Goal: Task Accomplishment & Management: Manage account settings

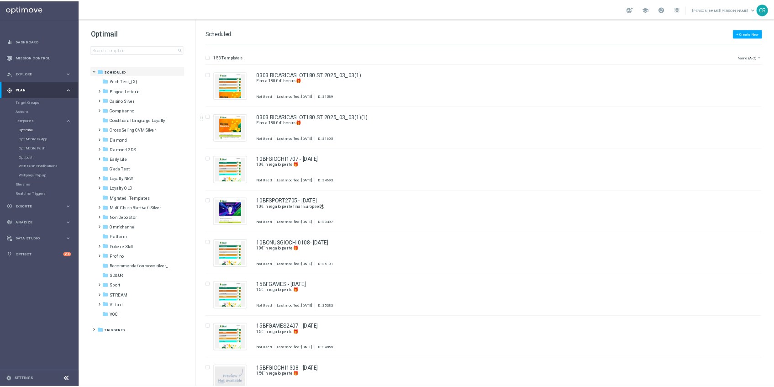
scroll to position [17883, 0]
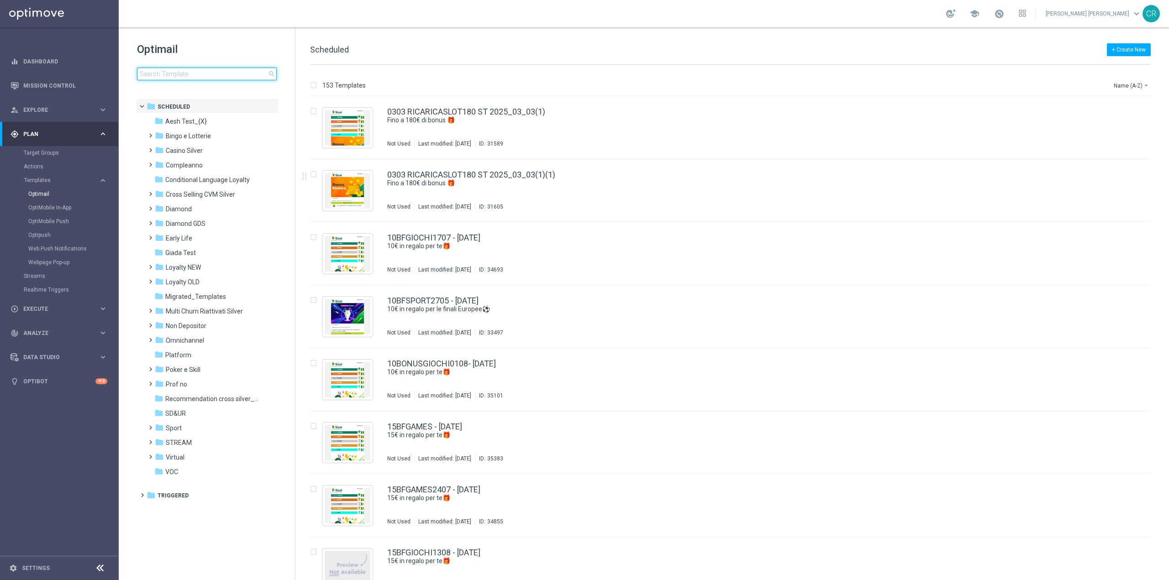
click at [156, 71] on input at bounding box center [207, 74] width 140 height 13
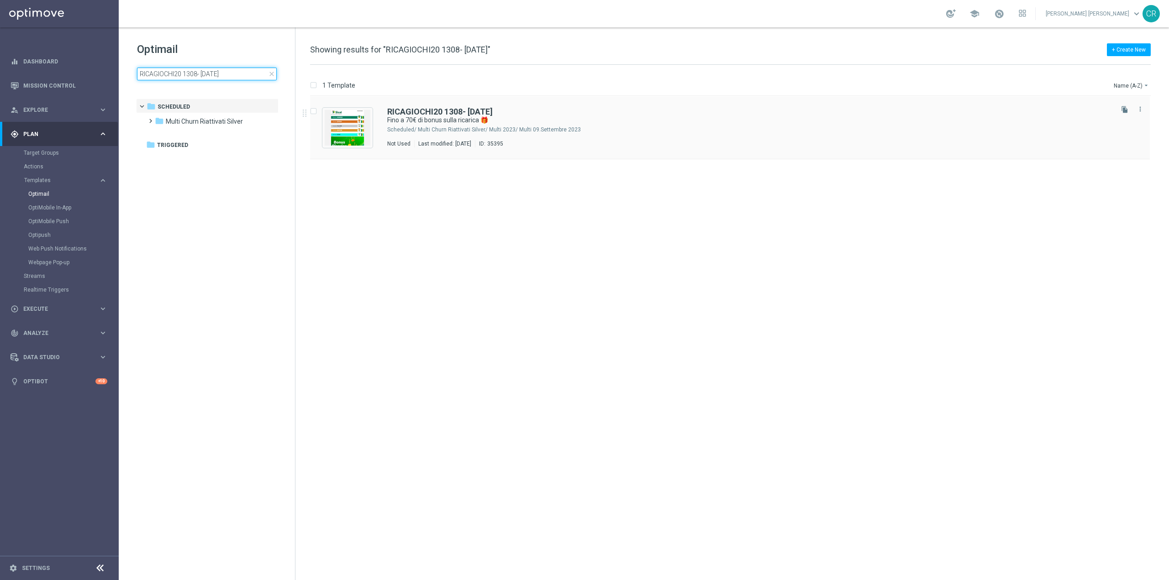
type input "RICAGIOCHI20 1308- 2025-08-17"
click at [717, 132] on div "Multi Churn Riattivati Silver/ Multi 2023/ Multi 09.Settembre 2023" at bounding box center [765, 129] width 694 height 7
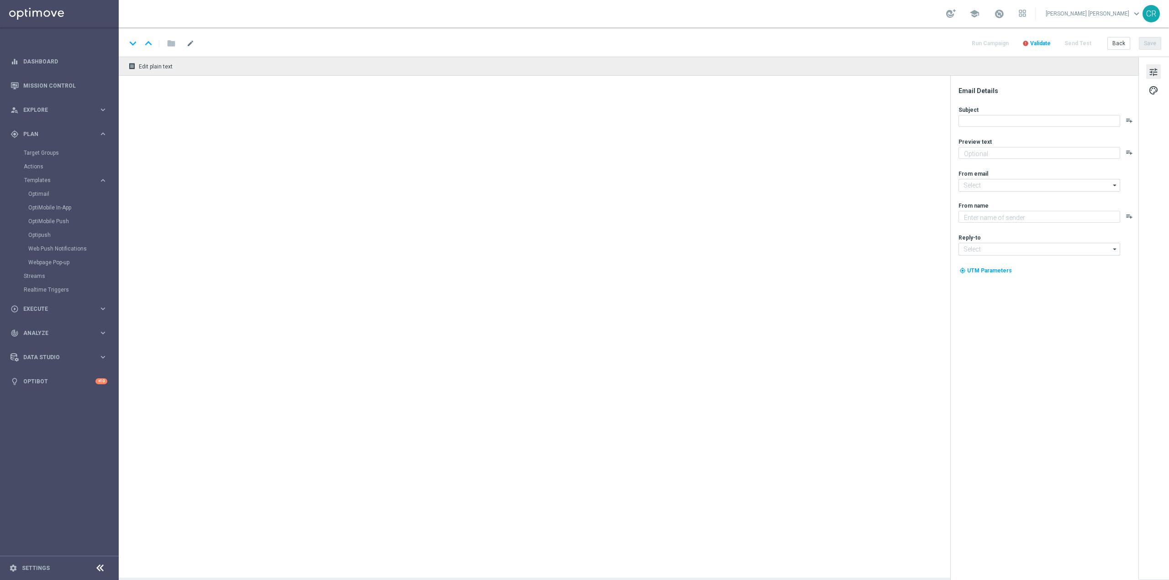
type textarea "Scopri la nuova promozione 🎯"
type textarea "Sisal"
type input "[EMAIL_ADDRESS][DOMAIN_NAME]"
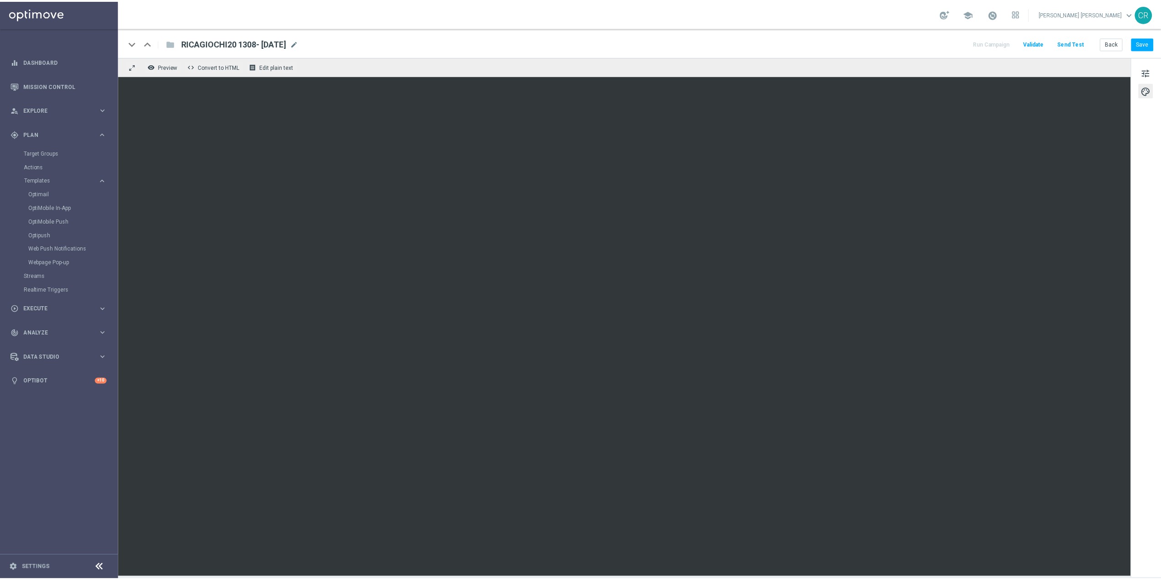
scroll to position [18012, 0]
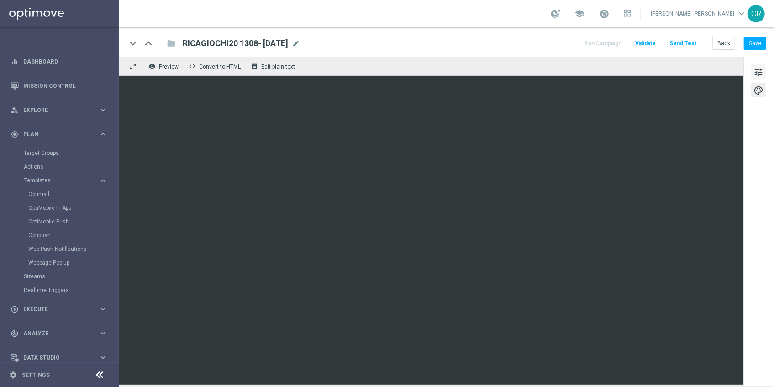
click at [751, 68] on button "tune" at bounding box center [758, 71] width 15 height 15
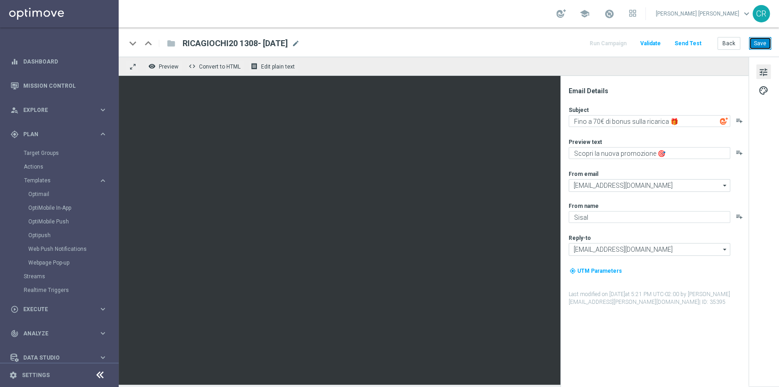
click at [755, 46] on button "Save" at bounding box center [760, 43] width 22 height 13
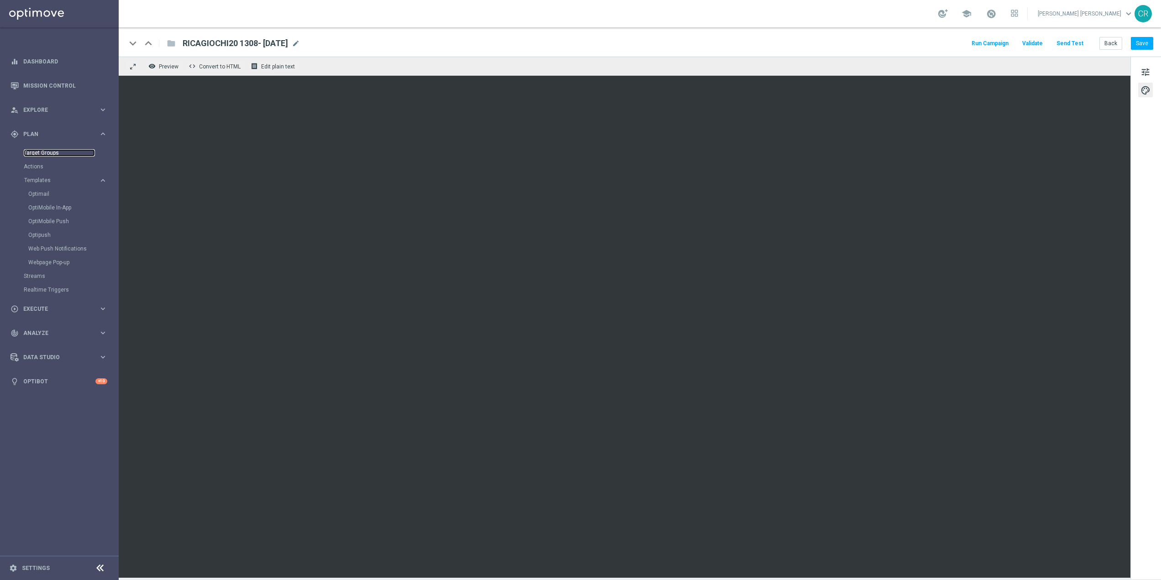
click at [31, 150] on link "Target Groups" at bounding box center [59, 152] width 71 height 7
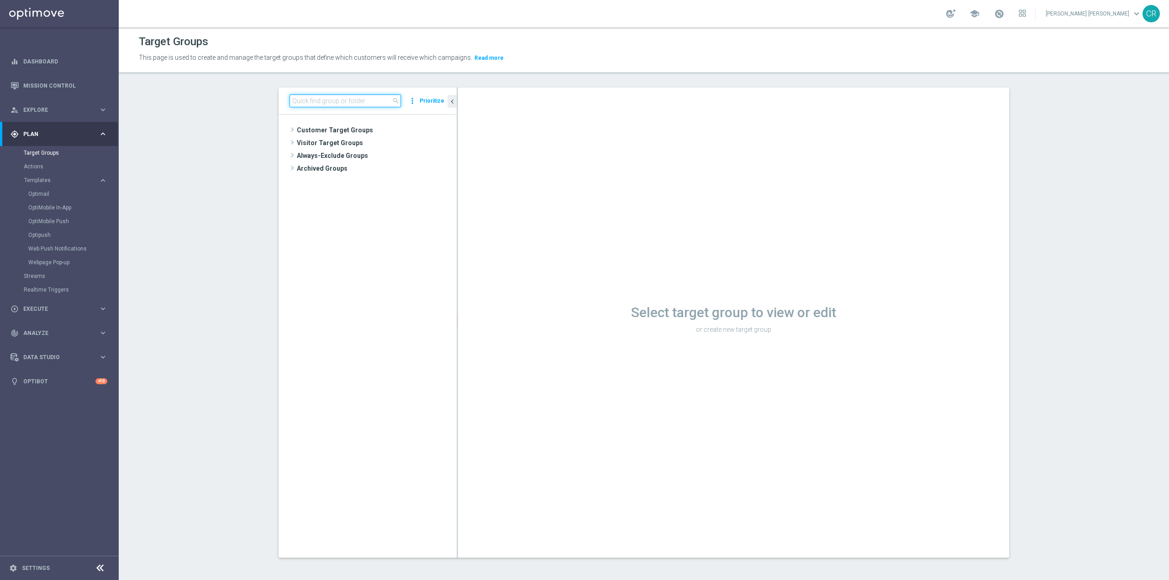
click at [306, 101] on input at bounding box center [345, 101] width 111 height 13
paste input "Multi Master Low 1st NO Sport NO saldo lm"
type input "Multi Master Low 1st NO Sport NO saldo lm"
click at [382, 155] on span "Multi Master Low 1st NO Sport NO saldo lm" at bounding box center [380, 157] width 111 height 8
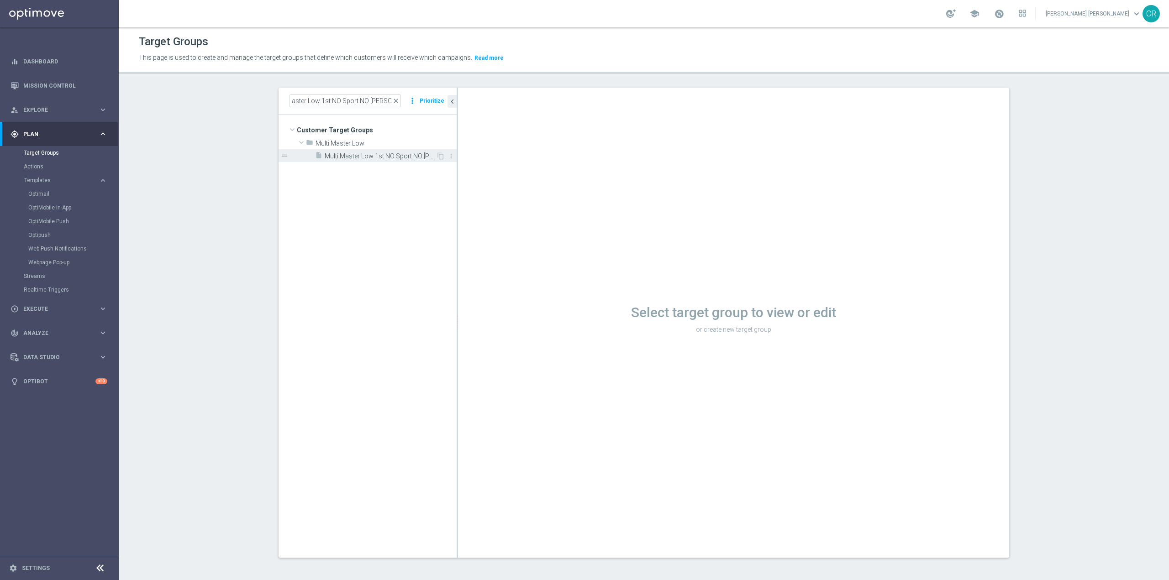
scroll to position [0, 0]
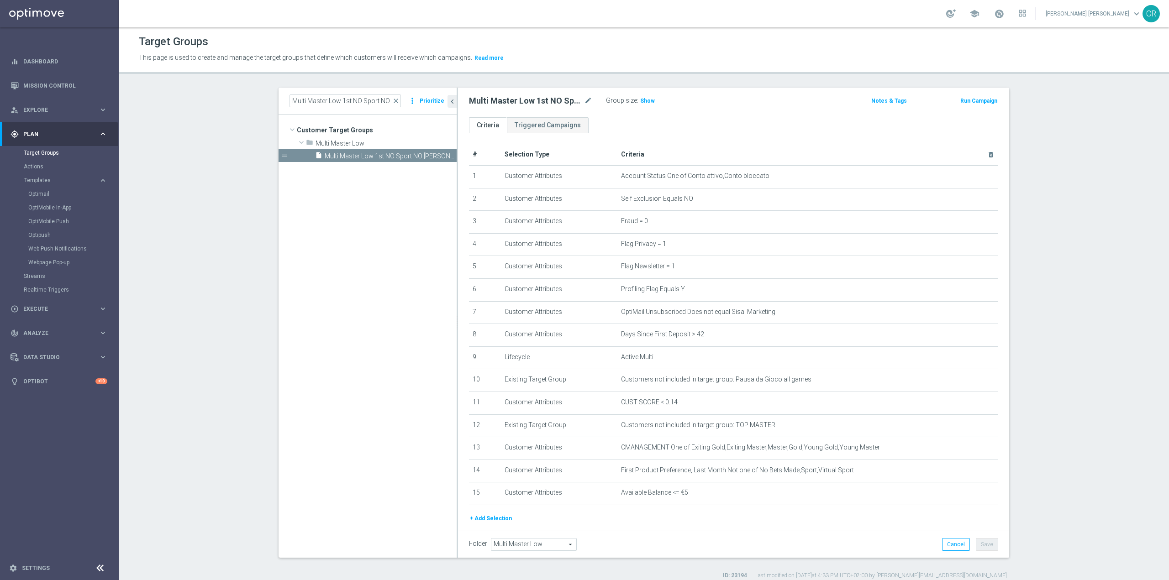
click at [974, 101] on button "Run Campaign" at bounding box center [978, 101] width 39 height 10
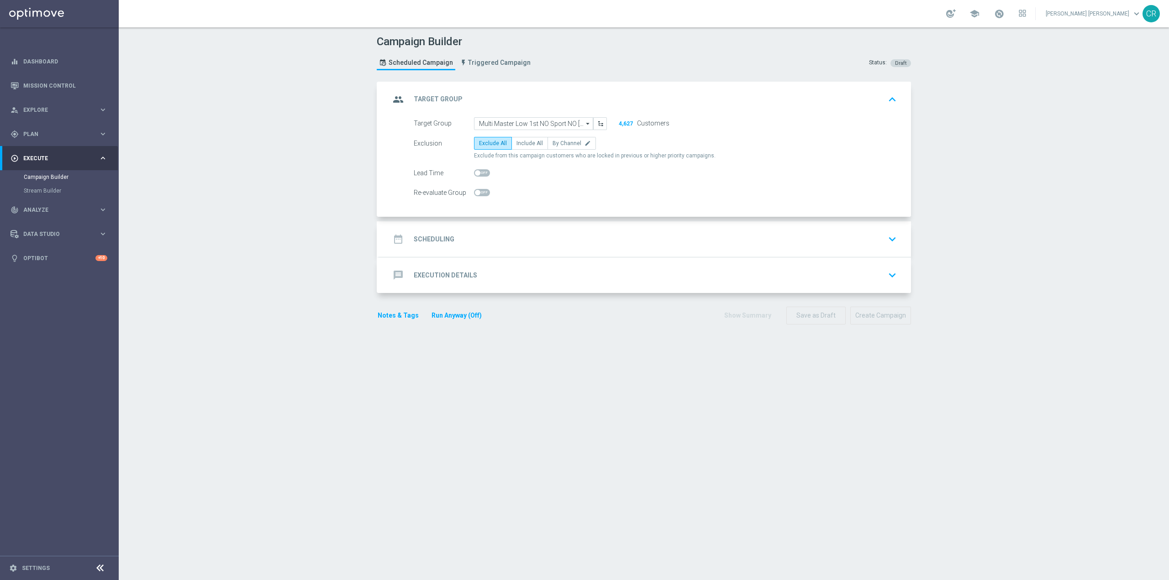
click at [885, 237] on icon "keyboard_arrow_down" at bounding box center [892, 239] width 14 height 14
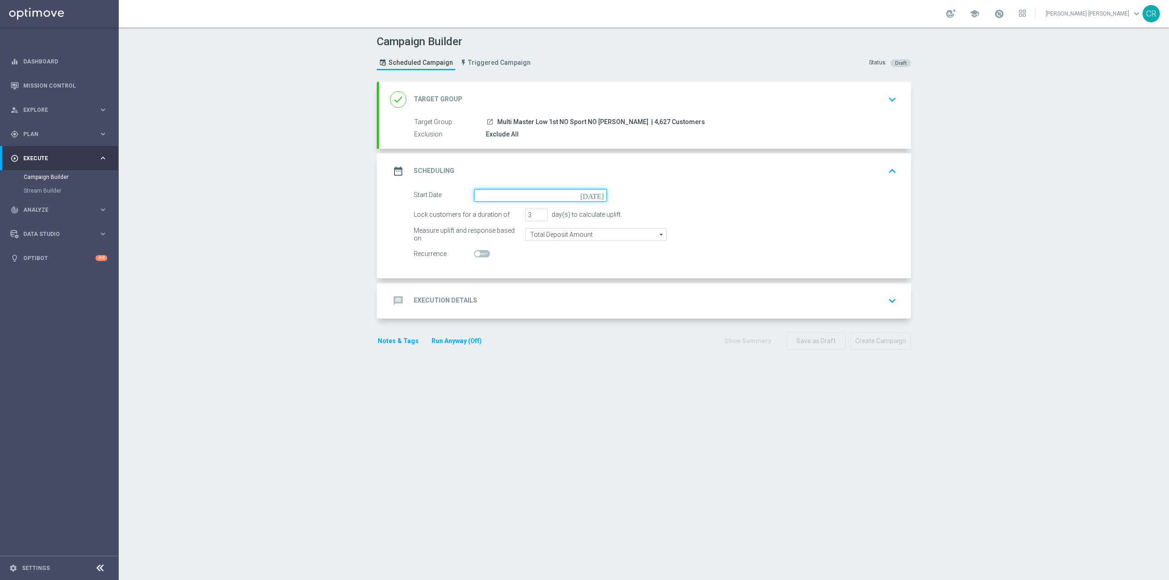
click at [506, 194] on input at bounding box center [540, 195] width 133 height 13
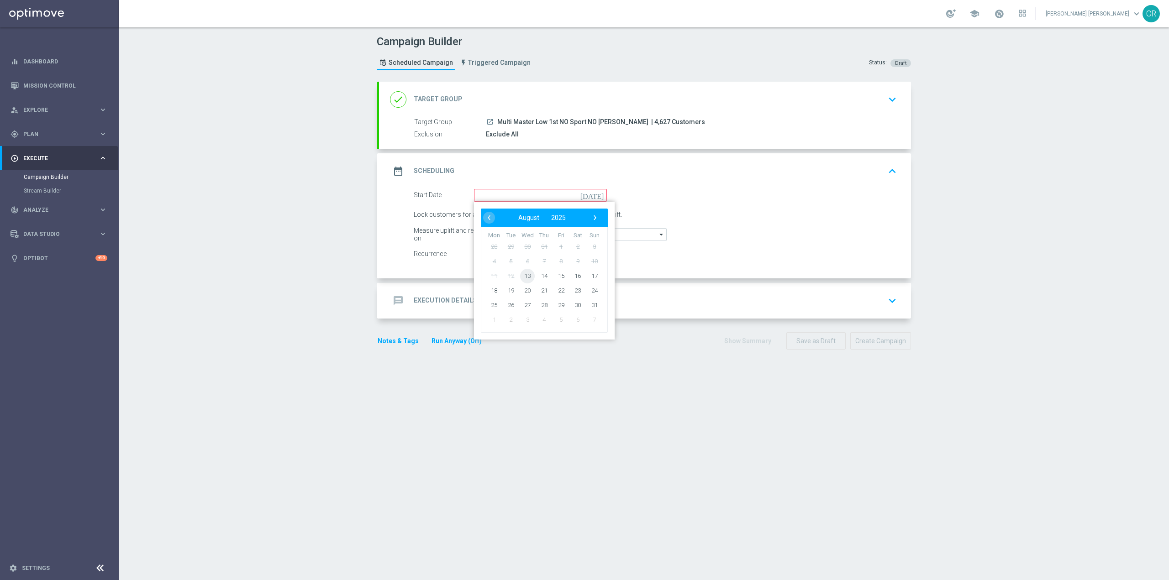
click at [525, 277] on span "13" at bounding box center [527, 275] width 15 height 15
type input "13 Aug 2025"
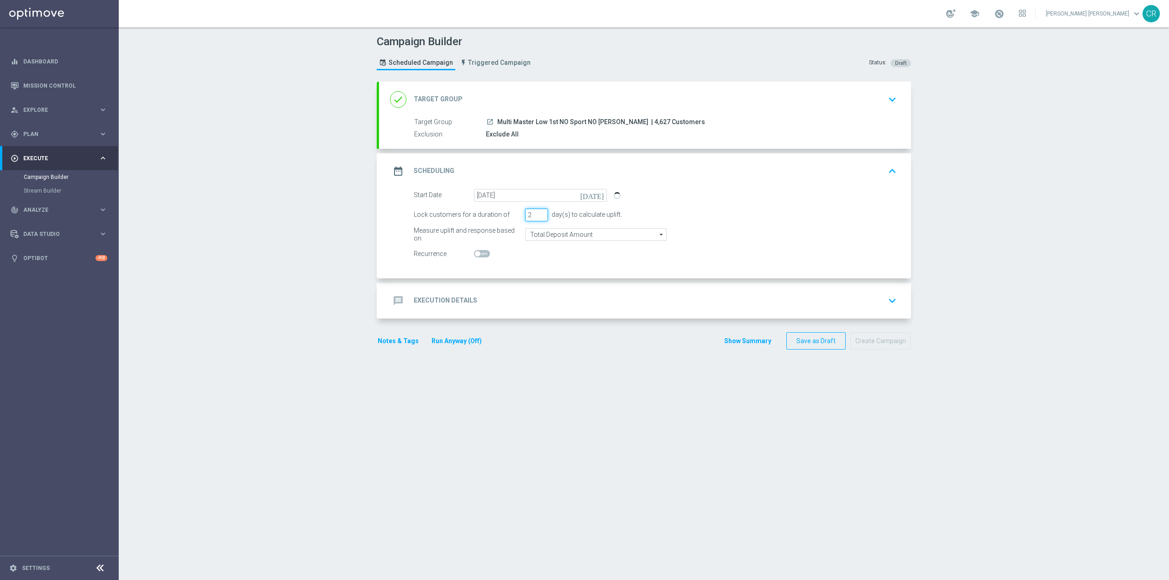
click at [537, 217] on input "2" at bounding box center [536, 215] width 23 height 13
click at [538, 214] on input "3" at bounding box center [536, 215] width 23 height 13
click at [538, 214] on input "4" at bounding box center [536, 215] width 23 height 13
type input "5"
click at [538, 213] on input "5" at bounding box center [536, 215] width 23 height 13
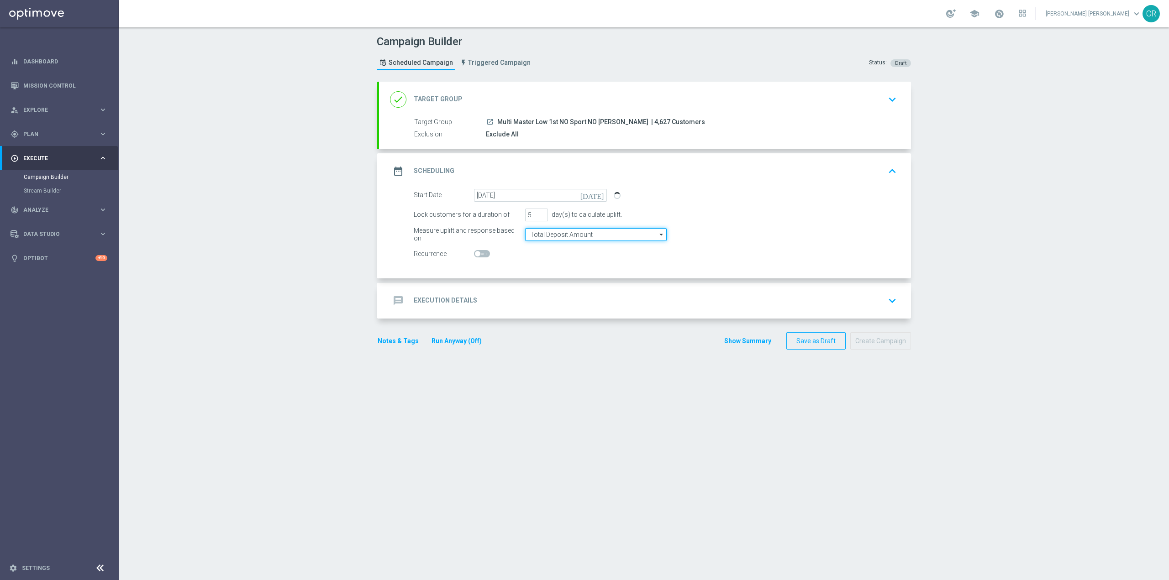
click at [623, 238] on input "Total Deposit Amount" at bounding box center [596, 234] width 142 height 13
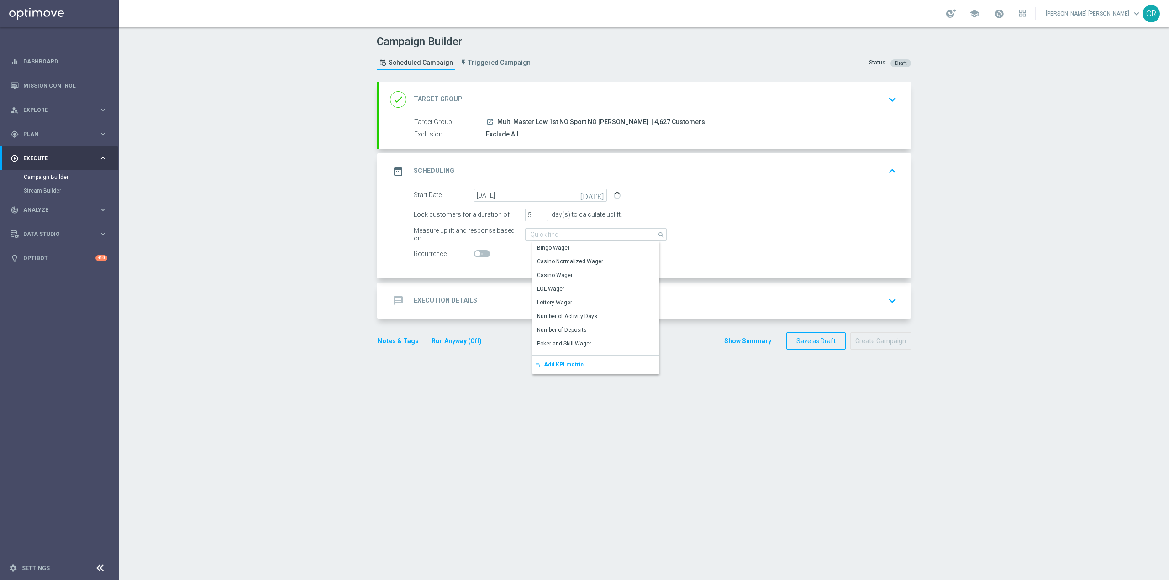
click at [742, 249] on div "Recurrence" at bounding box center [655, 254] width 497 height 13
type input "Total Deposit Amount"
click at [749, 301] on div "message Execution Details keyboard_arrow_down" at bounding box center [645, 300] width 510 height 17
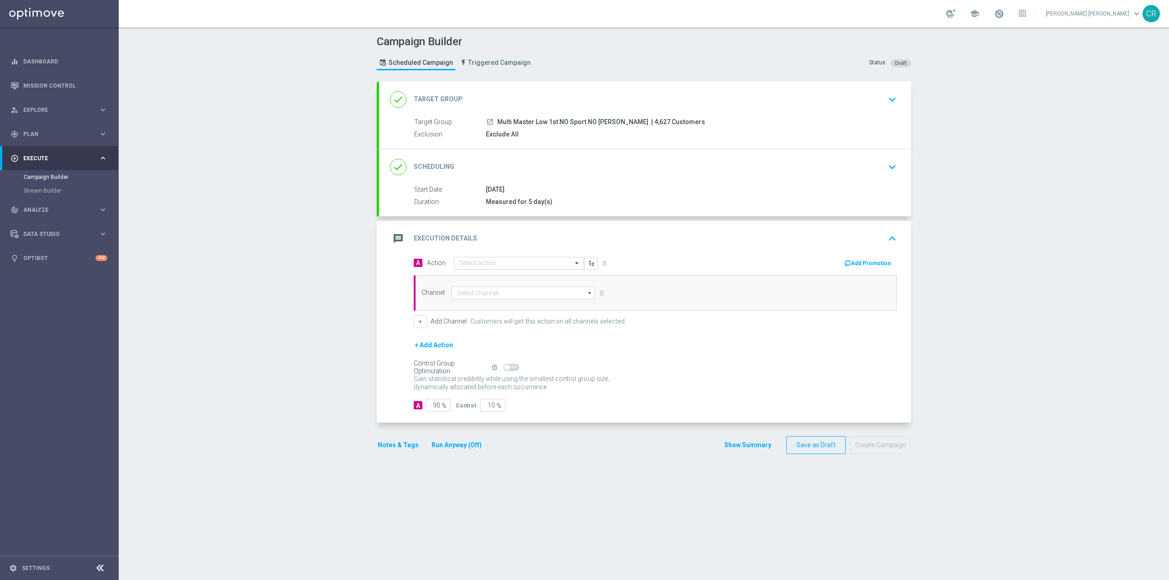
click at [519, 263] on input "text" at bounding box center [510, 264] width 102 height 8
paste input "Ricarica e ricevi il 20% fino a 70€ tutti i giochi"
type input "Ricarica e ricevi il 20% fino a 70€ tutti i giochi"
click at [490, 290] on span "Create new action" at bounding box center [491, 292] width 48 height 6
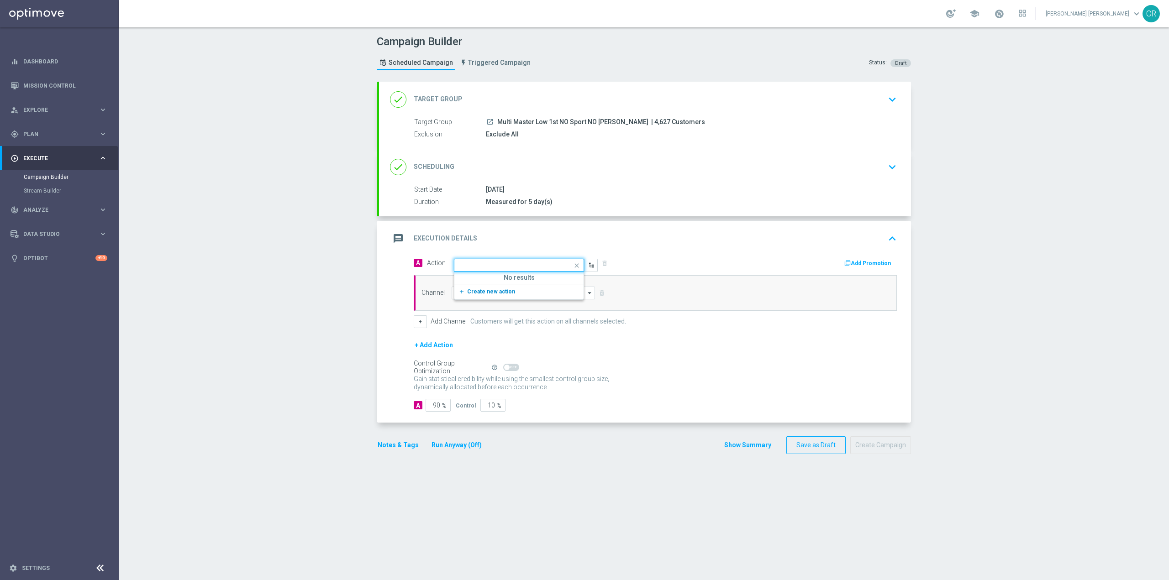
scroll to position [0, 0]
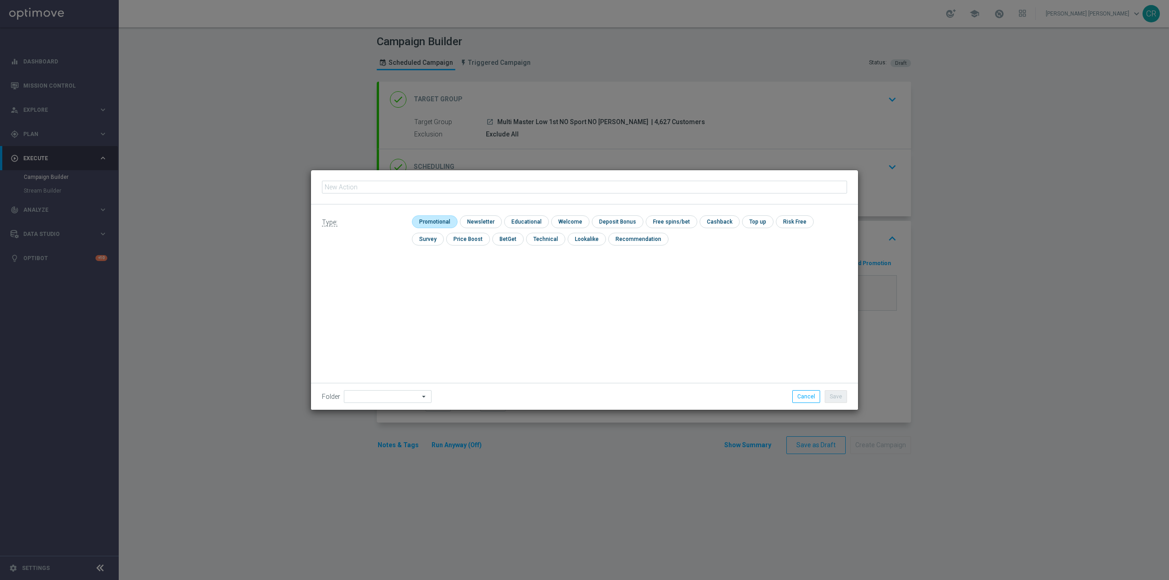
click at [435, 219] on input "checkbox" at bounding box center [433, 222] width 43 height 12
checkbox input "true"
click at [386, 184] on input "text" at bounding box center [584, 187] width 525 height 13
paste input "Ricarica e ricevi il 20% fino a 70€ tutti i giochi"
type input "Ricarica e ricevi il 20% fino a 70€ tutti i giochi"
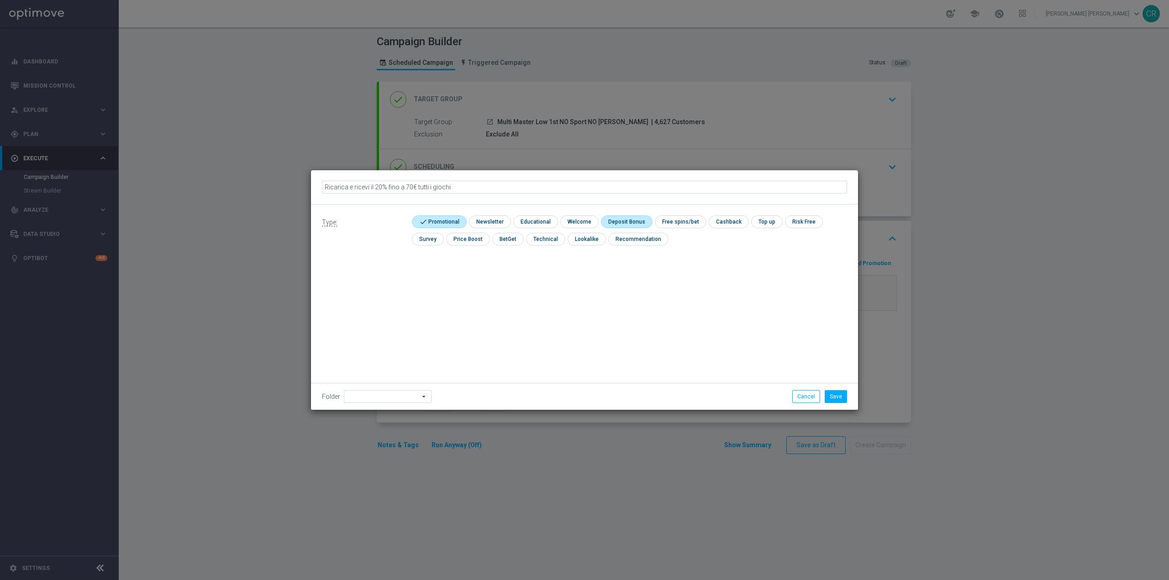
click at [618, 221] on input "checkbox" at bounding box center [625, 222] width 49 height 12
checkbox input "true"
click at [843, 397] on button "Save" at bounding box center [836, 396] width 22 height 13
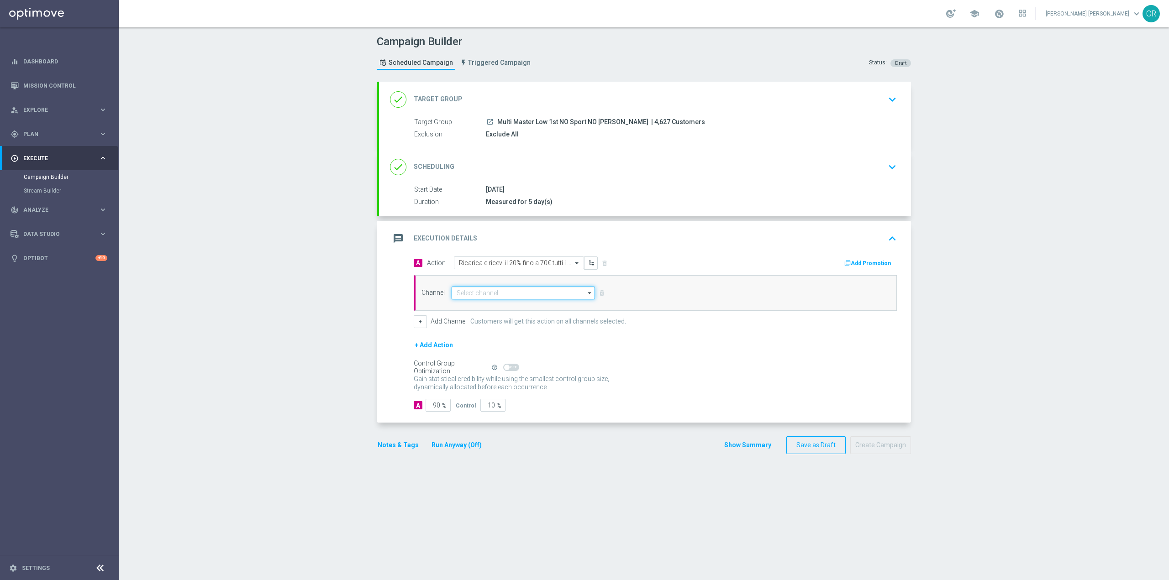
click at [559, 295] on input at bounding box center [523, 293] width 143 height 13
click at [541, 311] on div "Optimail" at bounding box center [527, 306] width 136 height 13
type input "Optimail"
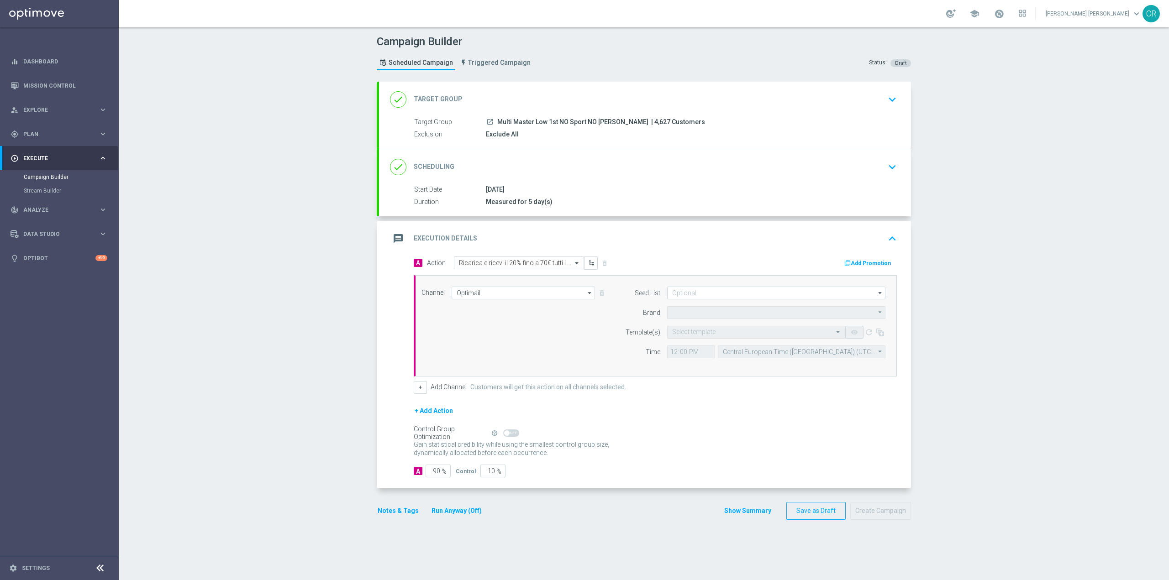
type input "Sisal Marketing"
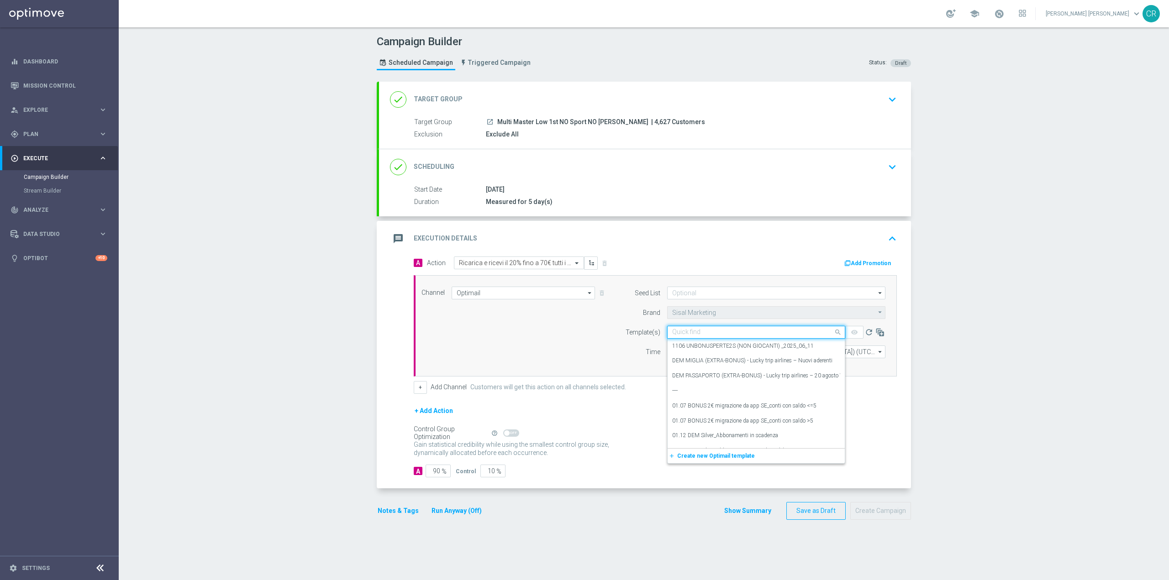
click at [724, 330] on input "text" at bounding box center [747, 333] width 150 height 8
paste input "RICAGIOCHI20 1308- 2025-08-17"
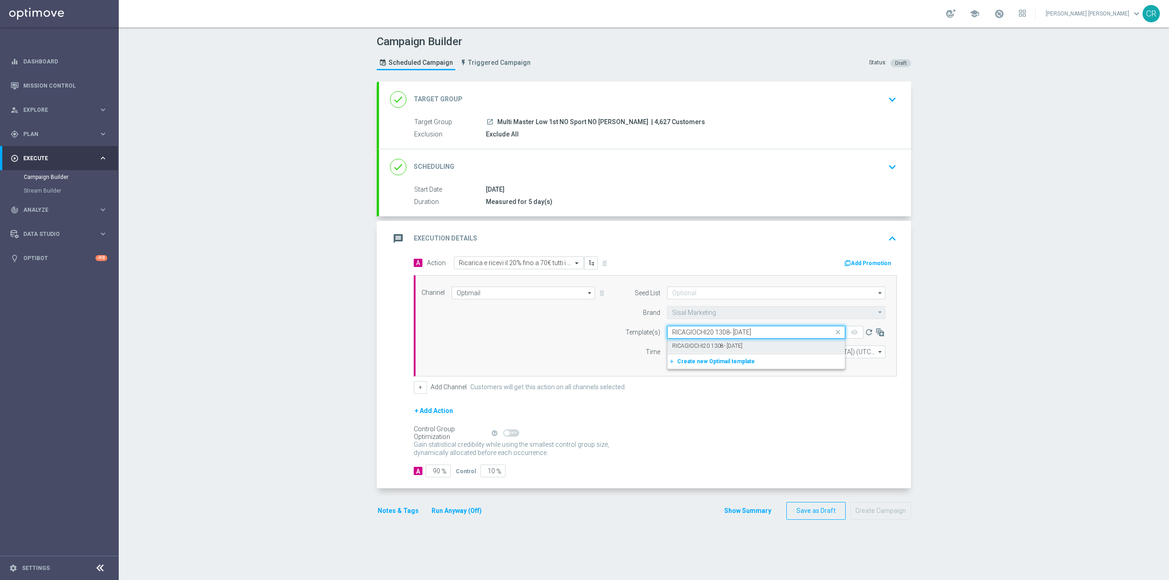
click at [790, 346] on div "RICAGIOCHI20 1308- 2025-08-17" at bounding box center [756, 346] width 168 height 15
type input "RICAGIOCHI20 1308- 2025-08-17"
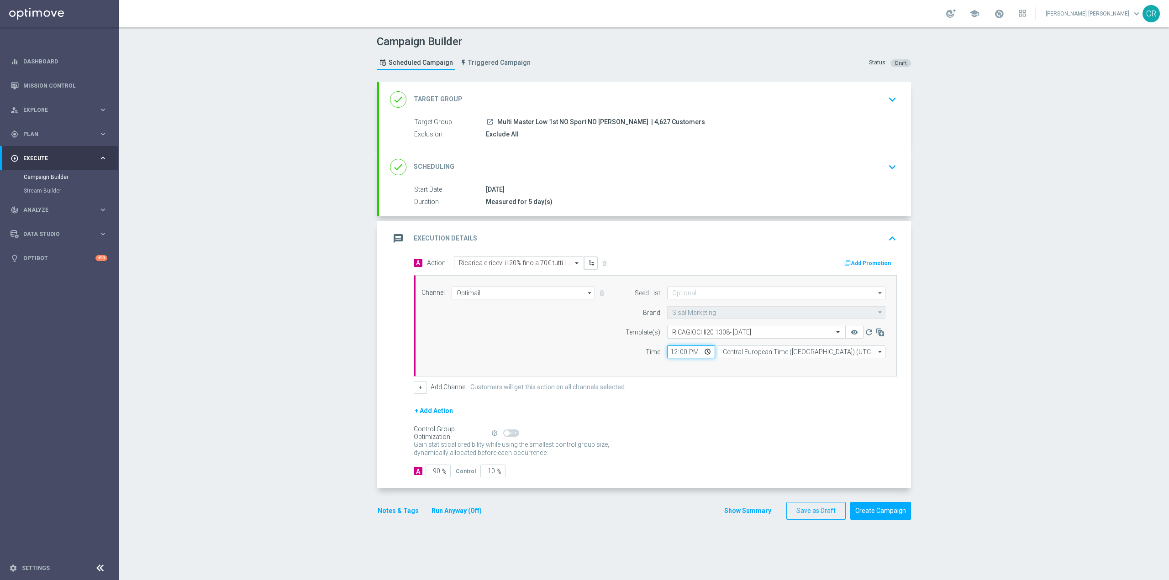
click at [702, 353] on input "12:00" at bounding box center [691, 352] width 48 height 13
type input "18:00"
click at [748, 463] on form "A Action Select action Ricarica e ricevi il 20% fino a 70€ tutti i giochi delet…" at bounding box center [655, 367] width 483 height 221
click at [869, 261] on button "Add Promotion" at bounding box center [868, 263] width 51 height 10
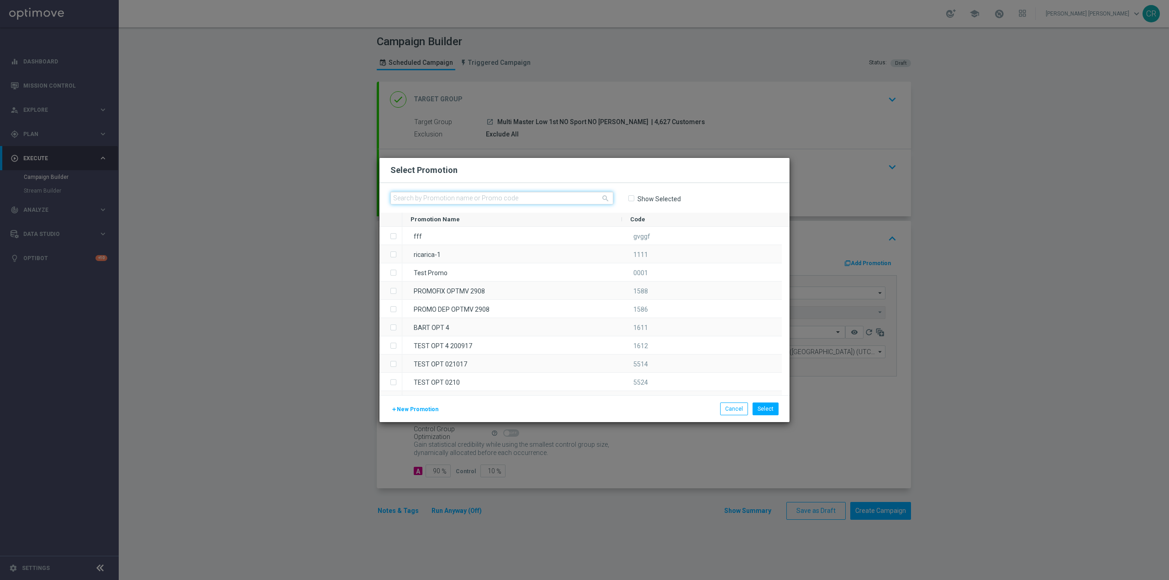
click at [560, 203] on input "text" at bounding box center [501, 198] width 223 height 13
paste input "332758"
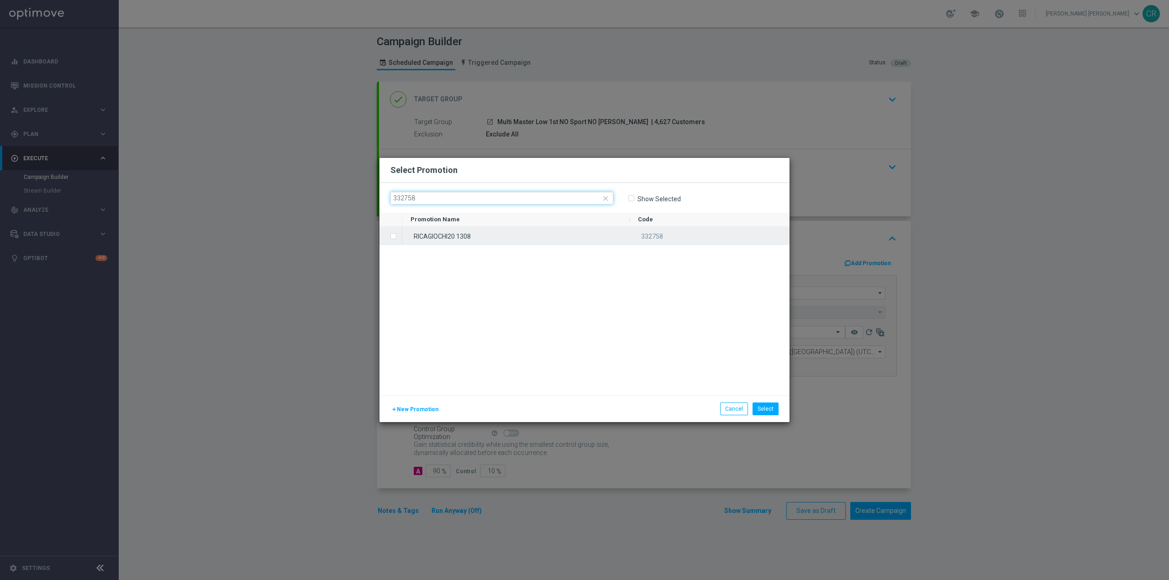
type input "332758"
click at [399, 238] on label "Press SPACE to select this row." at bounding box center [400, 237] width 3 height 8
click at [765, 409] on button "Select" at bounding box center [766, 409] width 26 height 13
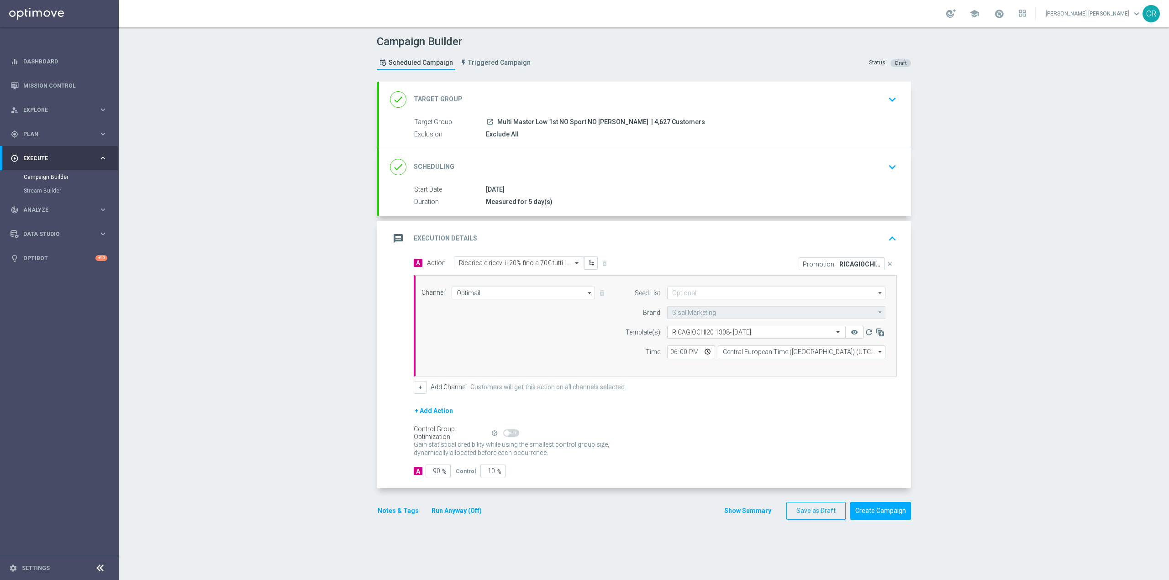
click at [404, 513] on button "Notes & Tags" at bounding box center [398, 510] width 43 height 11
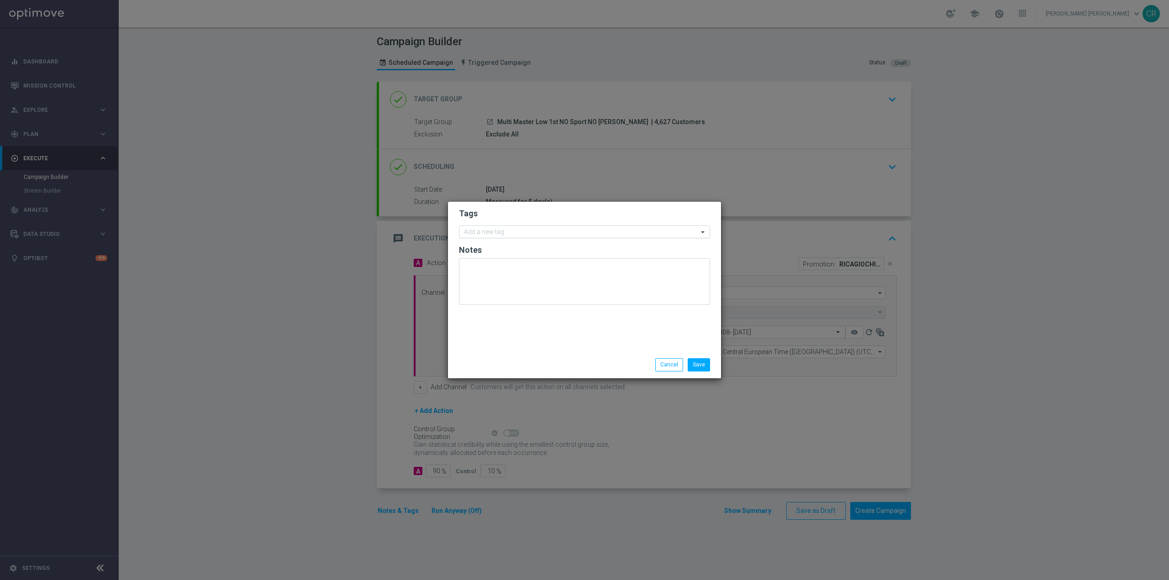
click at [544, 230] on input "text" at bounding box center [581, 233] width 234 height 8
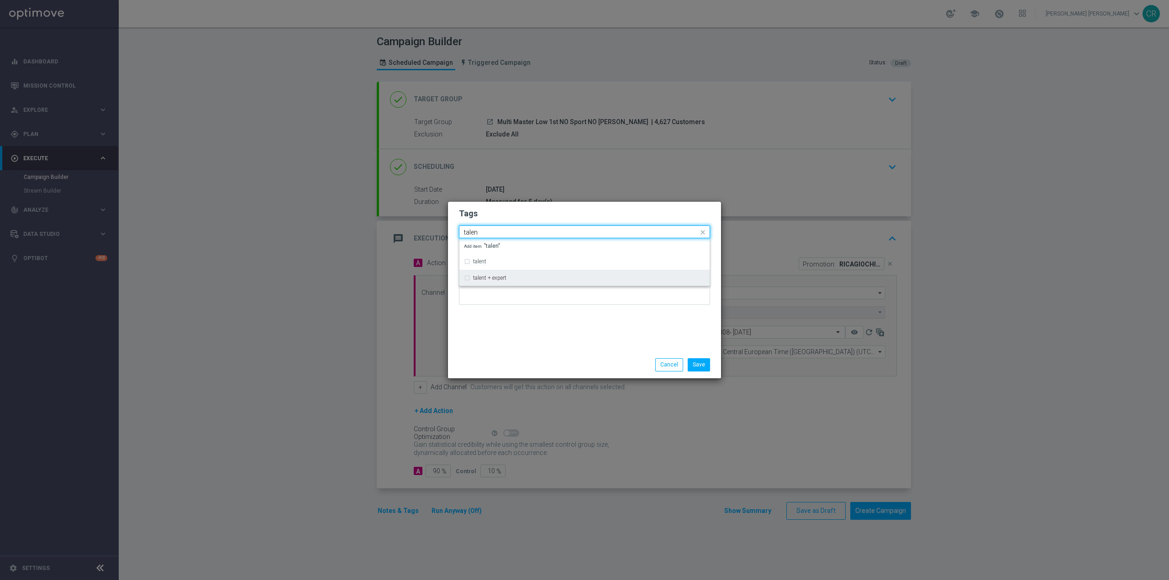
click at [487, 275] on label "talent + expert" at bounding box center [489, 277] width 33 height 5
click at [512, 229] on input "talen" at bounding box center [581, 233] width 234 height 8
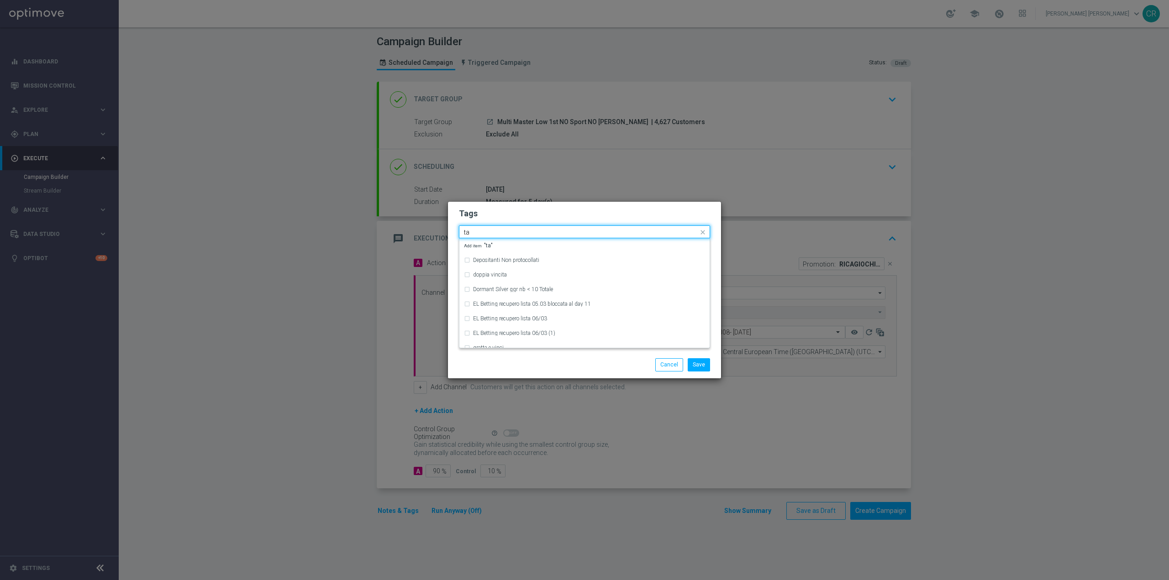
type input "t"
type input "l"
click at [510, 272] on div "master low" at bounding box center [589, 274] width 232 height 5
type input "master"
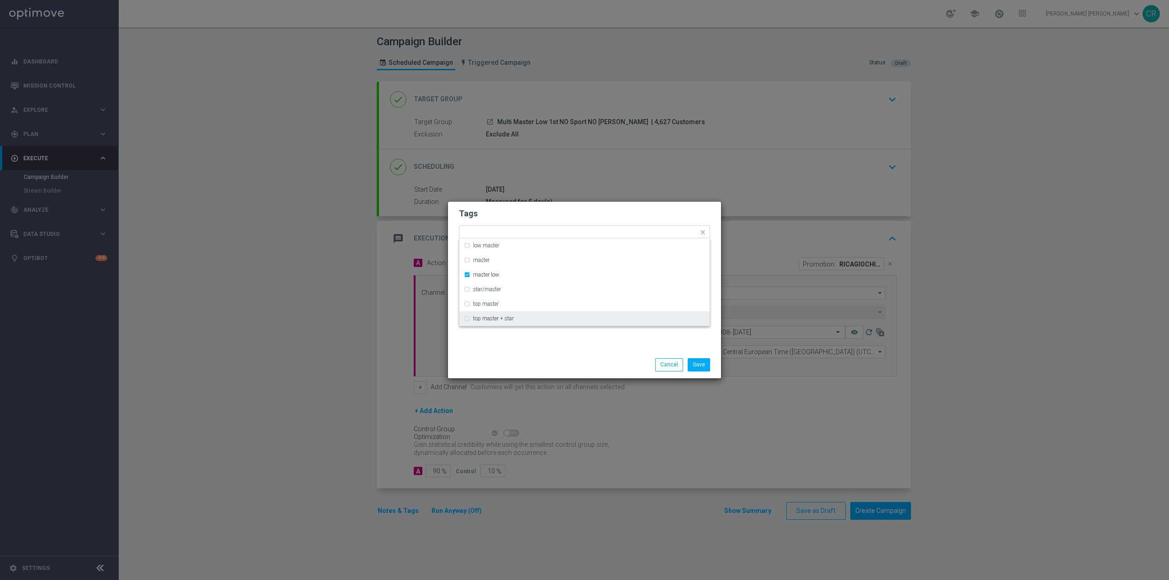
click at [533, 347] on div "Tags Quick find × talent + expert × master low low master master master low sta…" at bounding box center [584, 277] width 273 height 150
click at [468, 232] on span "×" at bounding box center [469, 232] width 8 height 8
click at [582, 233] on input "text" at bounding box center [604, 233] width 187 height 8
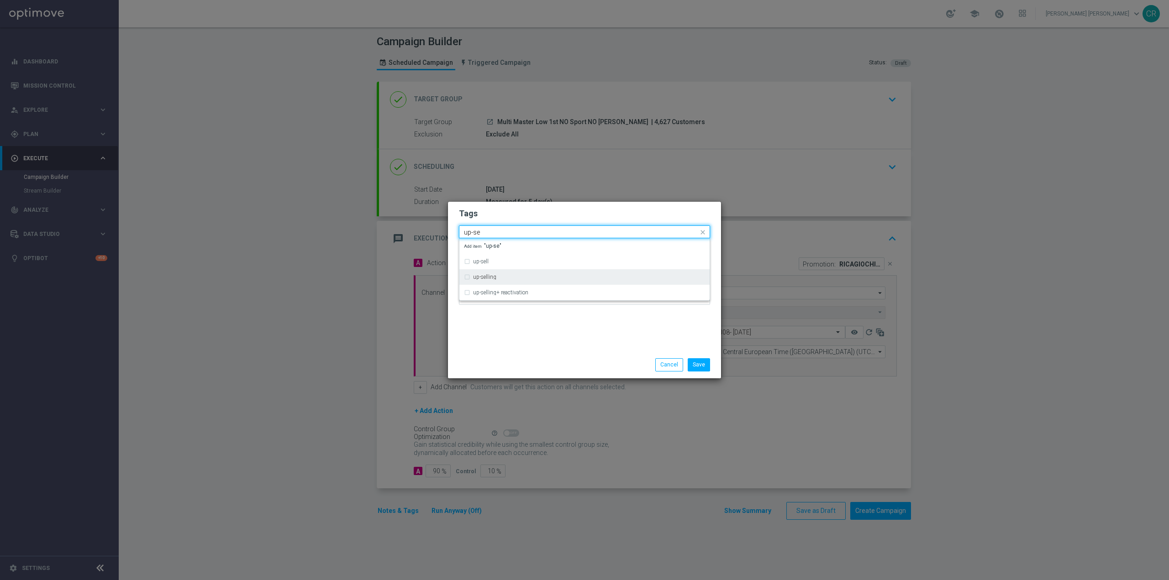
click at [484, 276] on label "up-selling" at bounding box center [484, 276] width 23 height 5
type input "up-se"
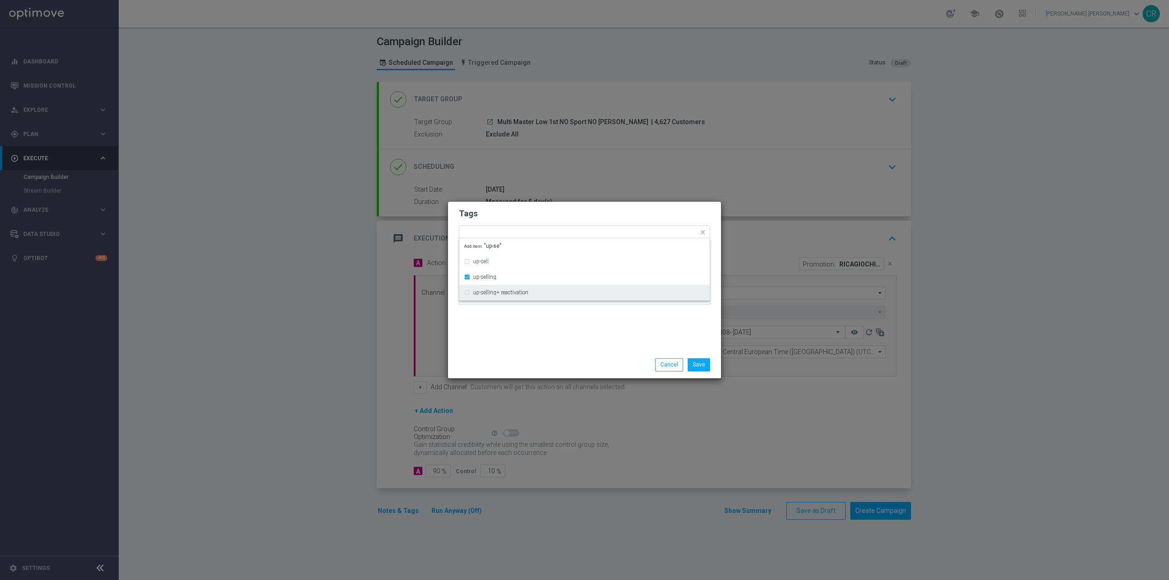
click at [534, 353] on div "Save Cancel" at bounding box center [584, 365] width 273 height 26
click at [577, 228] on div "Add a new tag × master low × up-selling" at bounding box center [578, 232] width 239 height 13
click at [848, 505] on modal-container "Tags Quick find × master low × up-selling ,, 1707 TEST S1 1907 TEST STREAM C 20…" at bounding box center [584, 290] width 1169 height 580
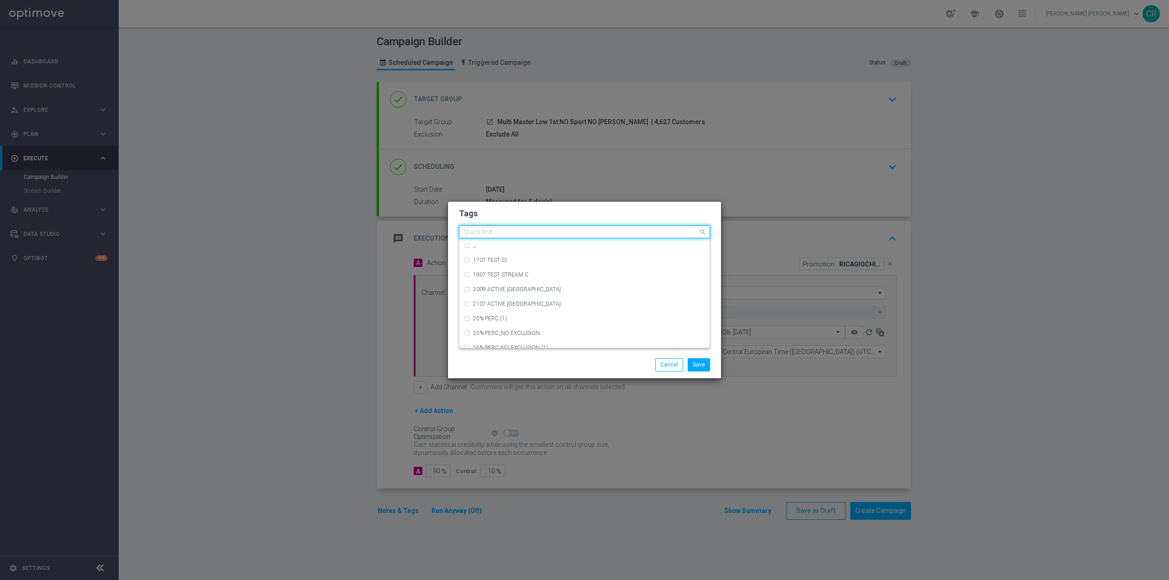
click at [574, 230] on input "text" at bounding box center [581, 233] width 234 height 8
type input "c"
click at [556, 311] on div "ricarica" at bounding box center [589, 309] width 232 height 5
type input "ricarica"
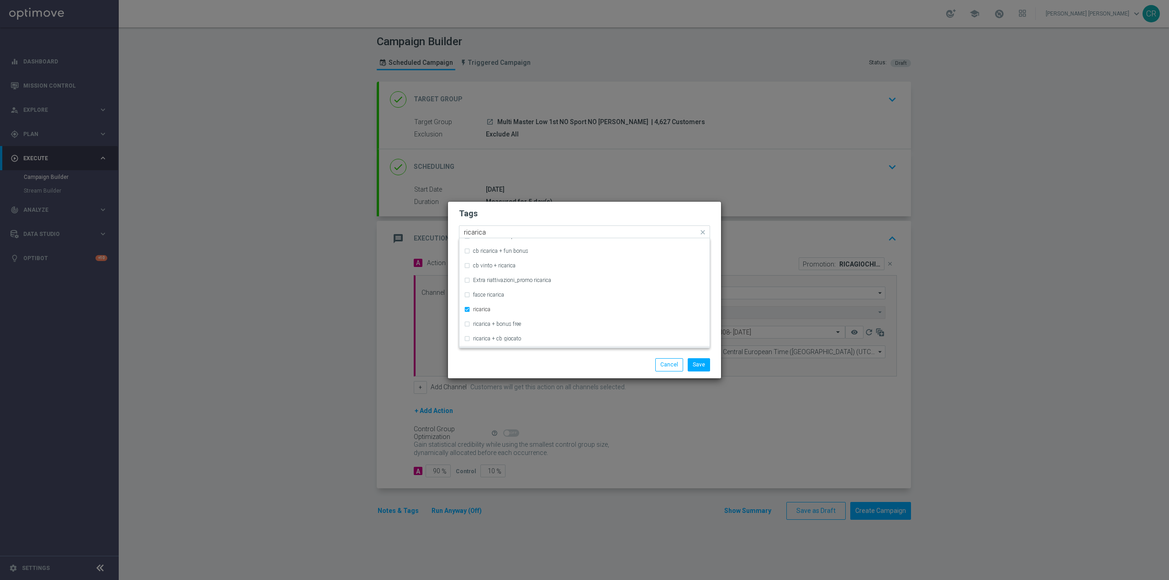
click at [593, 346] on div "ricarica + cb perso" at bounding box center [584, 353] width 241 height 15
click at [593, 365] on div "Save Cancel" at bounding box center [628, 364] width 177 height 13
click at [592, 231] on span "×" at bounding box center [596, 232] width 8 height 8
click at [759, 546] on modal-container "Tags Add a new tag × master low × up-selling × ricarica Notes Save Cancel" at bounding box center [584, 290] width 1169 height 580
click at [642, 230] on input "text" at bounding box center [644, 233] width 107 height 8
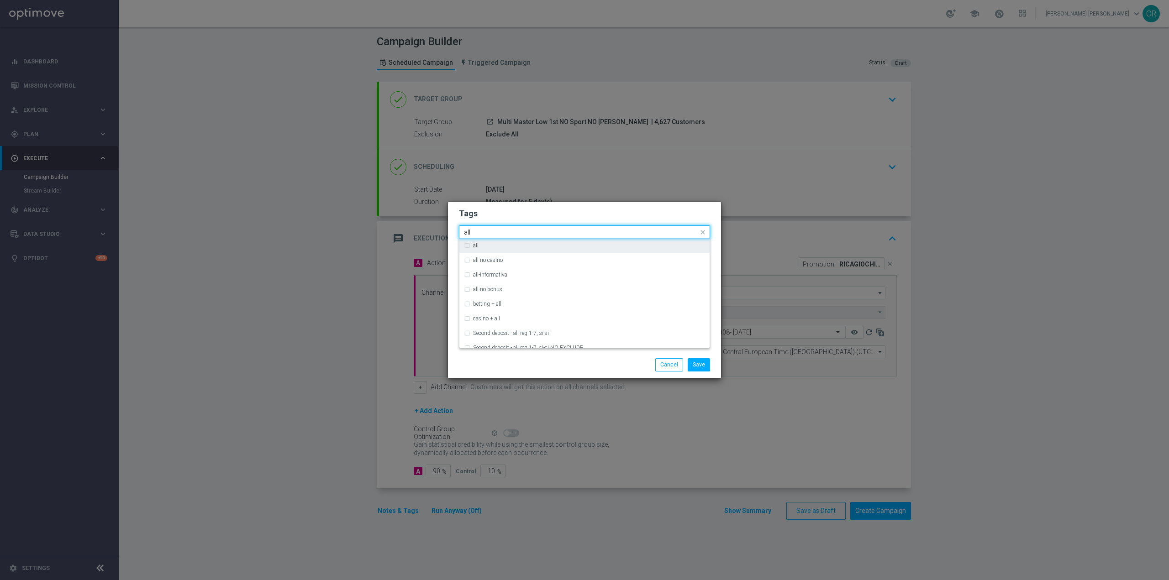
click at [476, 244] on label "all" at bounding box center [475, 245] width 5 height 5
type input "all"
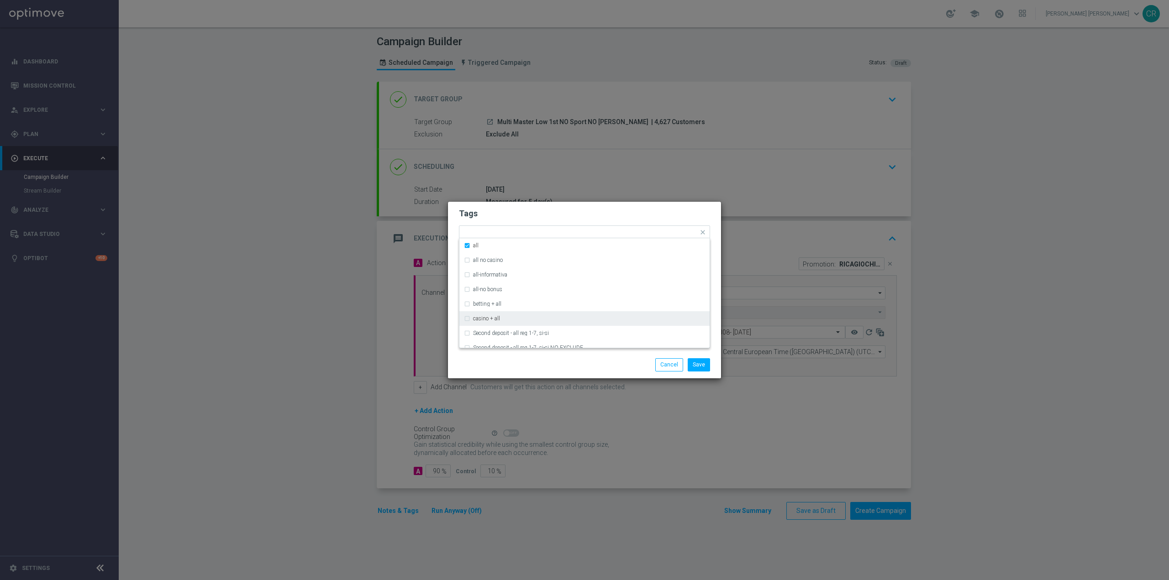
click at [637, 367] on div "Save Cancel" at bounding box center [628, 364] width 177 height 13
click at [664, 232] on input "text" at bounding box center [655, 233] width 86 height 8
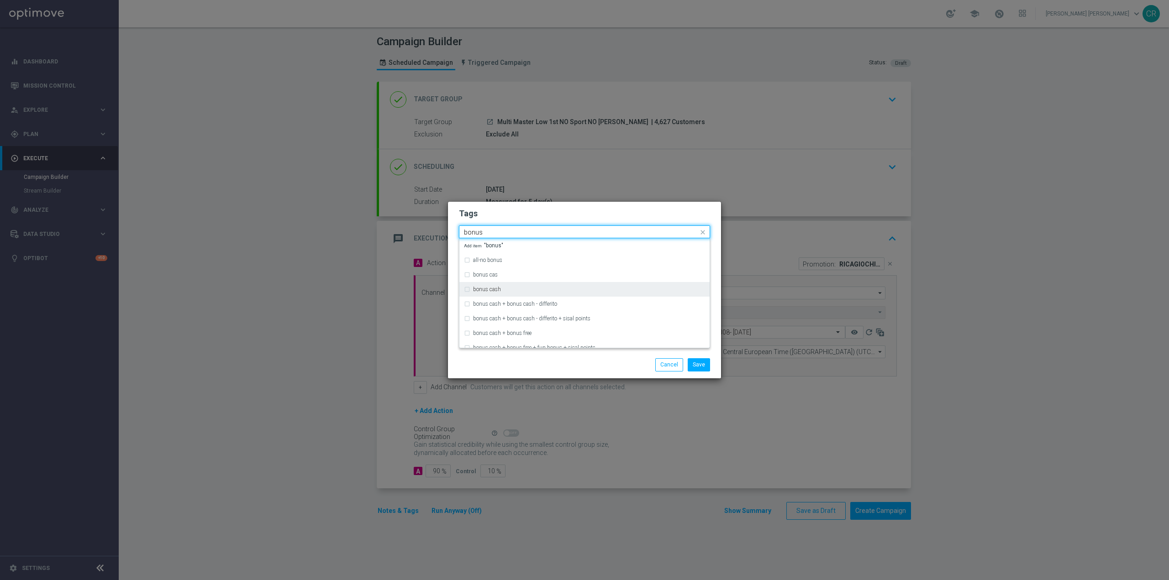
click at [469, 289] on div "bonus cash" at bounding box center [584, 289] width 241 height 15
type input "bonus"
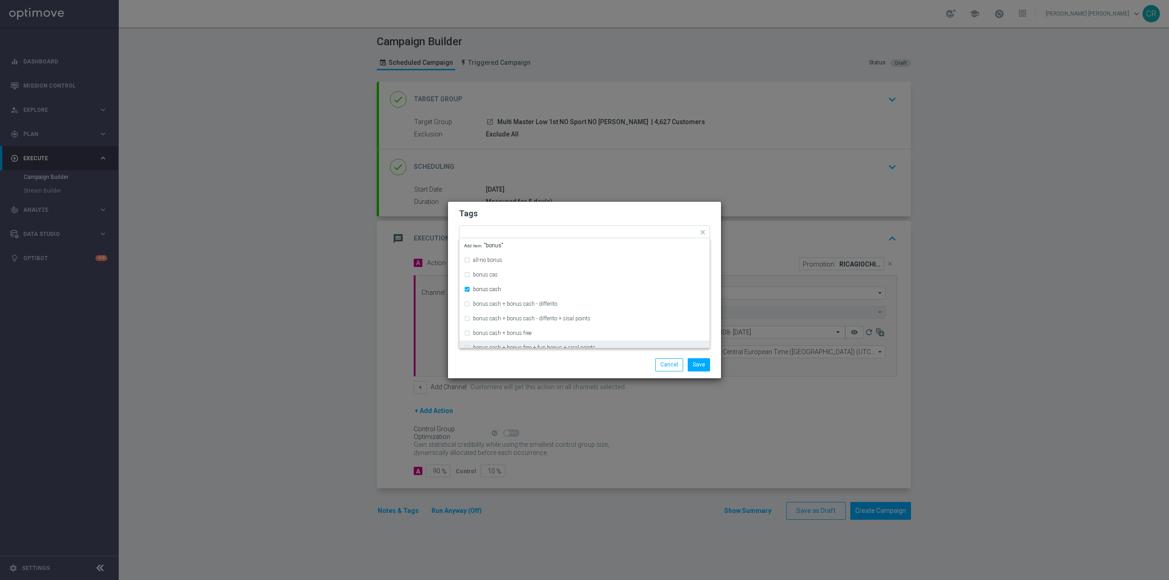
click at [543, 366] on div "Save Cancel" at bounding box center [628, 364] width 177 height 13
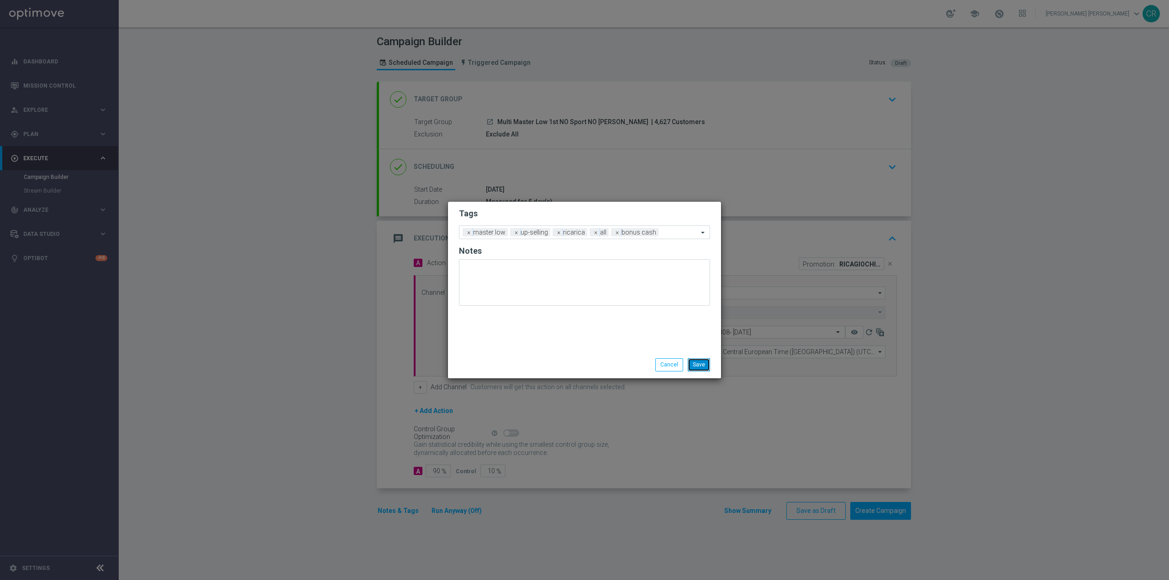
click at [702, 368] on button "Save" at bounding box center [699, 364] width 22 height 13
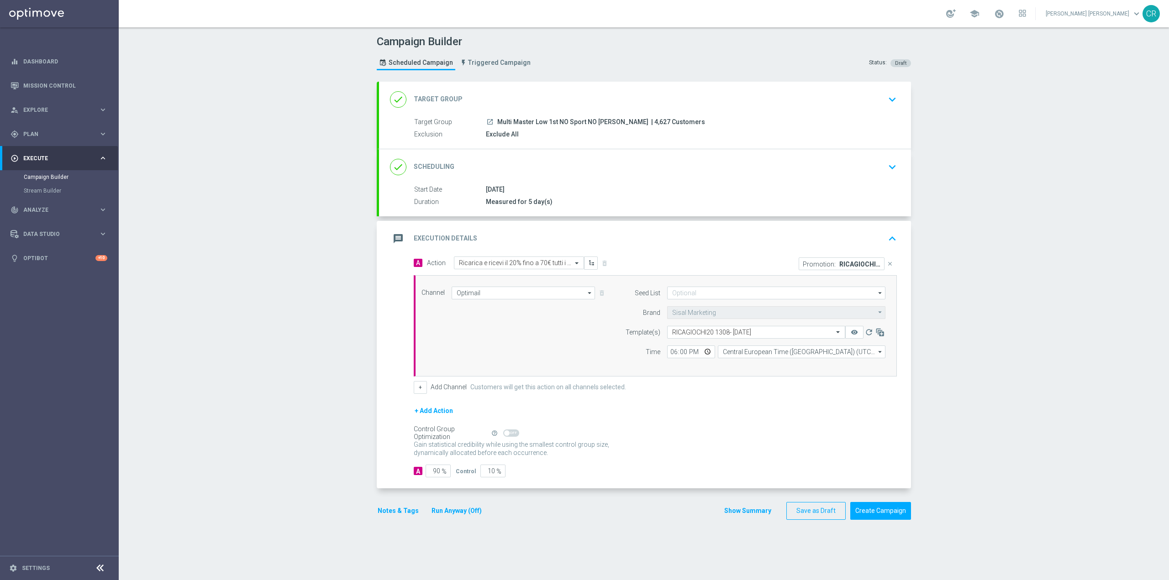
click at [885, 167] on icon "keyboard_arrow_down" at bounding box center [892, 167] width 14 height 14
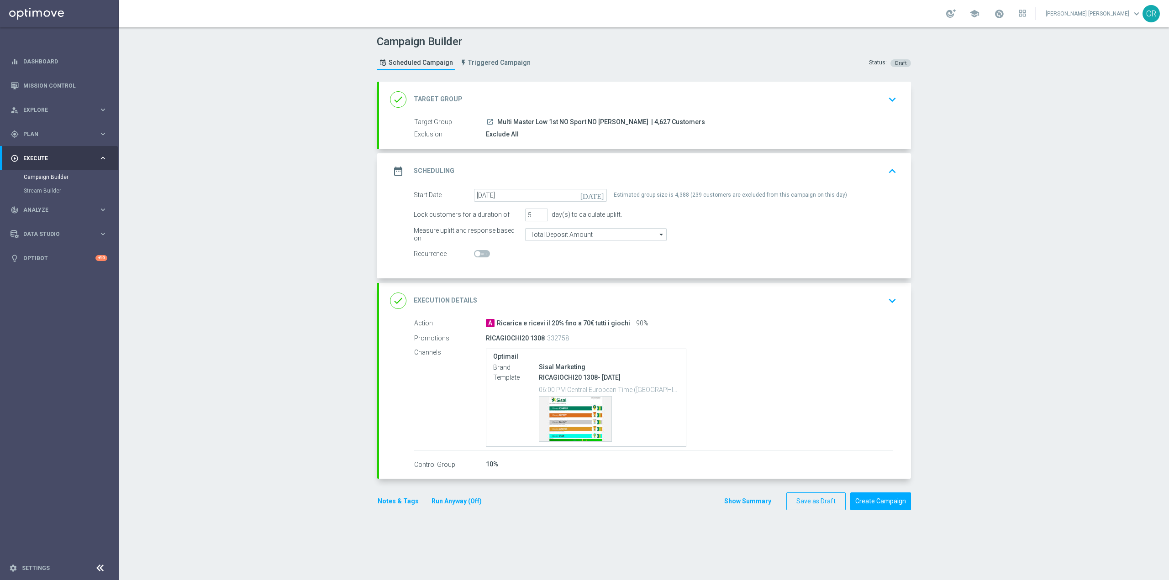
click at [637, 384] on div "RICAGIOCHI20 1308- 2025-08-17 06:00 PM Central European Time (Berlin) (UTC +02:…" at bounding box center [609, 407] width 140 height 69
click at [605, 407] on div "Template preview" at bounding box center [575, 419] width 72 height 45
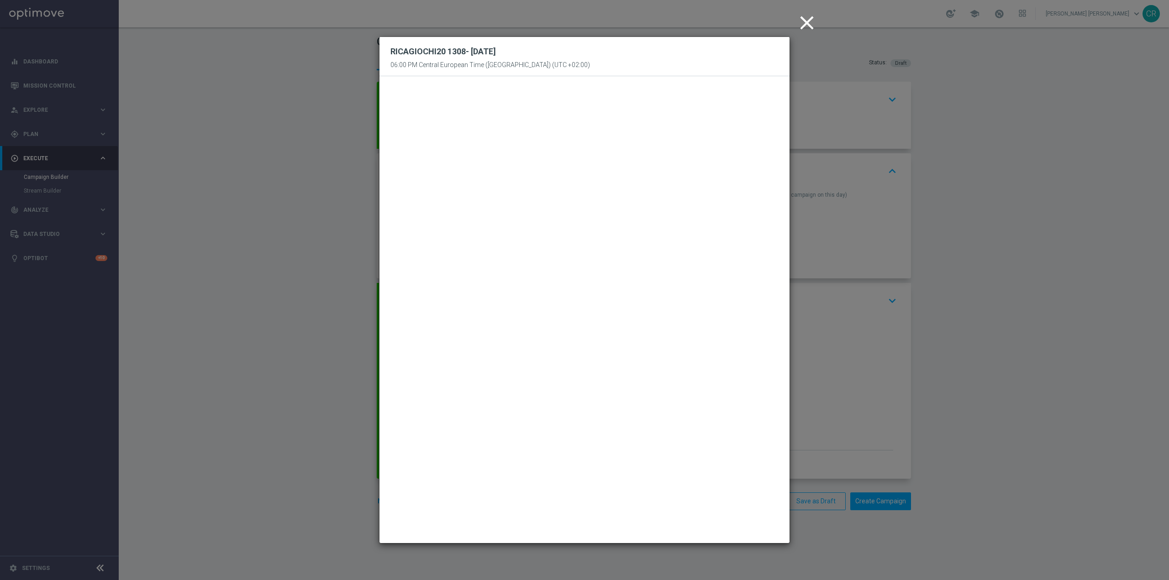
click at [808, 24] on icon "close" at bounding box center [806, 22] width 23 height 23
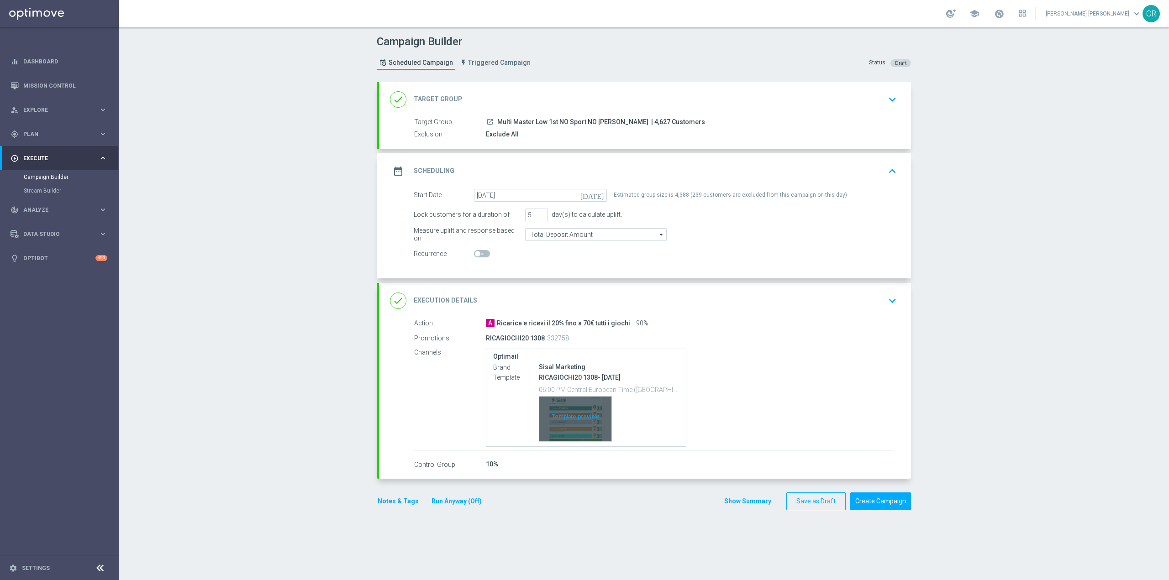
click at [579, 414] on div "Template preview" at bounding box center [575, 419] width 72 height 45
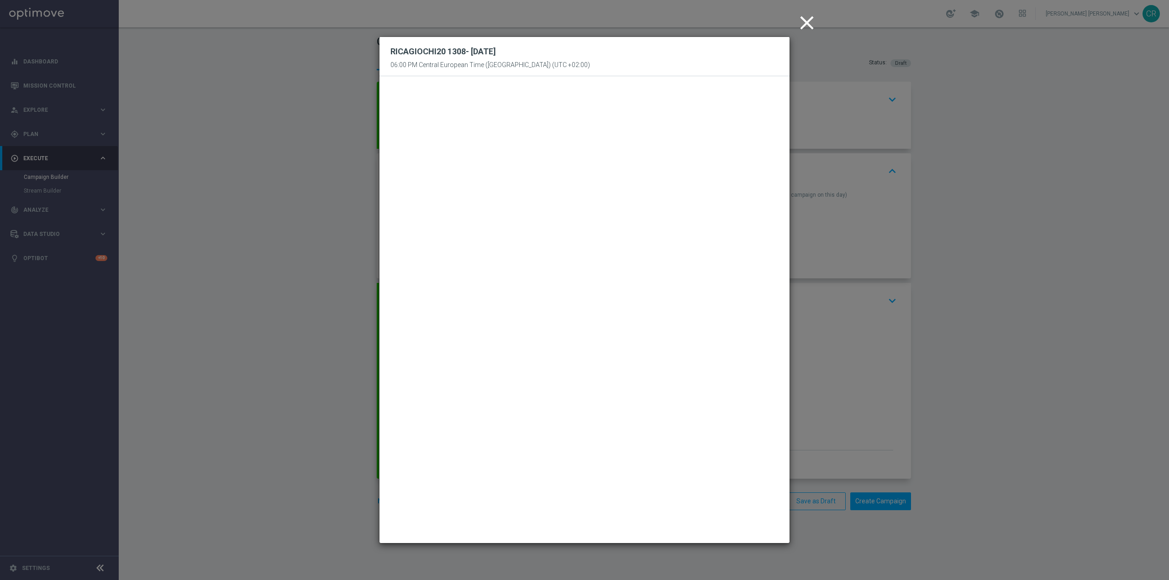
click at [807, 23] on icon "close" at bounding box center [806, 22] width 23 height 23
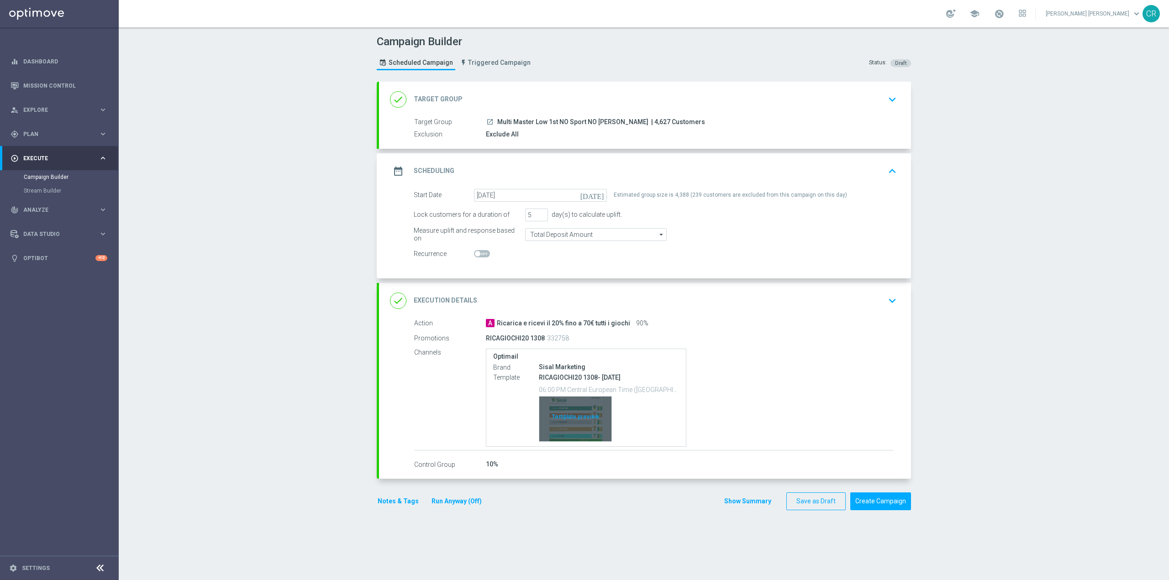
click at [581, 413] on div "Template preview" at bounding box center [575, 419] width 72 height 45
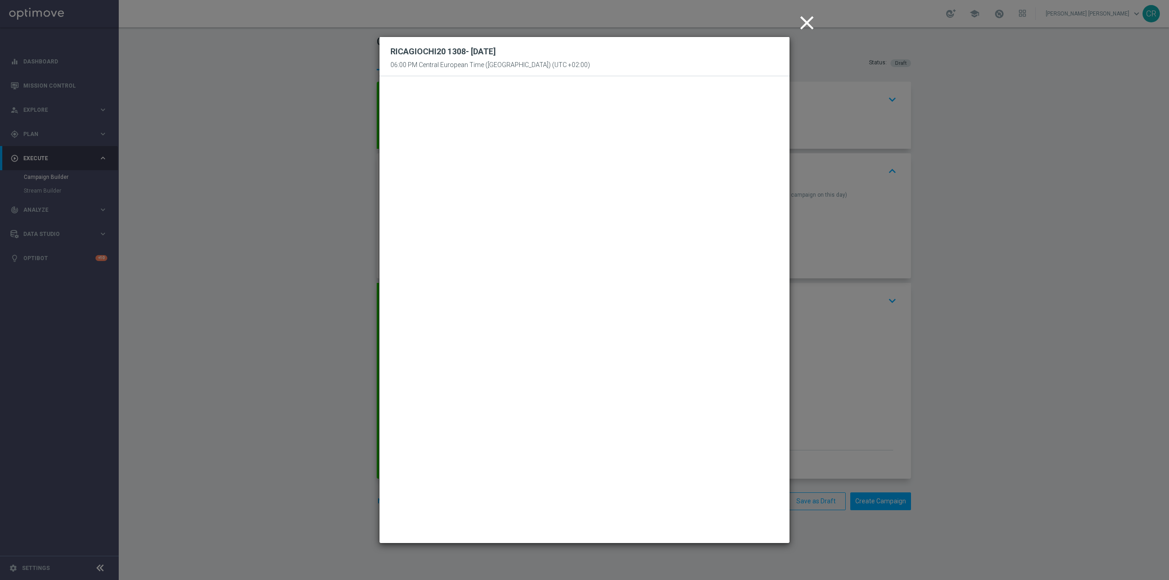
click at [807, 26] on icon "close" at bounding box center [806, 22] width 23 height 23
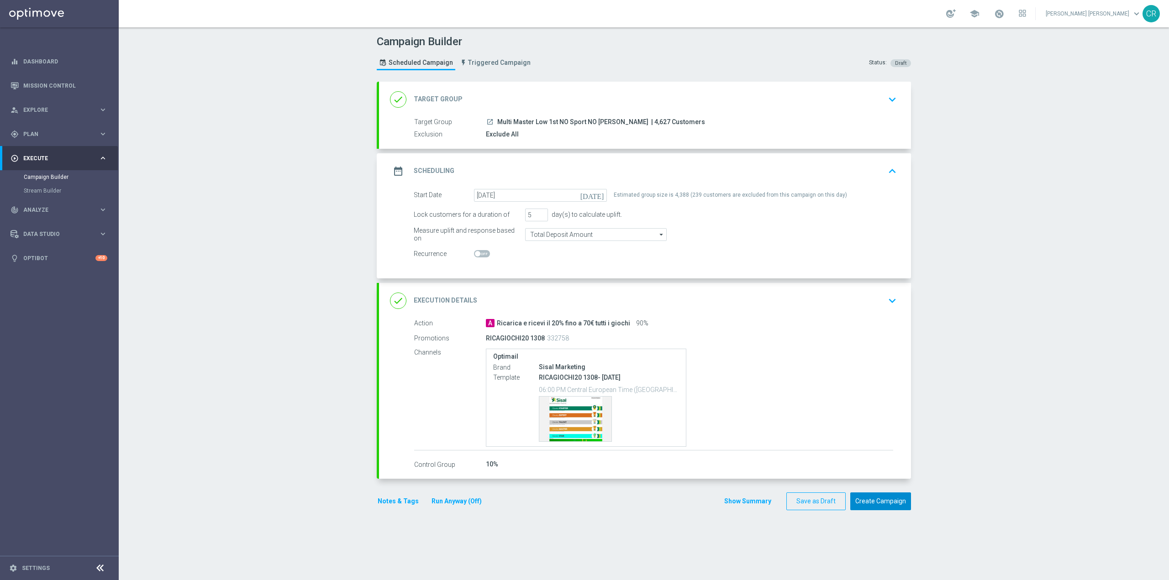
click at [896, 507] on button "Create Campaign" at bounding box center [880, 502] width 61 height 18
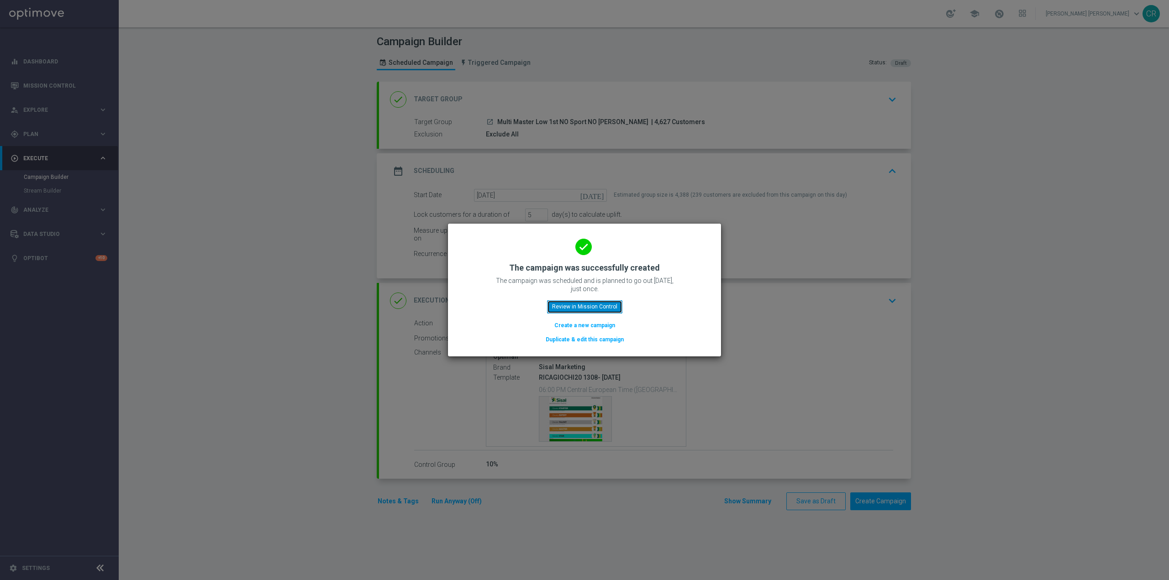
click at [583, 305] on button "Review in Mission Control" at bounding box center [584, 306] width 75 height 13
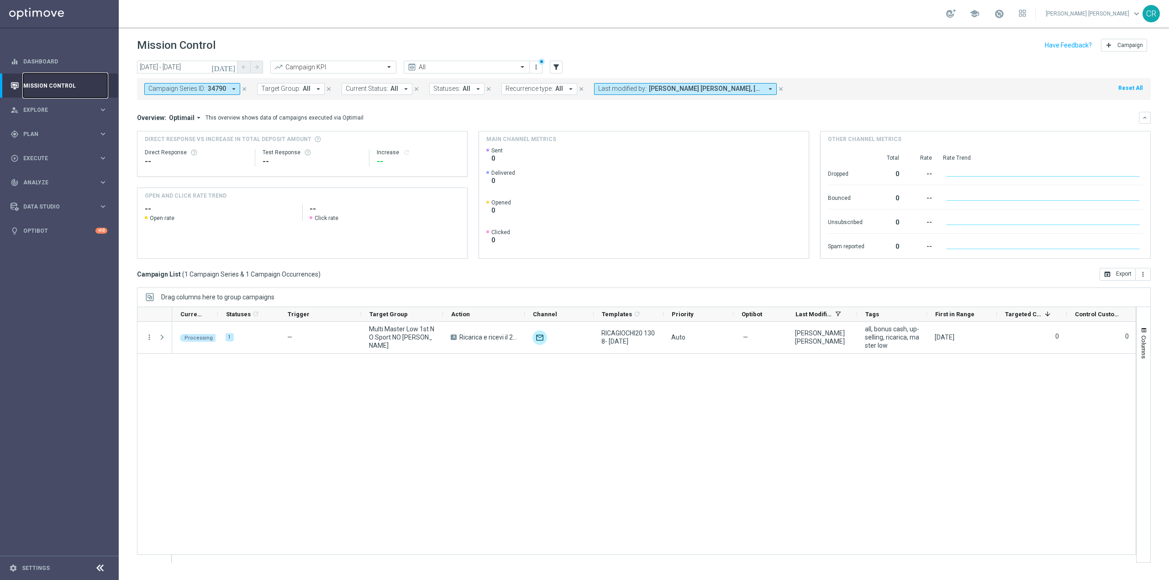
click at [57, 84] on link "Mission Control" at bounding box center [65, 86] width 84 height 24
click at [69, 138] on div "gps_fixed Plan keyboard_arrow_right" at bounding box center [59, 134] width 118 height 24
click at [59, 195] on link "Optimail" at bounding box center [61, 193] width 67 height 7
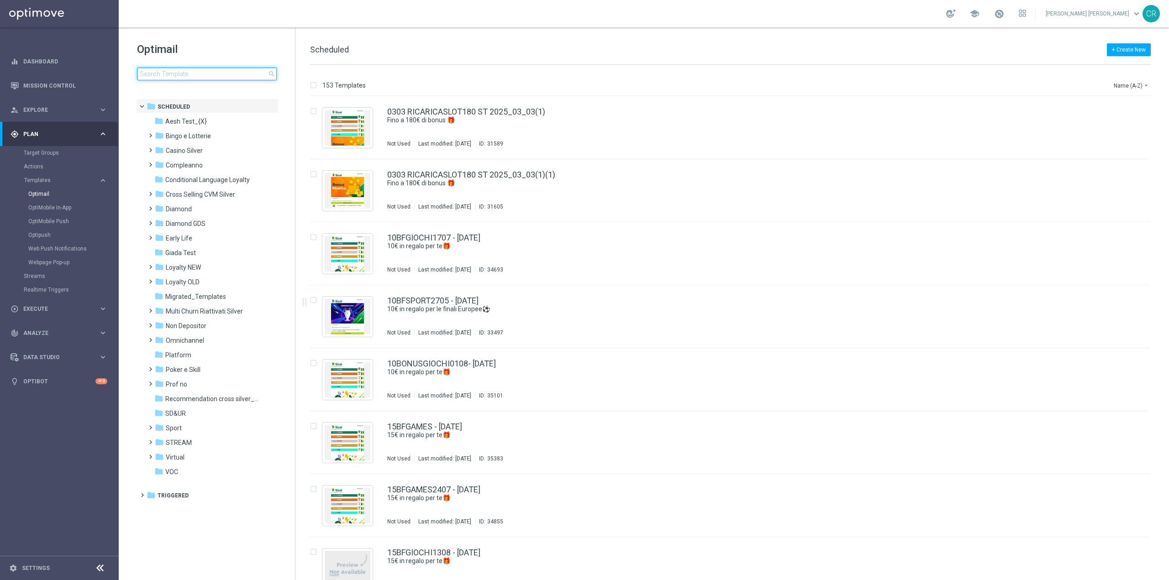
click at [223, 75] on input at bounding box center [207, 74] width 140 height 13
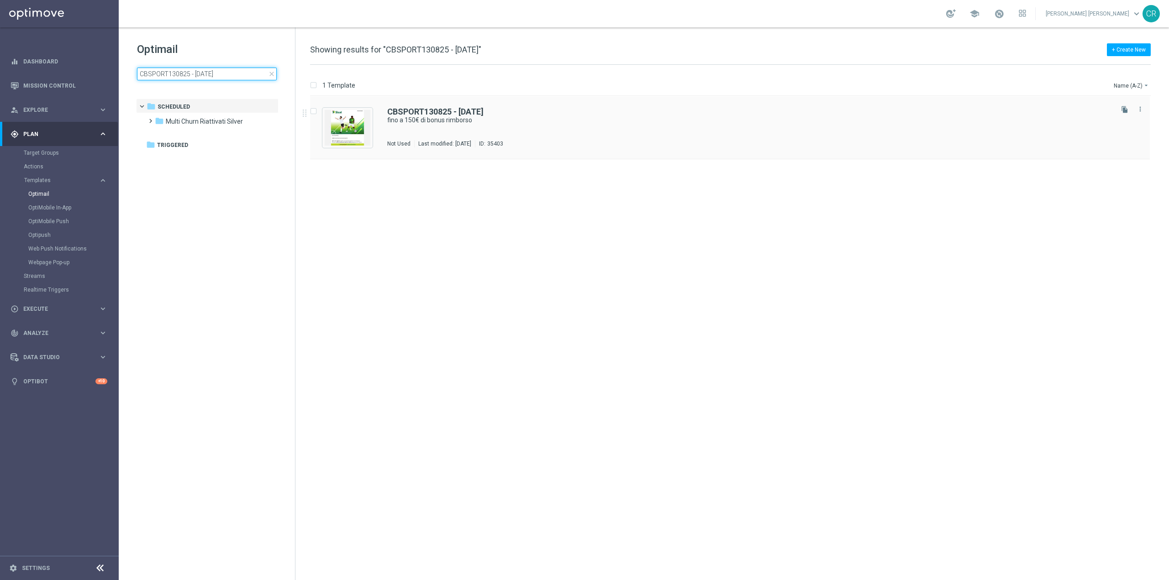
type input "CBSPORT130825 - 2025-08-17"
click at [598, 134] on div "CBSPORT130825 - 2025-08-17 fino a 150€ di bonus rimborso Not Used Last modified…" at bounding box center [749, 128] width 724 height 40
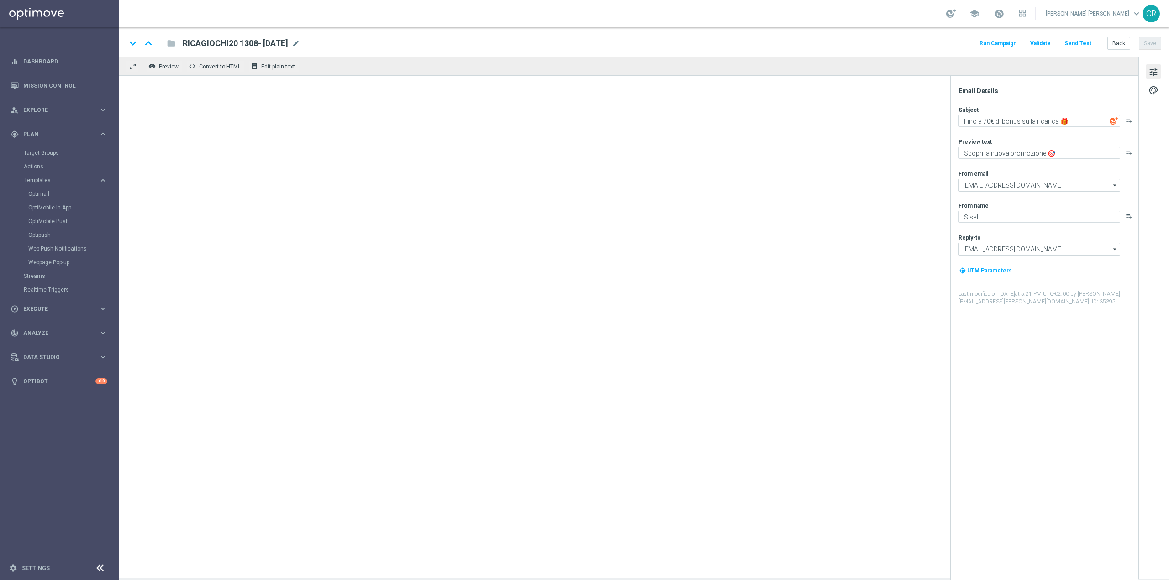
type textarea "fino a 150€ di bonus rimborso"
type textarea "su Scommesse Sportive e Virtual"
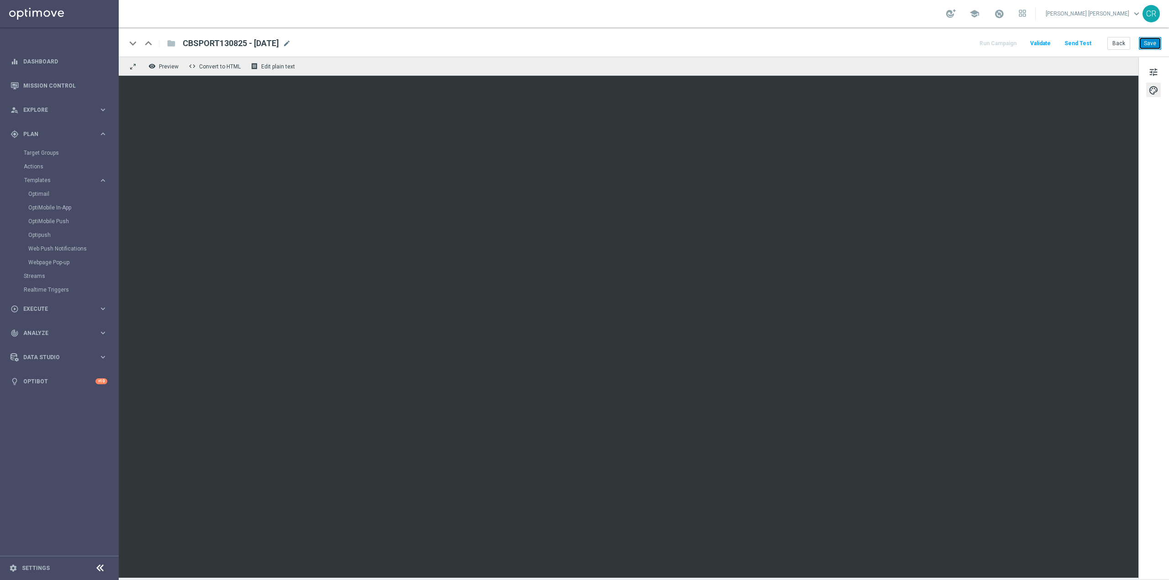
click at [1160, 43] on button "Save" at bounding box center [1150, 43] width 22 height 13
click at [1153, 44] on button "Save" at bounding box center [1150, 43] width 22 height 13
click at [62, 108] on span "Explore" at bounding box center [60, 109] width 75 height 5
click at [64, 244] on span "Plan" at bounding box center [60, 243] width 75 height 5
click at [58, 151] on link "Target Groups" at bounding box center [59, 152] width 71 height 7
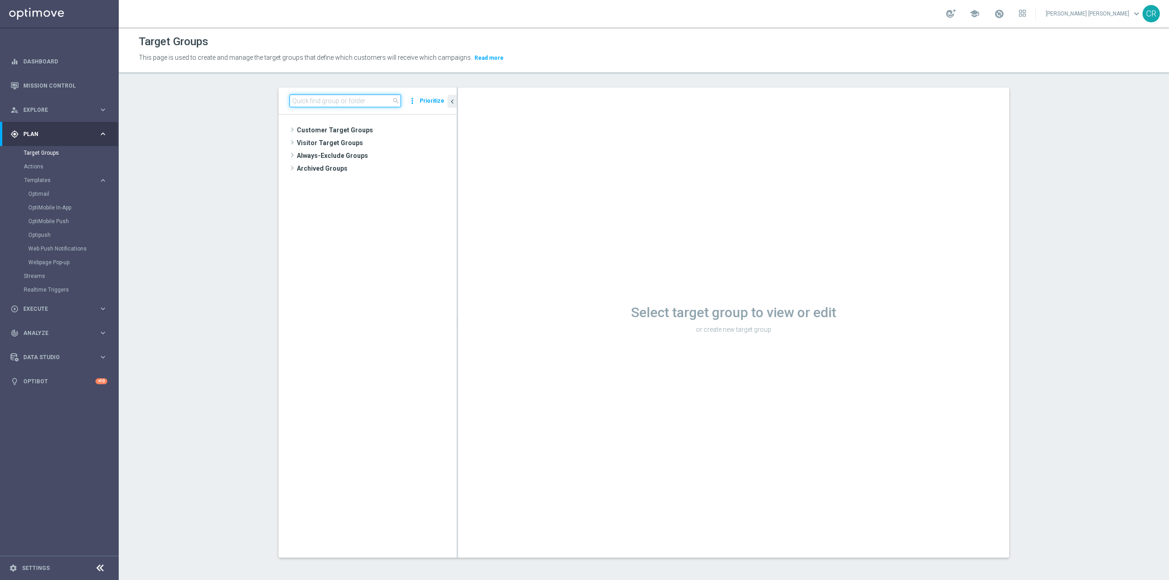
click at [357, 106] on input at bounding box center [345, 101] width 111 height 13
paste input "Multi Master Low 1st Sport lm"
type input "Multi Master Low 1st Sport lm"
click at [367, 154] on span "Multi Master Low 1st Sport lm" at bounding box center [380, 157] width 110 height 8
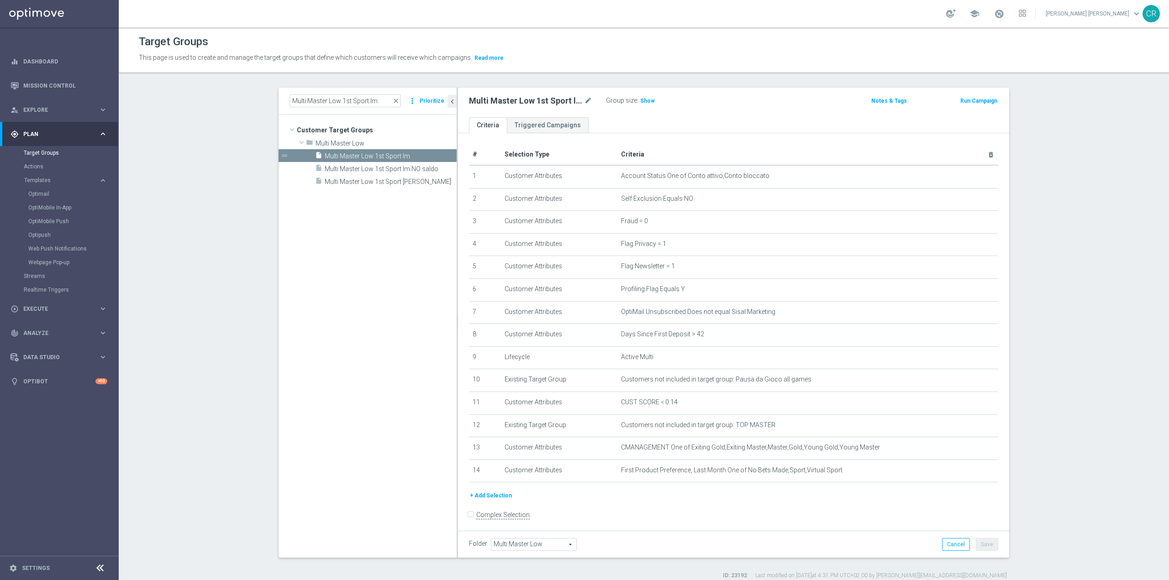
click at [976, 99] on button "Run Campaign" at bounding box center [978, 101] width 39 height 10
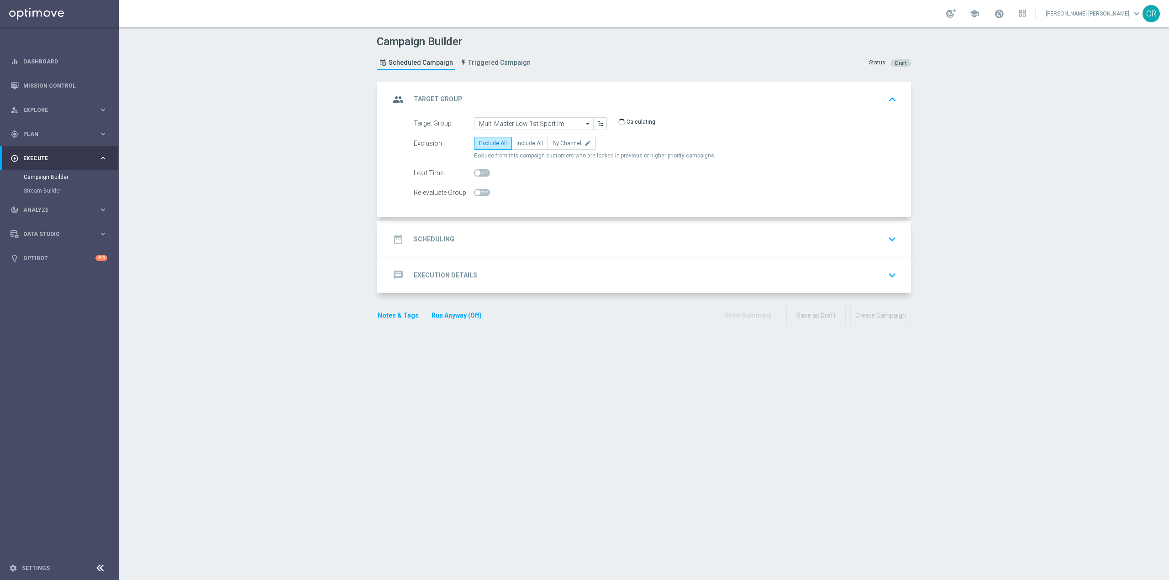
click at [872, 229] on div "date_range Scheduling keyboard_arrow_down" at bounding box center [645, 239] width 532 height 36
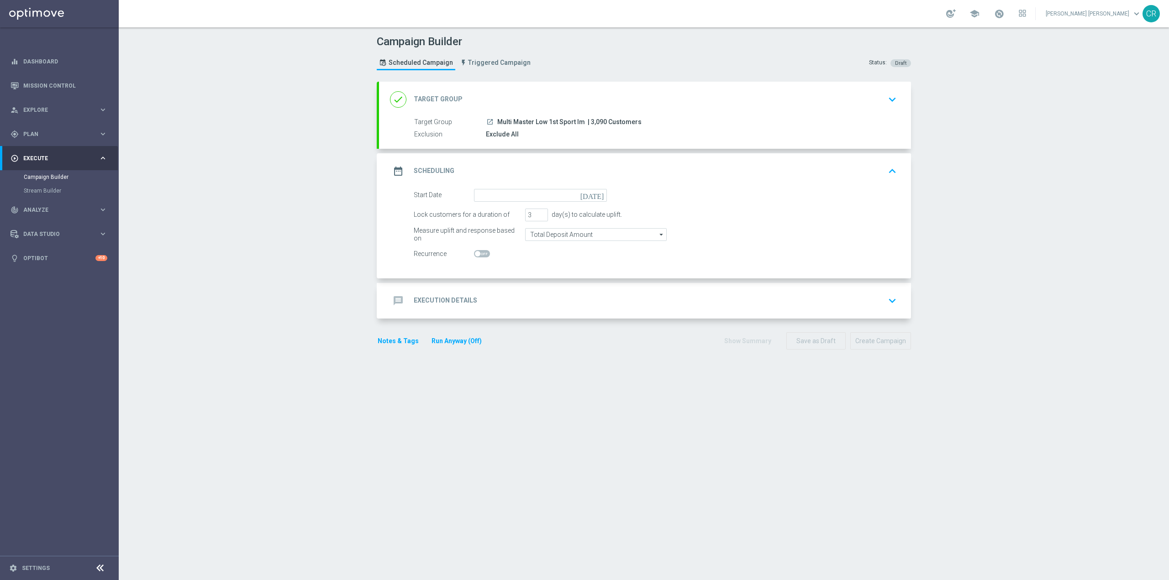
click at [596, 195] on icon "today" at bounding box center [593, 194] width 27 height 10
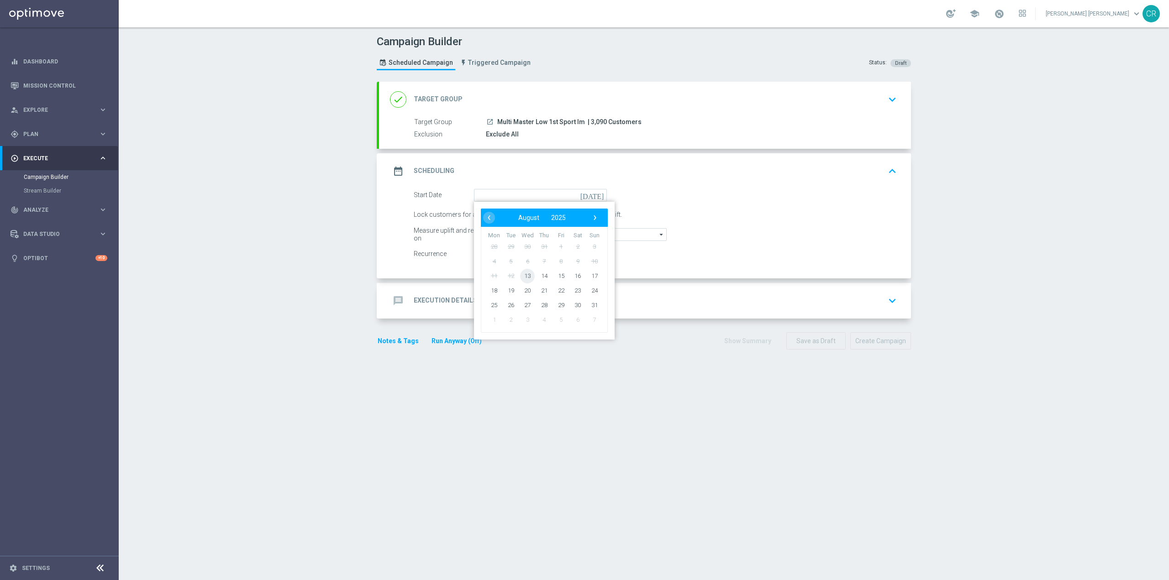
click at [528, 273] on span "13" at bounding box center [527, 275] width 15 height 15
type input "13 Aug 2025"
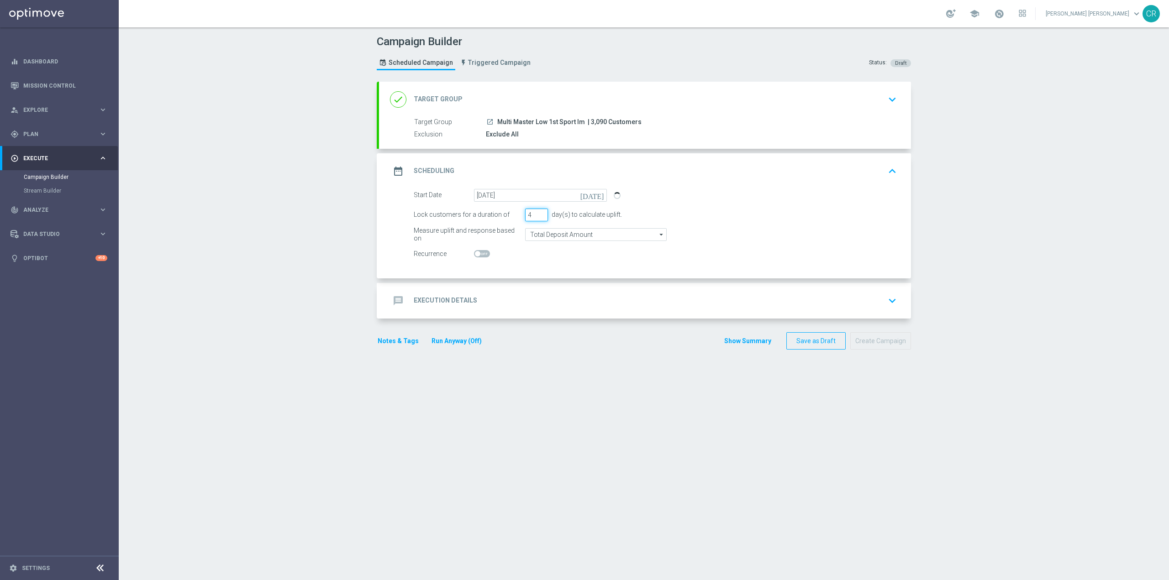
click at [539, 211] on input "4" at bounding box center [536, 215] width 23 height 13
type input "5"
click at [539, 211] on input "5" at bounding box center [536, 215] width 23 height 13
click at [598, 232] on input "Total Deposit Amount" at bounding box center [596, 234] width 142 height 13
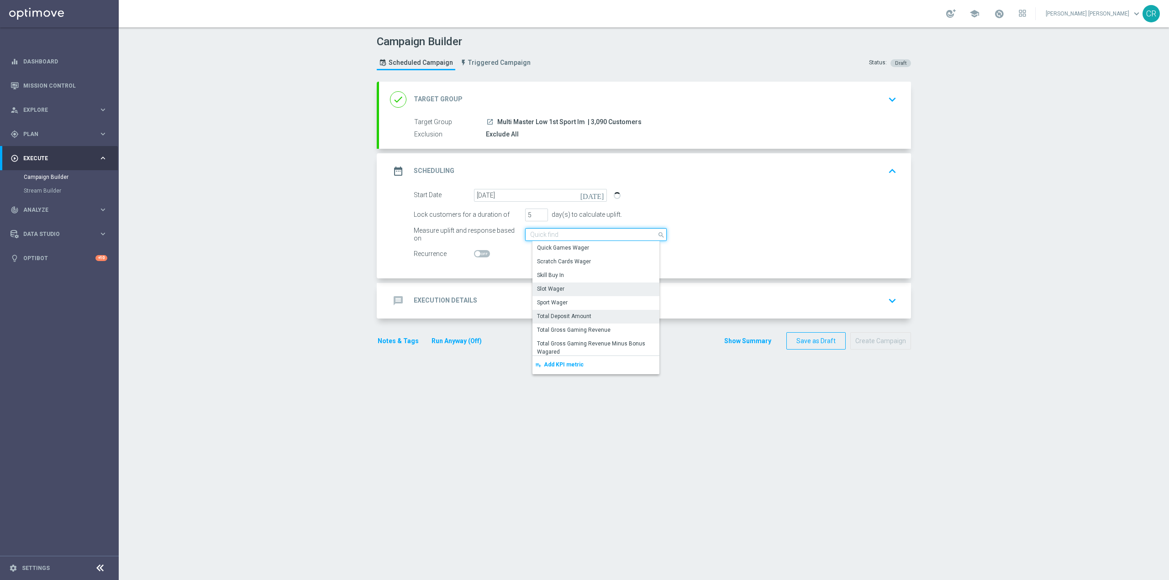
scroll to position [183, 0]
click at [598, 258] on div "Sport Wager" at bounding box center [599, 258] width 134 height 14
type input "Sport Wager"
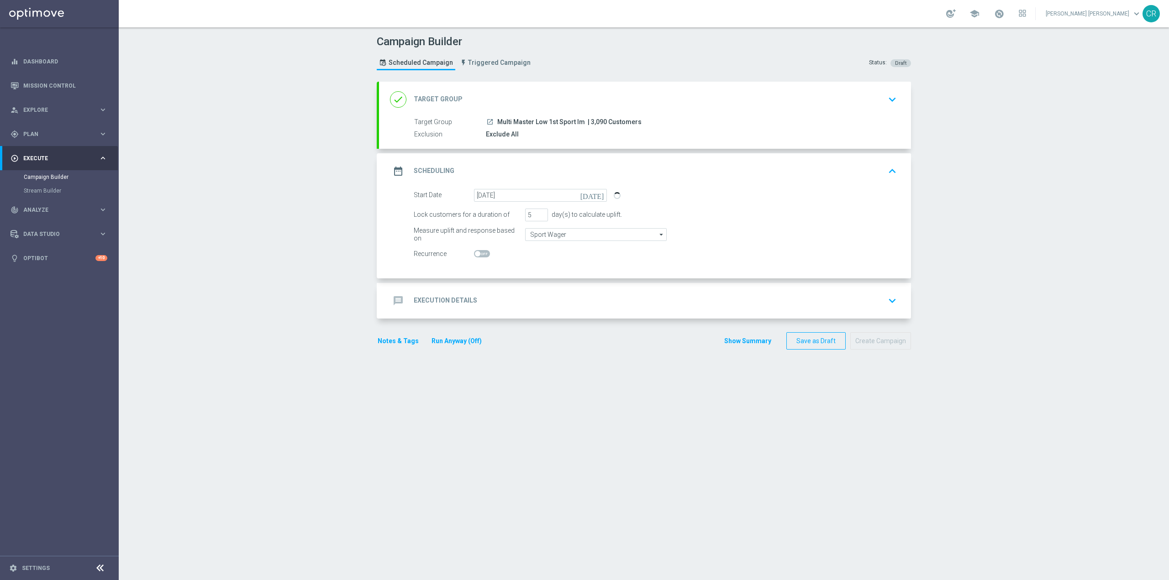
click at [817, 296] on div "message Execution Details keyboard_arrow_down" at bounding box center [645, 300] width 510 height 17
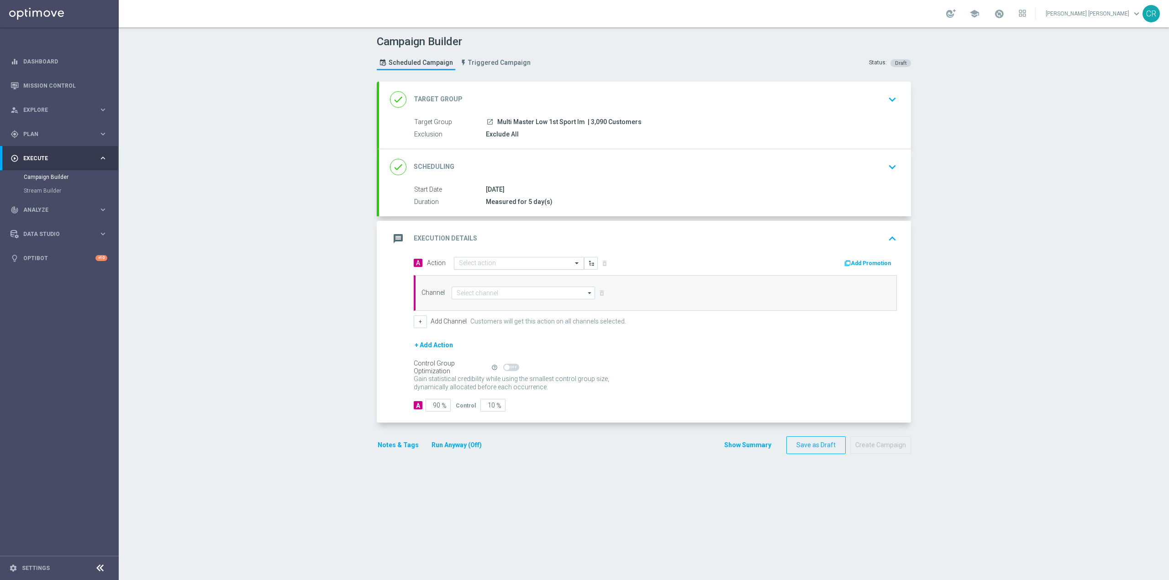
click at [553, 264] on input "text" at bounding box center [510, 264] width 102 height 8
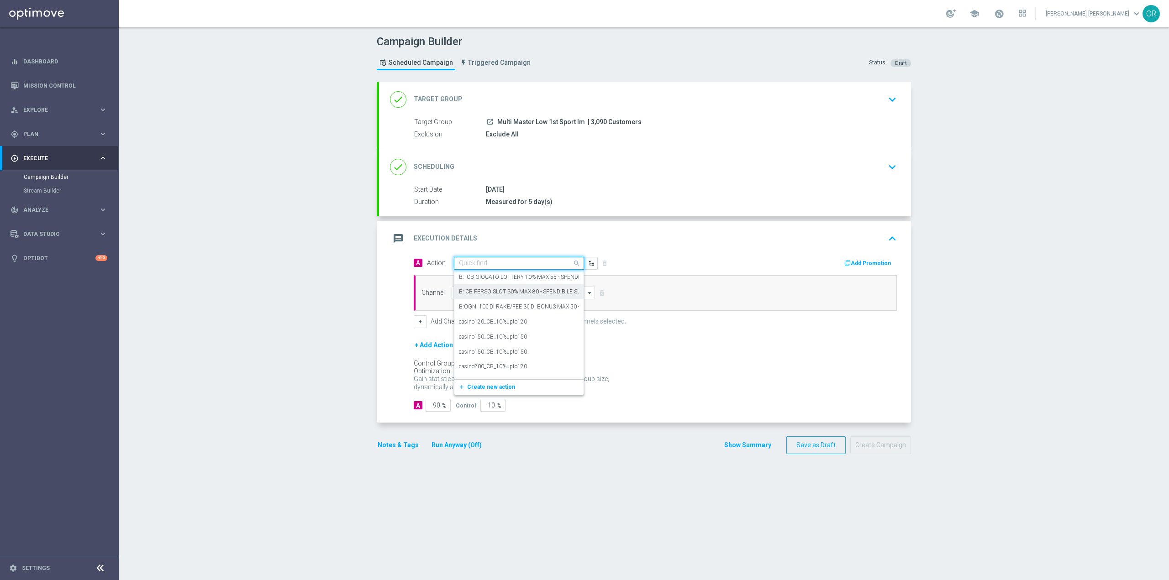
paste input "cashback Sport e Virtual 20% fino a 150€"
type input "cashback Sport e Virtual 20% fino a 150€"
click at [495, 288] on button "add_new Create new action" at bounding box center [517, 292] width 126 height 11
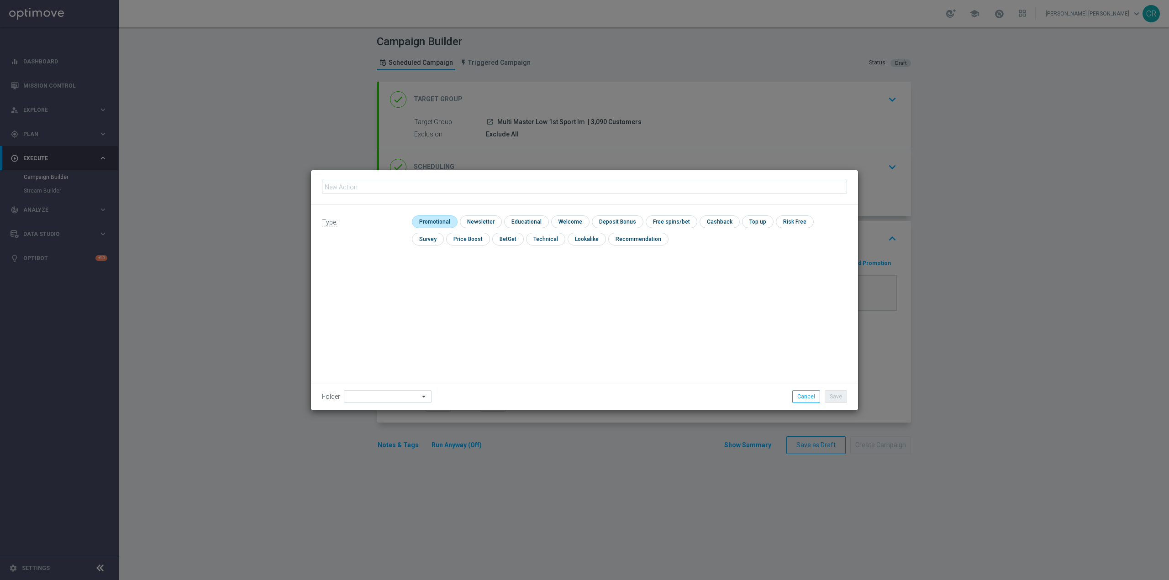
click at [440, 222] on input "checkbox" at bounding box center [433, 222] width 43 height 12
checkbox input "true"
click at [409, 183] on input "text" at bounding box center [584, 187] width 525 height 13
paste input "cashback Sport e Virtual 20% fino a 150€"
type input "cashback Sport e Virtual 20% fino a 150€"
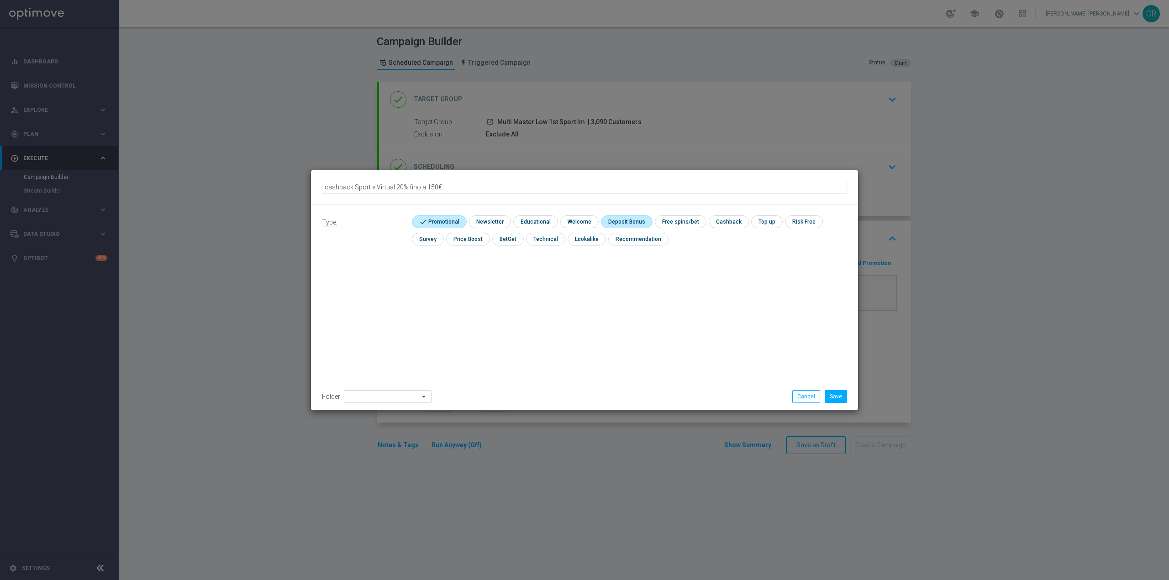
click at [628, 220] on input "checkbox" at bounding box center [625, 222] width 49 height 12
checkbox input "true"
click at [741, 218] on input "checkbox" at bounding box center [737, 222] width 38 height 12
checkbox input "true"
click at [609, 221] on input "checkbox" at bounding box center [630, 222] width 58 height 12
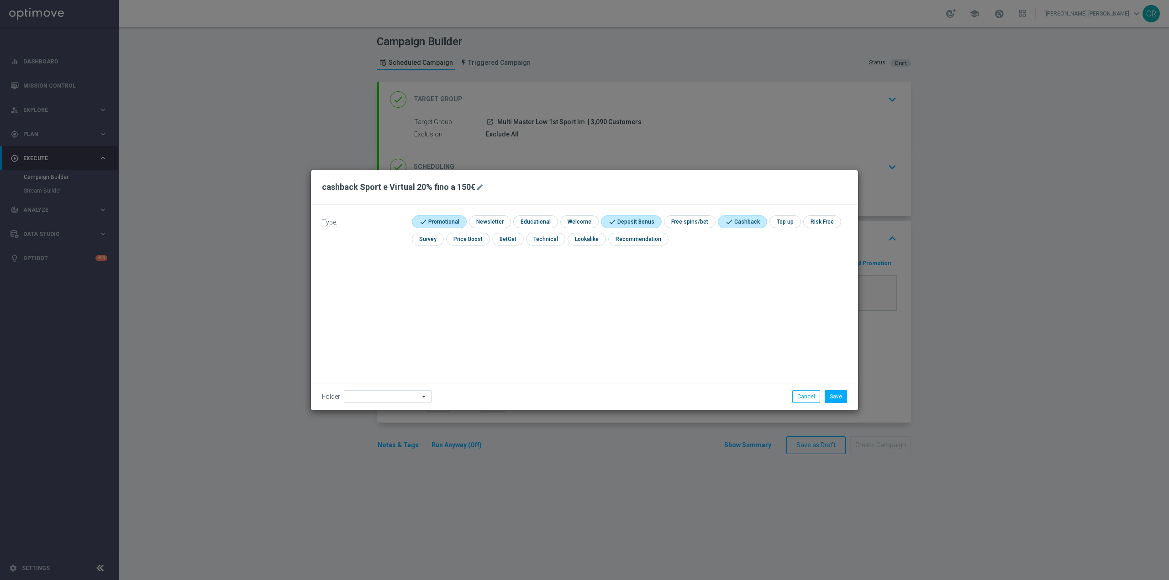
checkbox input "false"
click at [832, 400] on button "Save" at bounding box center [836, 396] width 22 height 13
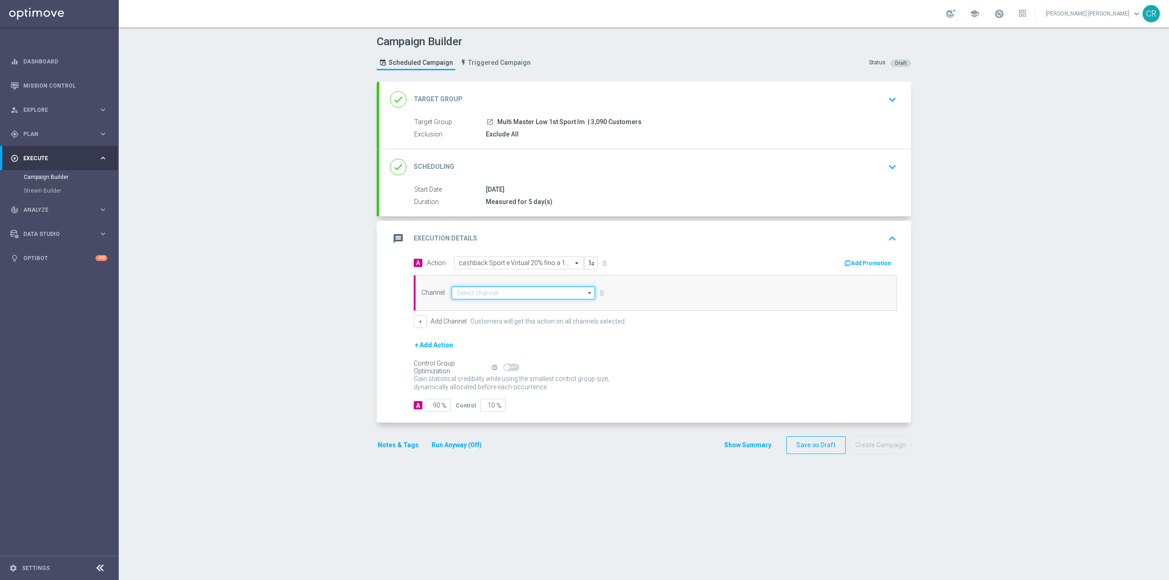
click at [482, 290] on input at bounding box center [523, 293] width 143 height 13
click at [486, 307] on div "Optimail" at bounding box center [527, 307] width 136 height 14
type input "Optimail"
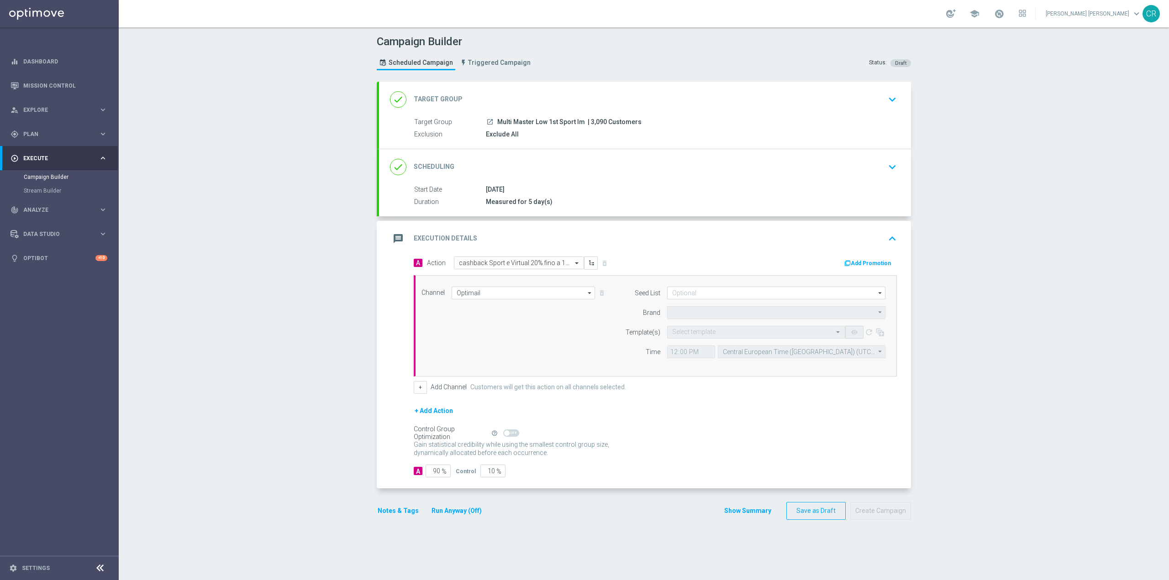
type input "Sisal Marketing"
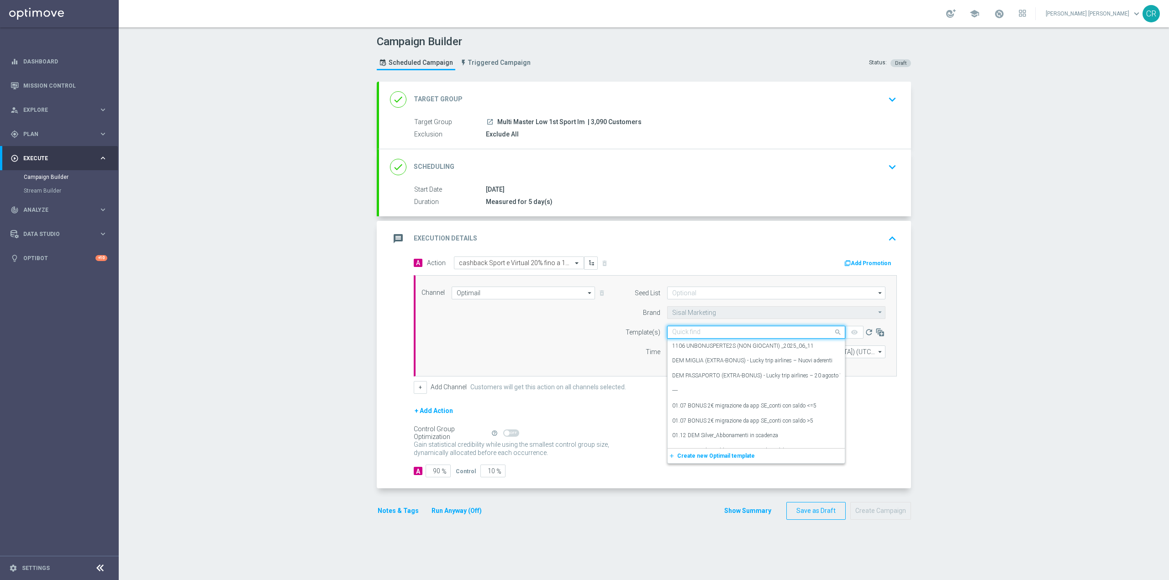
click at [746, 333] on input "text" at bounding box center [747, 333] width 150 height 8
paste input "CBSPORT130825 - 2025-08-17"
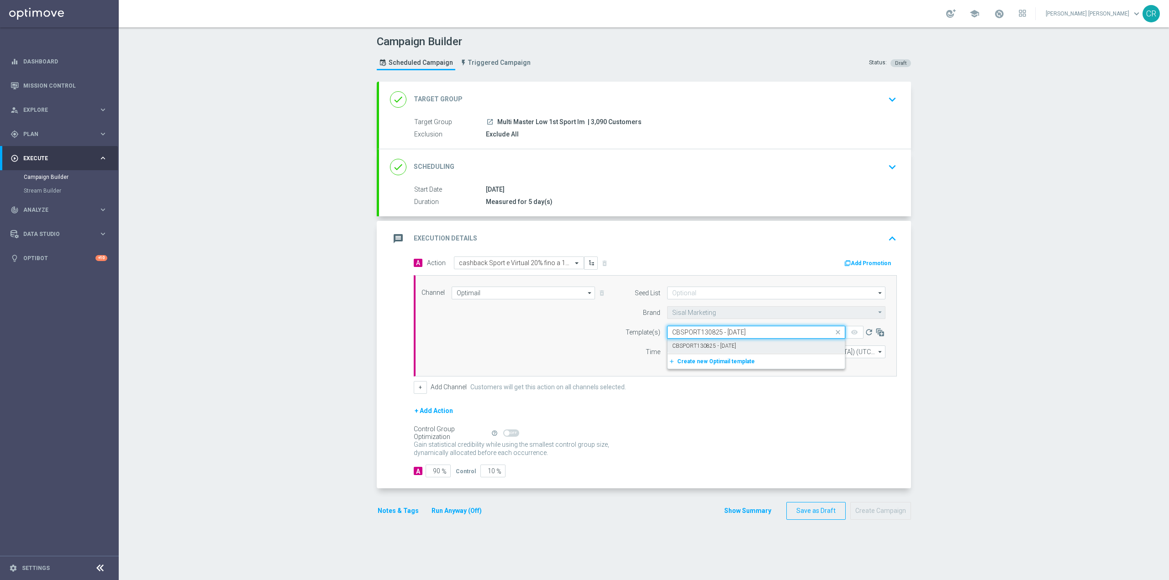
click at [735, 346] on label "CBSPORT130825 - 2025-08-17" at bounding box center [704, 346] width 64 height 8
type input "CBSPORT130825 - 2025-08-17"
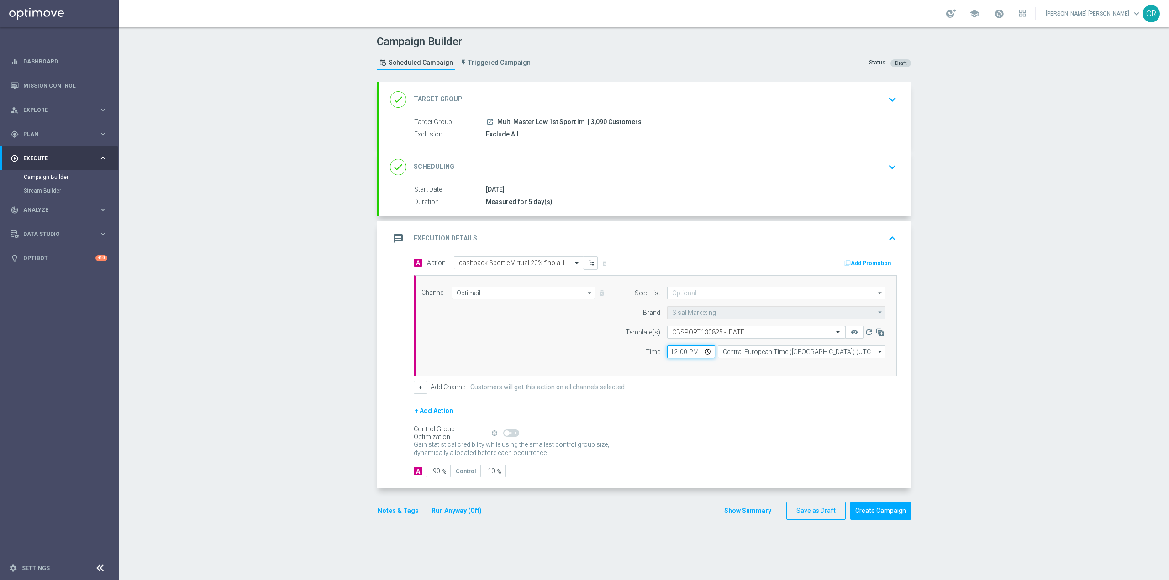
click at [703, 350] on input "12:00" at bounding box center [691, 352] width 48 height 13
type input "18:00"
click at [827, 432] on div "Control Group Optimization Self Optimizing Campaign help_outline" at bounding box center [655, 433] width 483 height 10
click at [883, 262] on button "Add Promotion" at bounding box center [868, 263] width 51 height 10
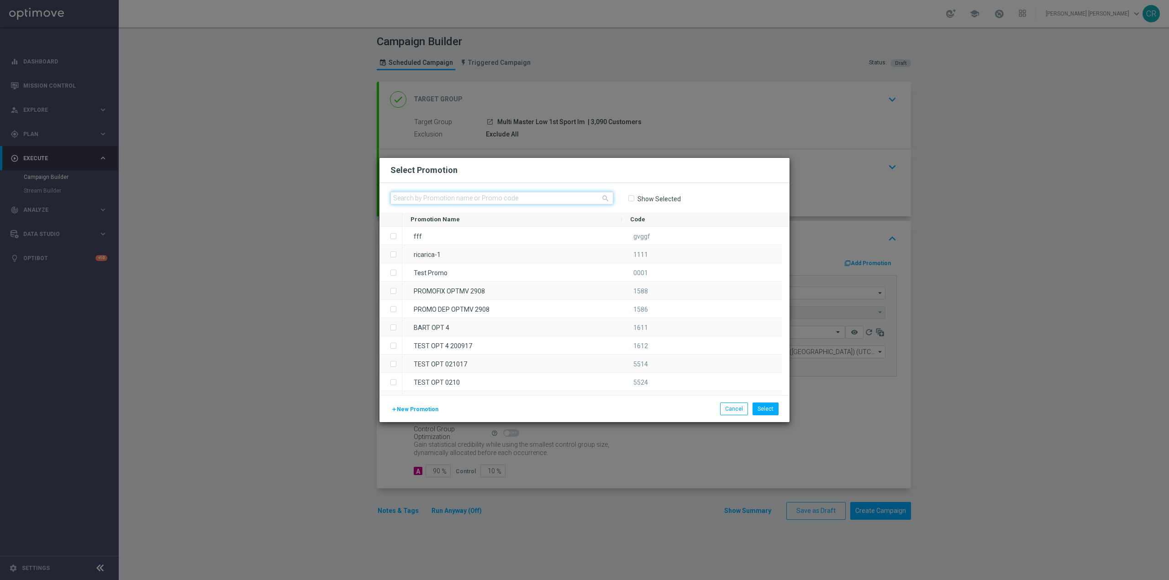
click at [569, 201] on input "text" at bounding box center [501, 198] width 223 height 13
paste input "332608"
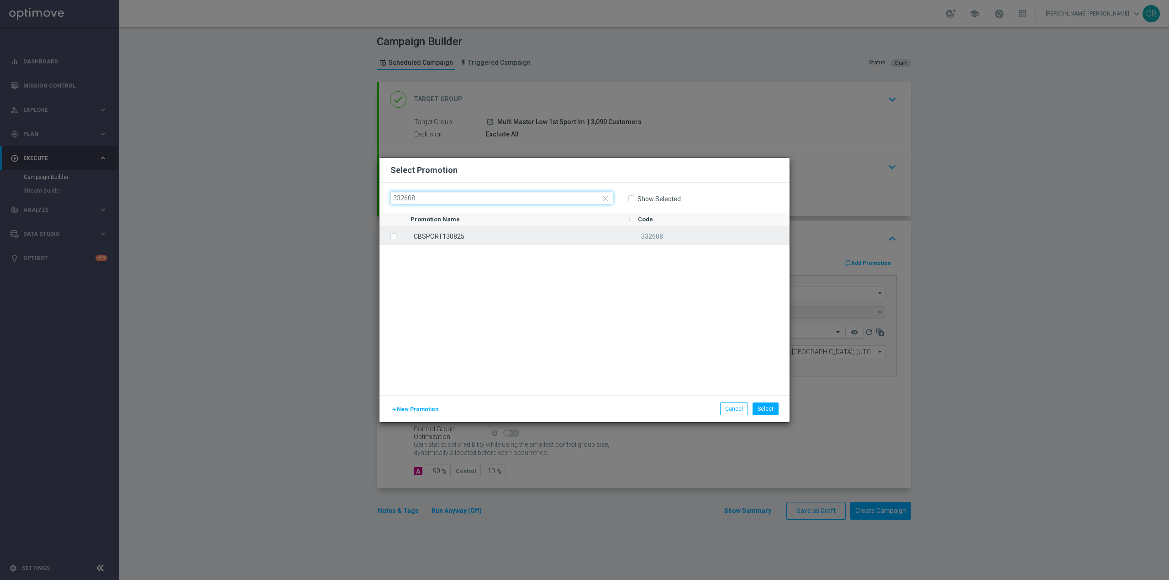
type input "332608"
click at [399, 237] on label "Press SPACE to select this row." at bounding box center [400, 237] width 3 height 8
click at [768, 411] on button "Select" at bounding box center [766, 409] width 26 height 13
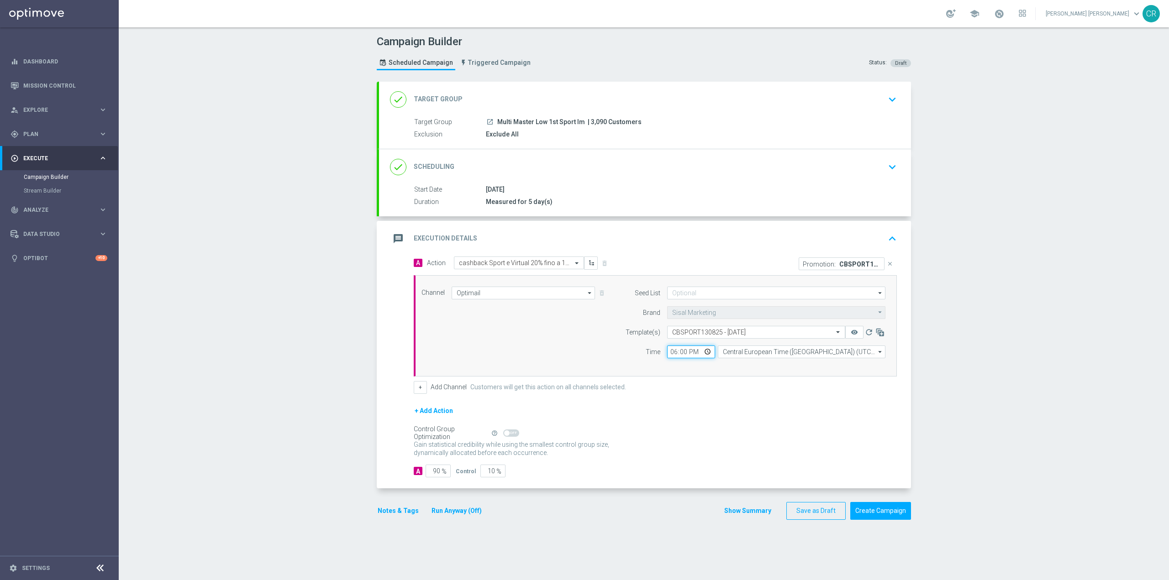
click at [703, 353] on input "18:00" at bounding box center [691, 352] width 48 height 13
type input "20:00"
click at [784, 408] on div "+ Add Action" at bounding box center [655, 416] width 483 height 23
click at [399, 509] on button "Notes & Tags" at bounding box center [398, 510] width 43 height 11
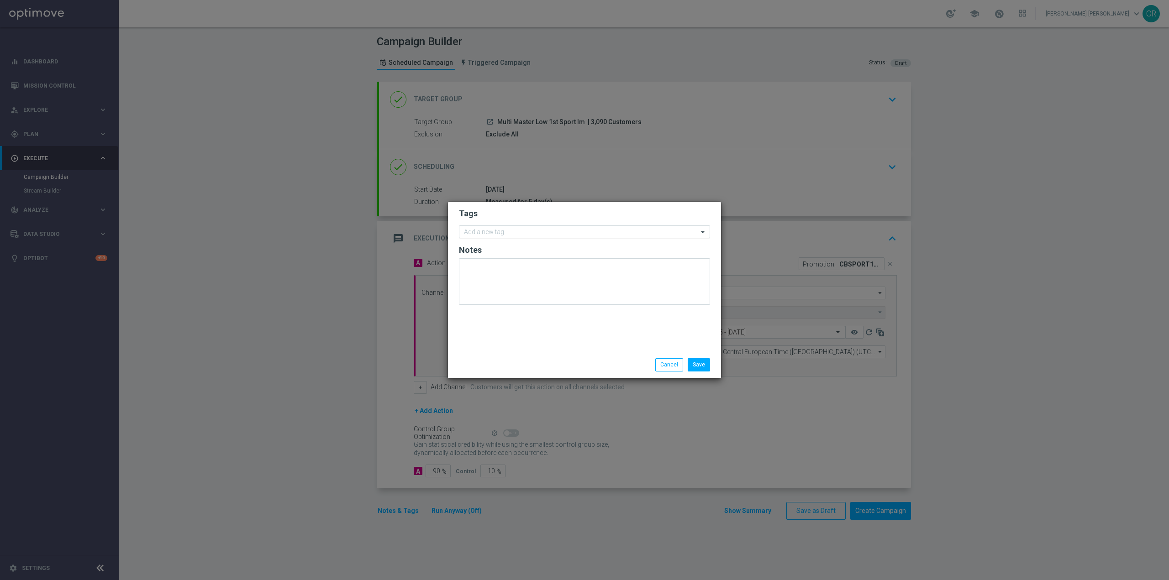
click at [486, 233] on input "text" at bounding box center [581, 233] width 234 height 8
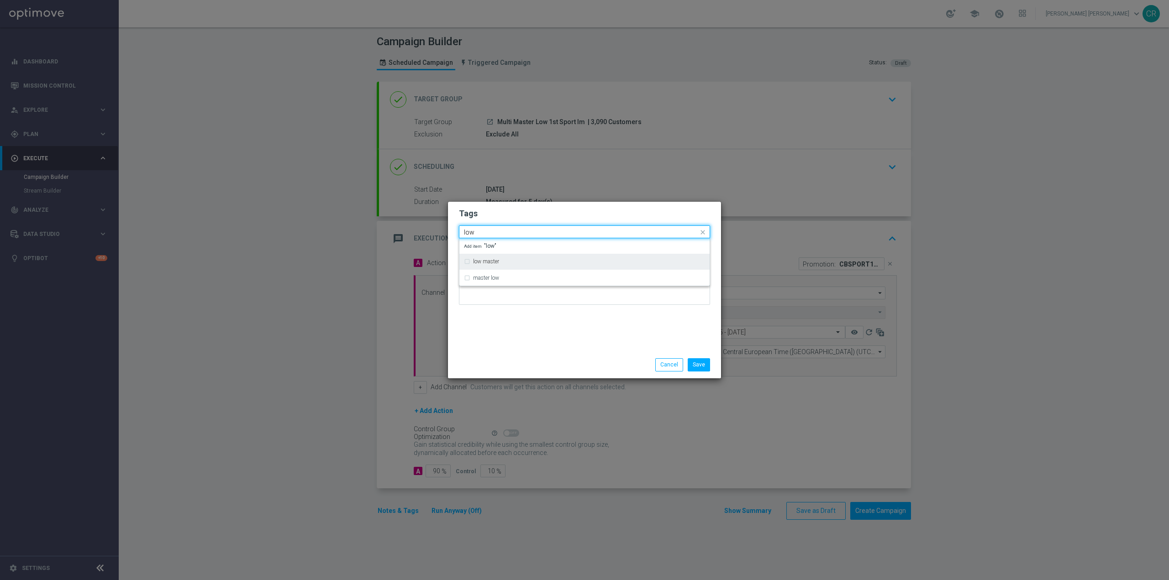
click at [466, 261] on div "low master" at bounding box center [584, 261] width 241 height 15
type input "low"
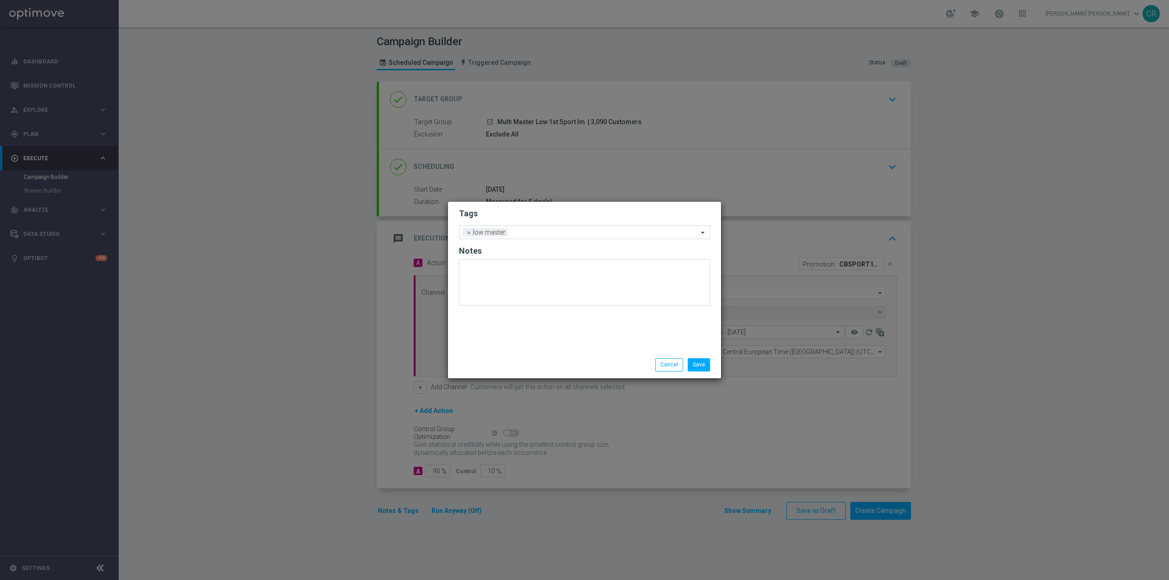
click at [518, 357] on div "Save Cancel" at bounding box center [584, 365] width 273 height 26
click at [469, 230] on span "×" at bounding box center [469, 232] width 8 height 8
click at [490, 229] on input "text" at bounding box center [581, 233] width 234 height 8
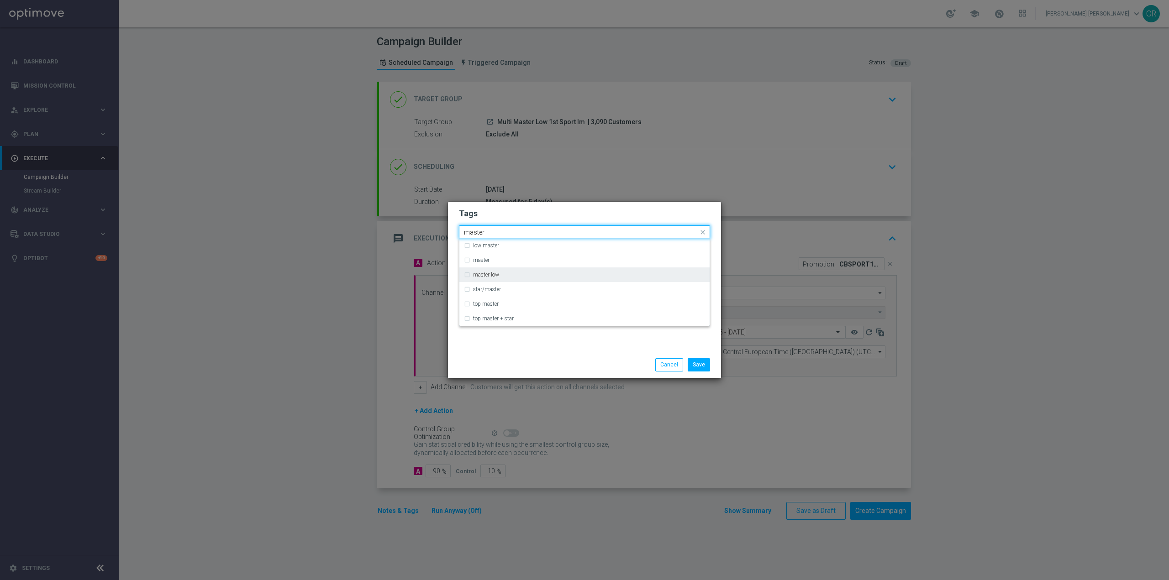
click at [468, 274] on div "master low" at bounding box center [584, 275] width 241 height 15
type input "master"
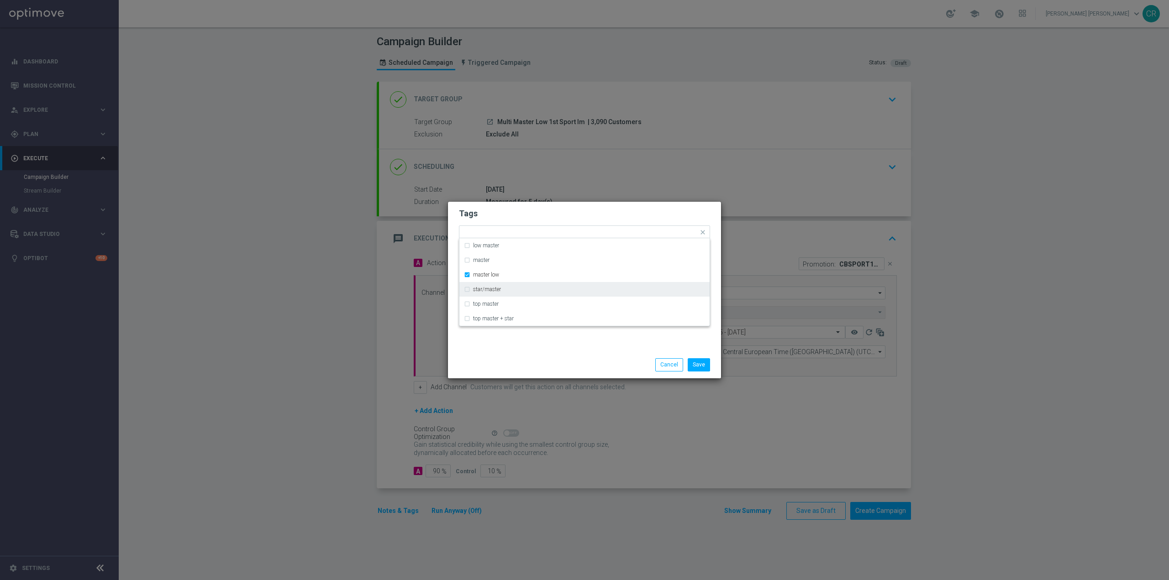
click at [543, 361] on div "Save Cancel" at bounding box center [628, 364] width 177 height 13
click at [571, 230] on input "text" at bounding box center [604, 233] width 187 height 8
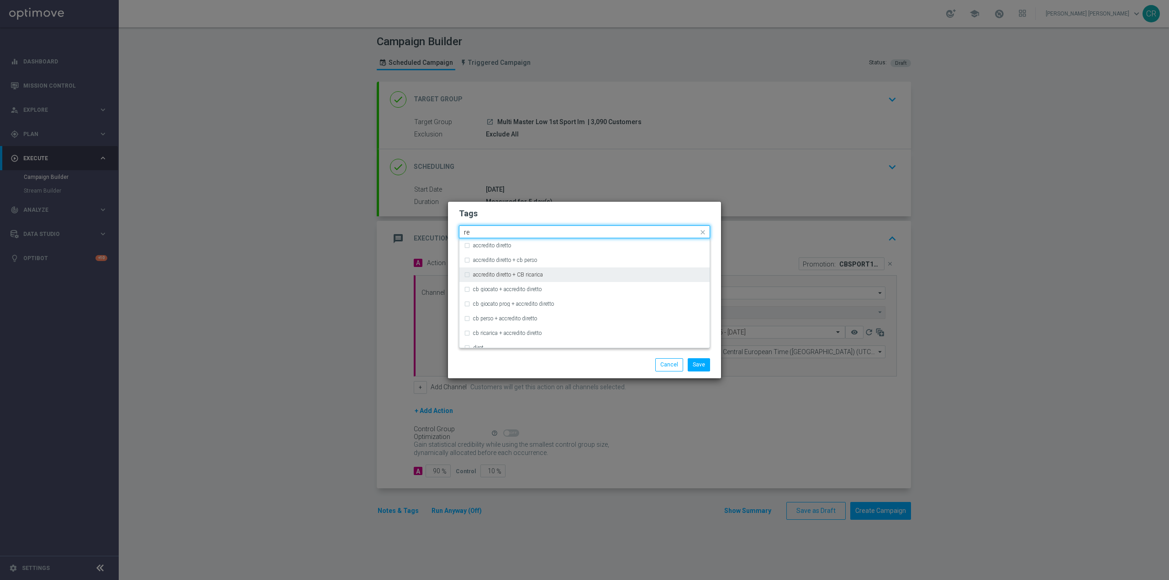
type input "r"
type input "up-se"
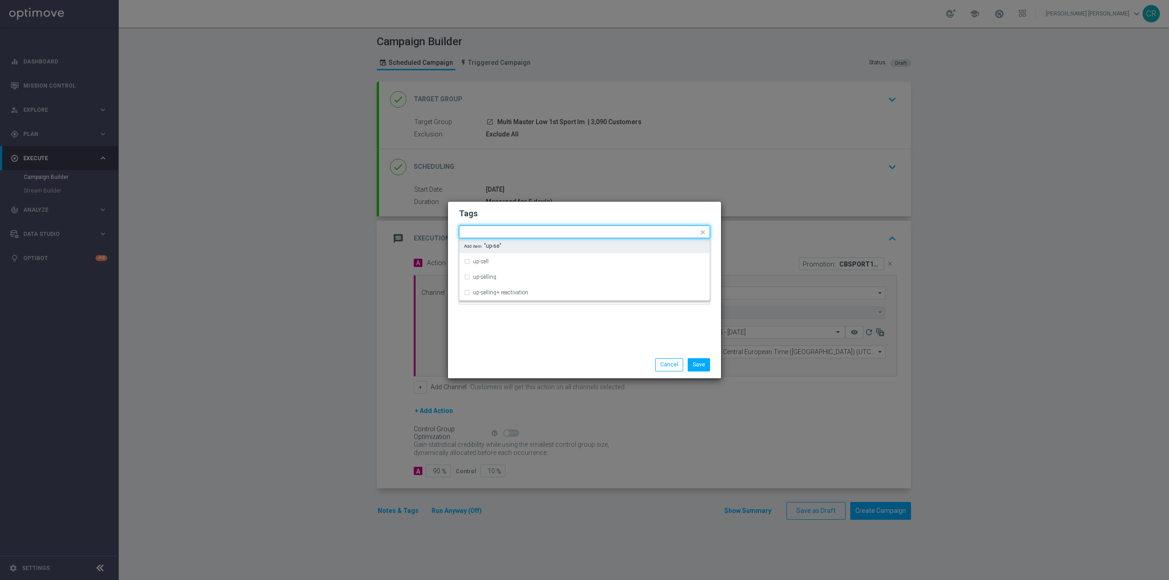
click at [437, 246] on modal-container "Tags Quick find × master low up-sell up-selling up-selling+ reactivation Add it…" at bounding box center [584, 290] width 1169 height 580
click at [585, 236] on input "text" at bounding box center [581, 233] width 234 height 8
click at [492, 269] on div "up-selling" at bounding box center [584, 277] width 250 height 16
type input "up-se"
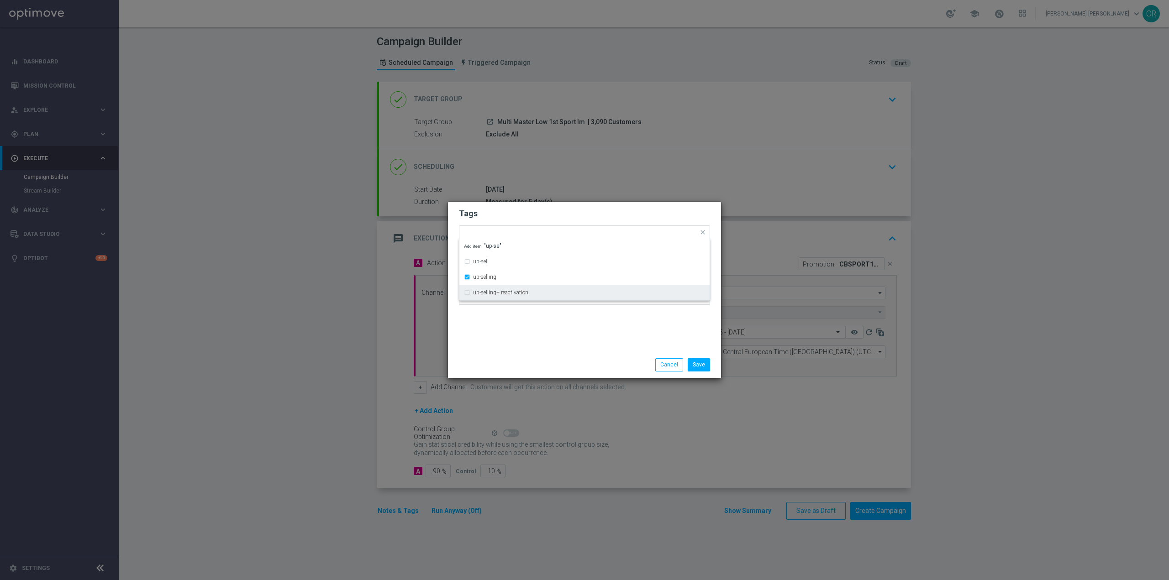
click at [563, 339] on div "Tags Quick find × master low × up-selling up-sell up-selling up-selling+ reacti…" at bounding box center [584, 277] width 273 height 150
click at [613, 232] on input "text" at bounding box center [626, 233] width 144 height 8
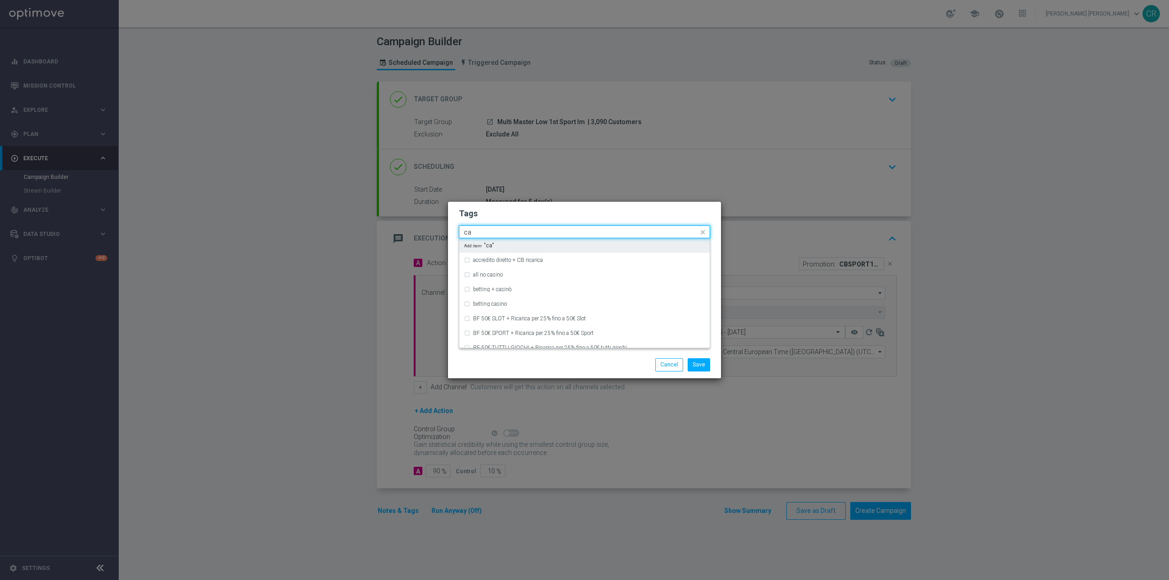
type input "c"
click at [468, 289] on div "cb perso" at bounding box center [584, 289] width 241 height 15
type input "cb per"
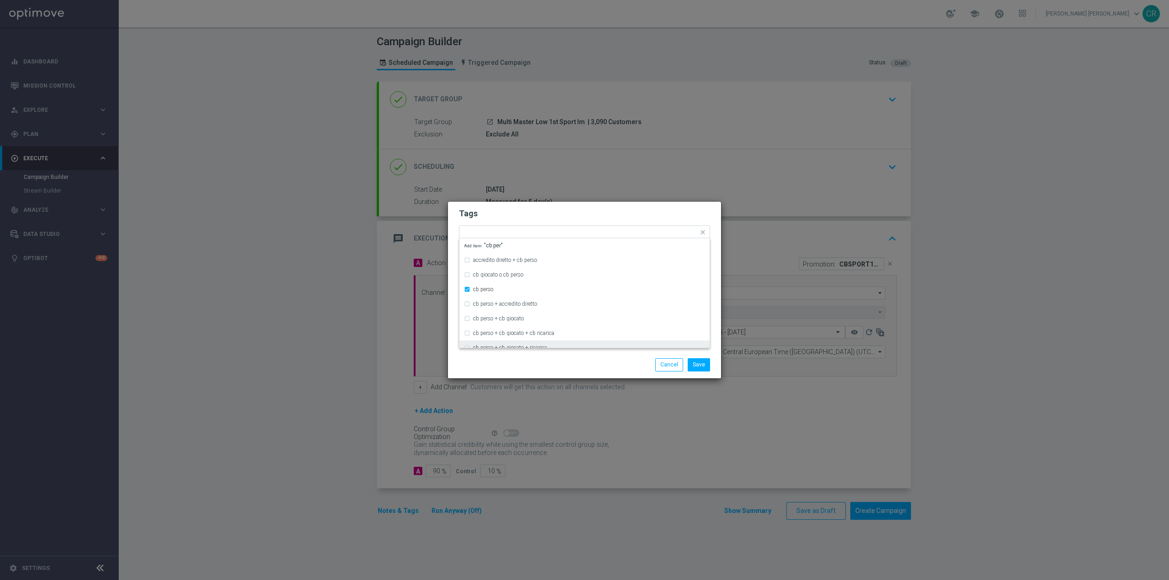
click at [516, 361] on div "Save Cancel" at bounding box center [584, 364] width 265 height 13
click at [642, 231] on input "text" at bounding box center [647, 233] width 104 height 8
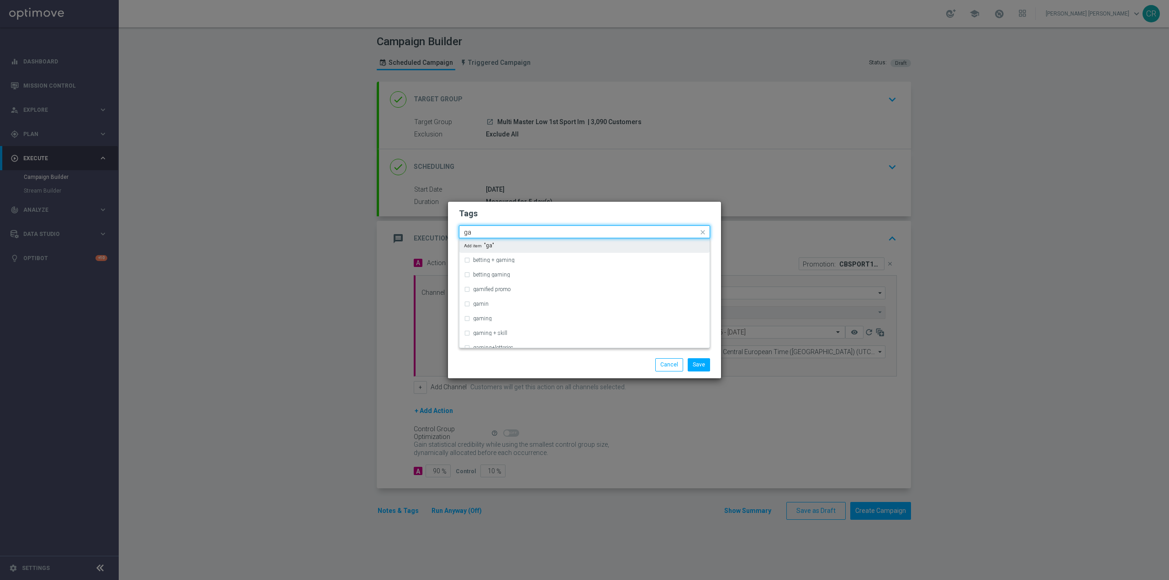
type input "g"
type input "s"
click at [502, 272] on div "betting" at bounding box center [589, 274] width 232 height 5
type input "bet"
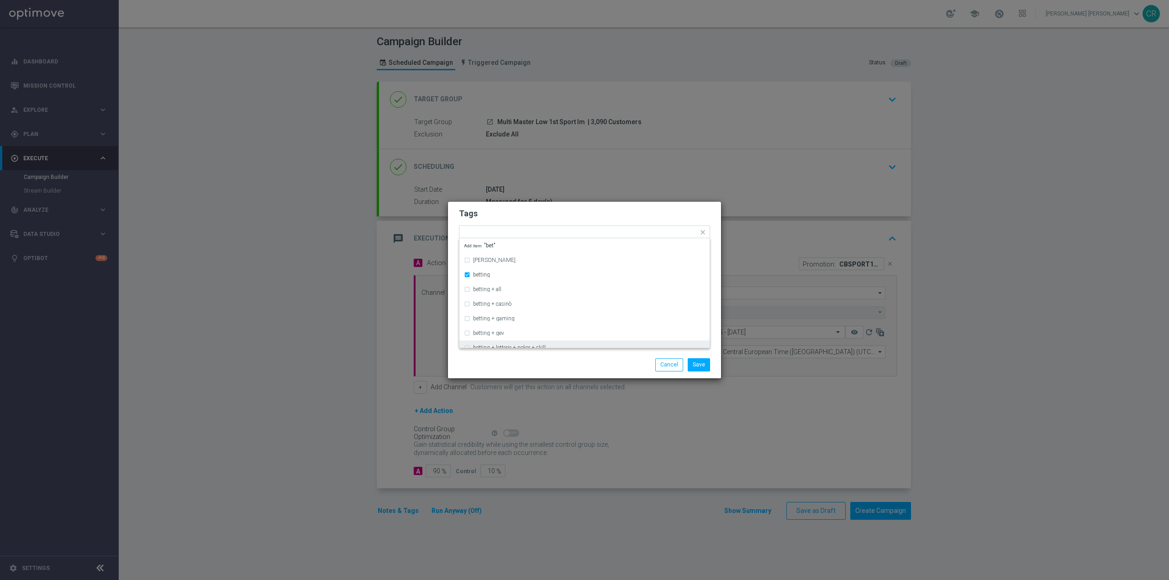
click at [506, 361] on div "Save Cancel" at bounding box center [584, 364] width 265 height 13
click at [666, 232] on input "text" at bounding box center [581, 233] width 234 height 8
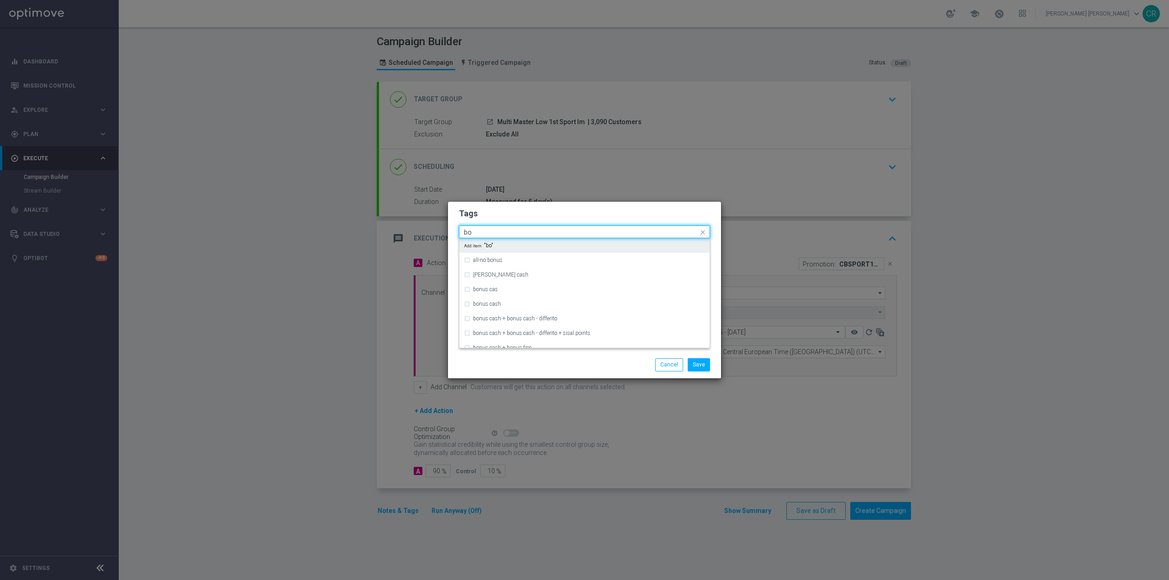
type input "b"
click at [470, 291] on div "bonus cash - differito" at bounding box center [584, 291] width 241 height 15
type input "diff"
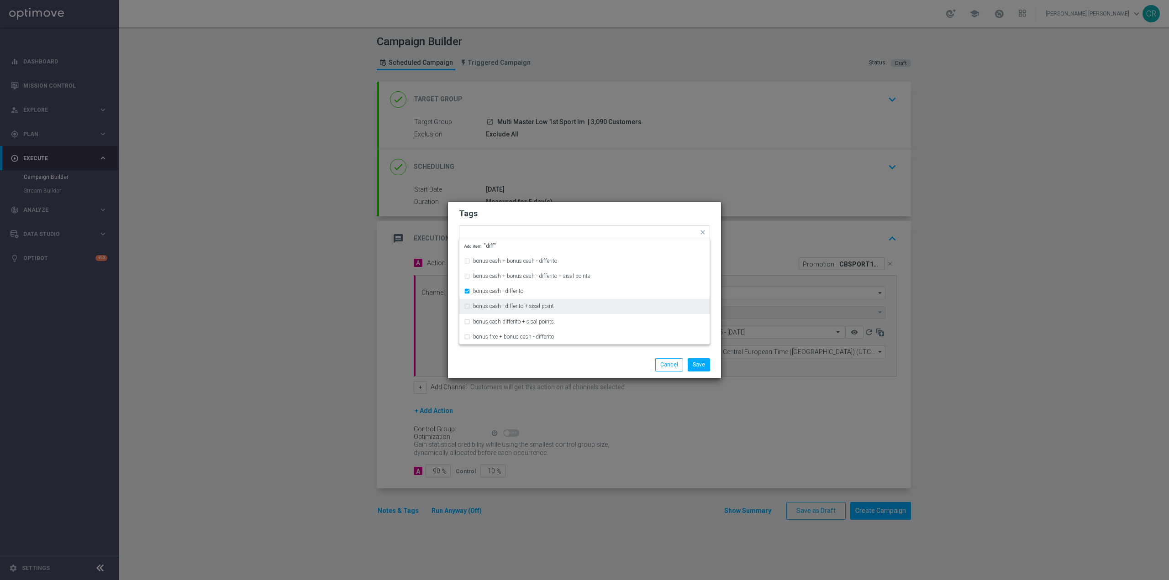
click at [531, 366] on div "Save Cancel" at bounding box center [584, 364] width 265 height 13
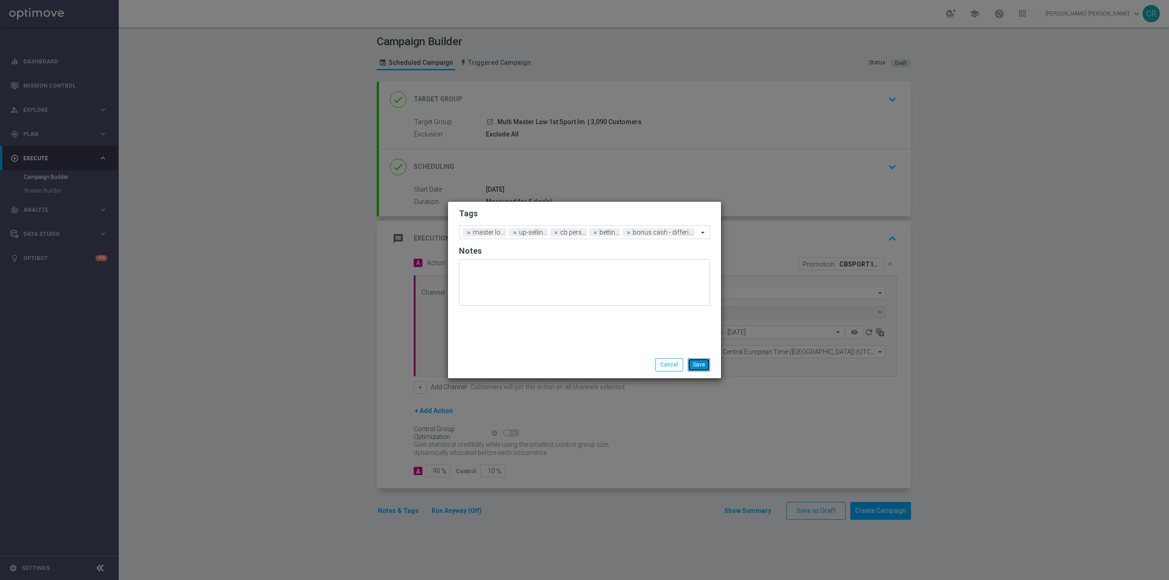
click at [697, 360] on button "Save" at bounding box center [699, 364] width 22 height 13
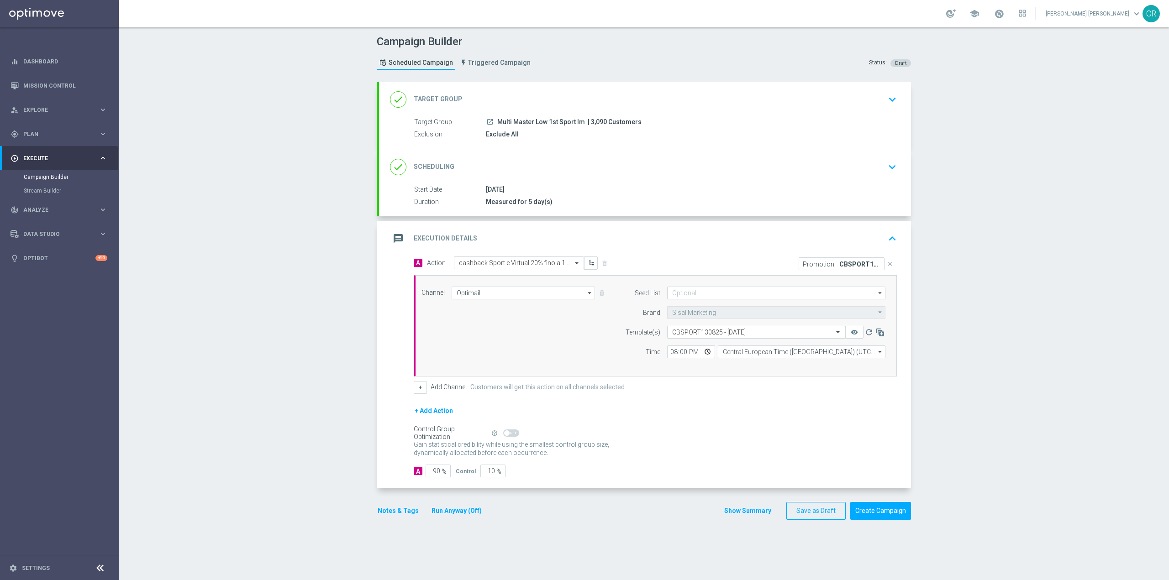
click at [893, 168] on icon "keyboard_arrow_down" at bounding box center [892, 167] width 14 height 14
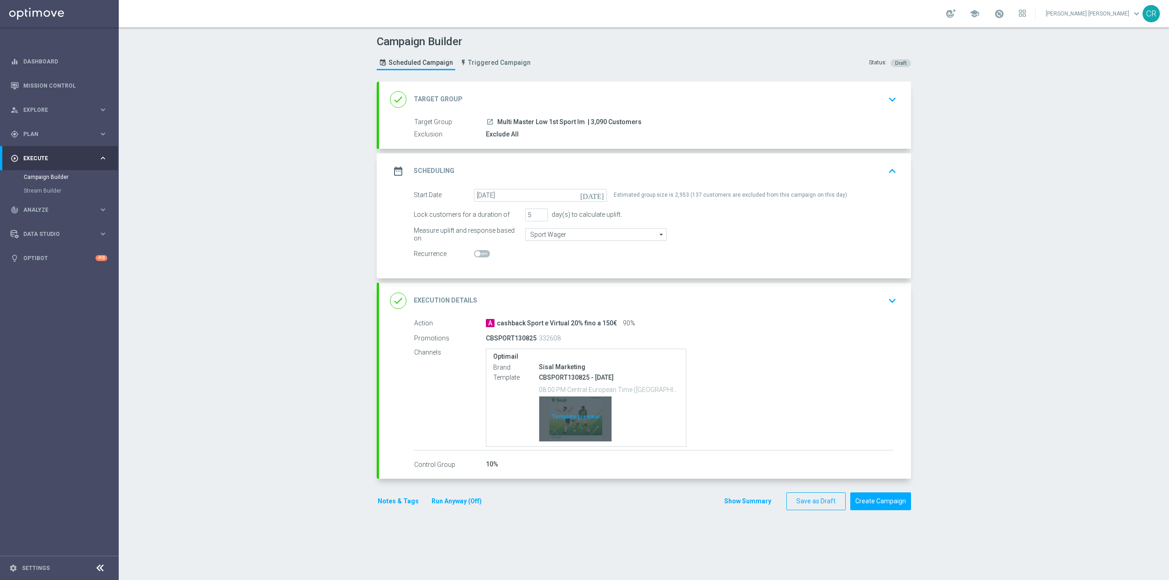
click at [566, 410] on div "Template preview" at bounding box center [575, 419] width 72 height 45
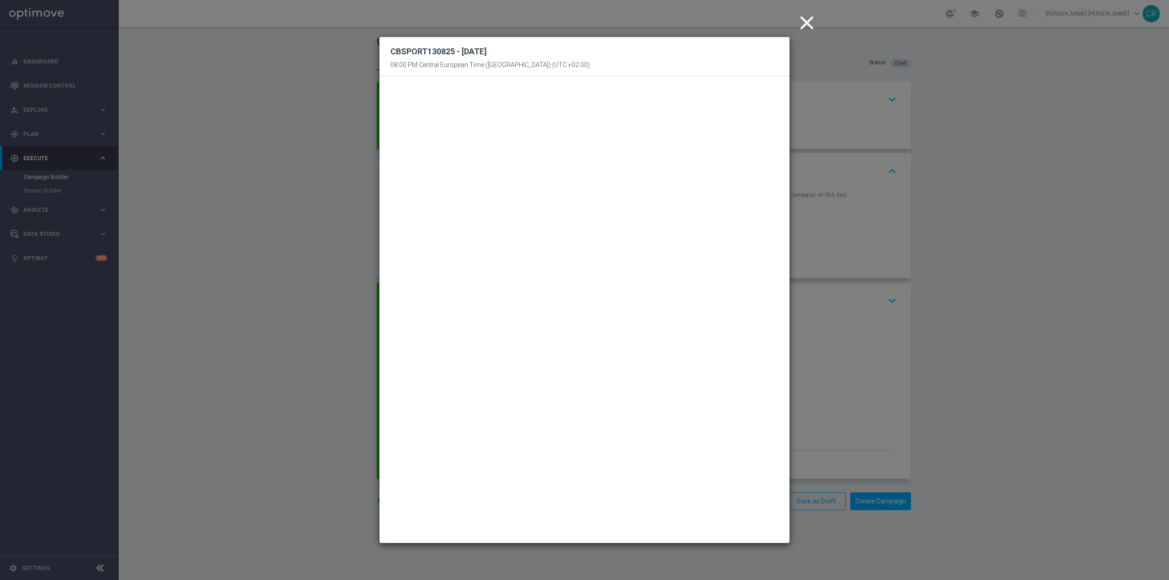
click at [808, 15] on icon "close" at bounding box center [806, 22] width 23 height 23
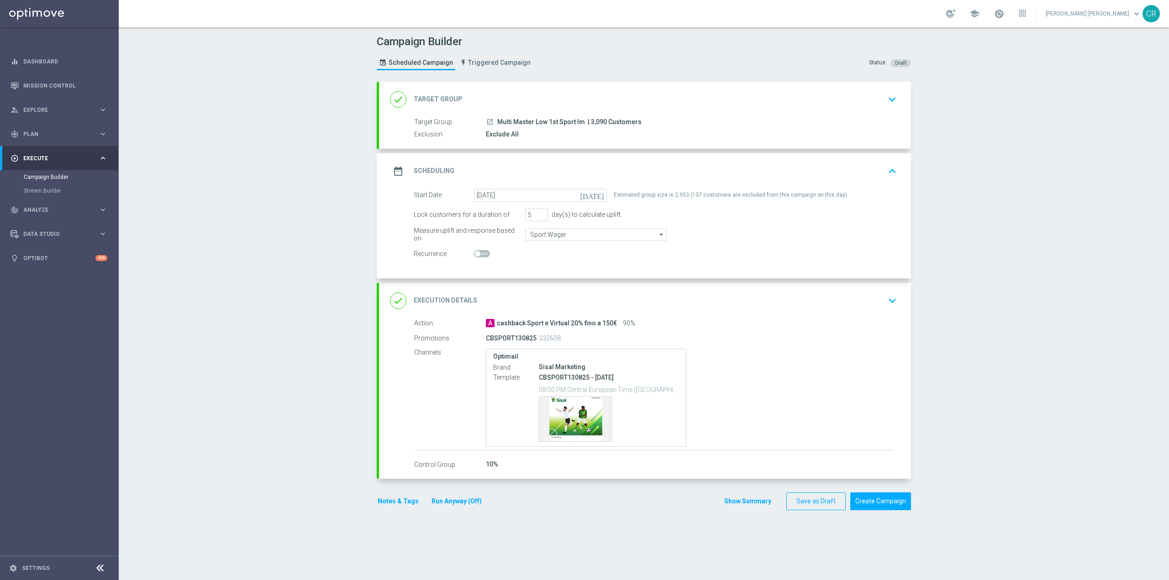
click at [887, 300] on icon "keyboard_arrow_down" at bounding box center [892, 301] width 14 height 14
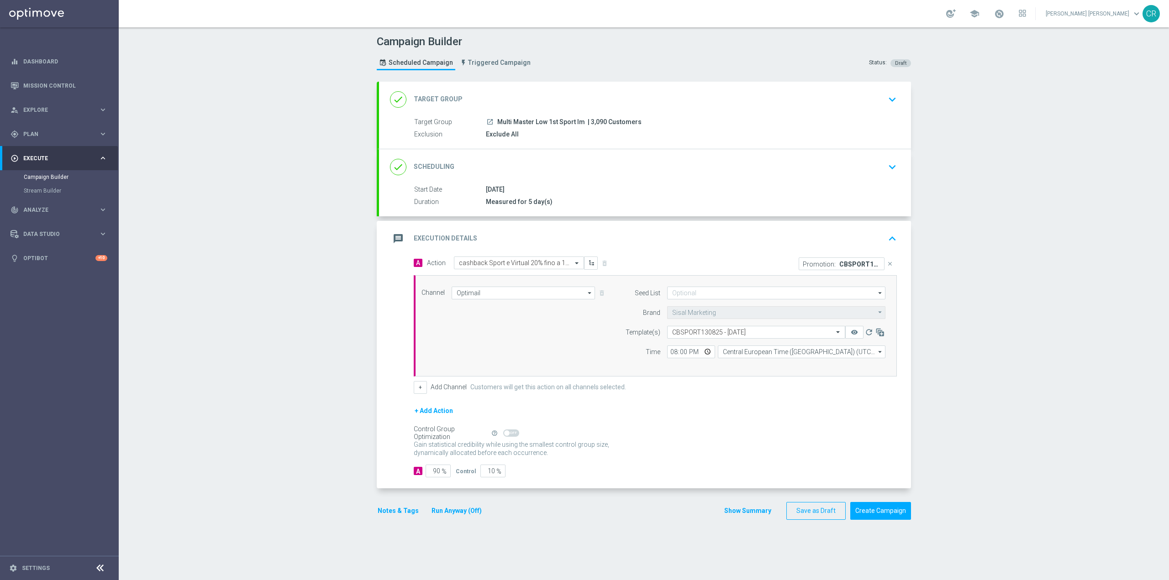
click at [885, 235] on icon "keyboard_arrow_up" at bounding box center [892, 239] width 14 height 14
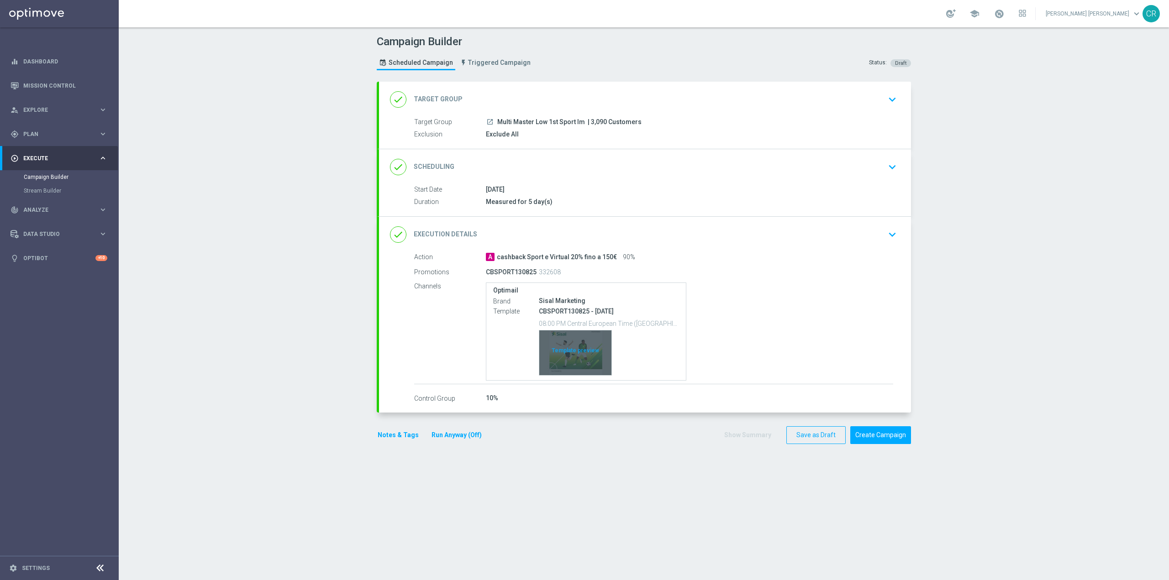
click at [561, 347] on div "Template preview" at bounding box center [575, 353] width 72 height 45
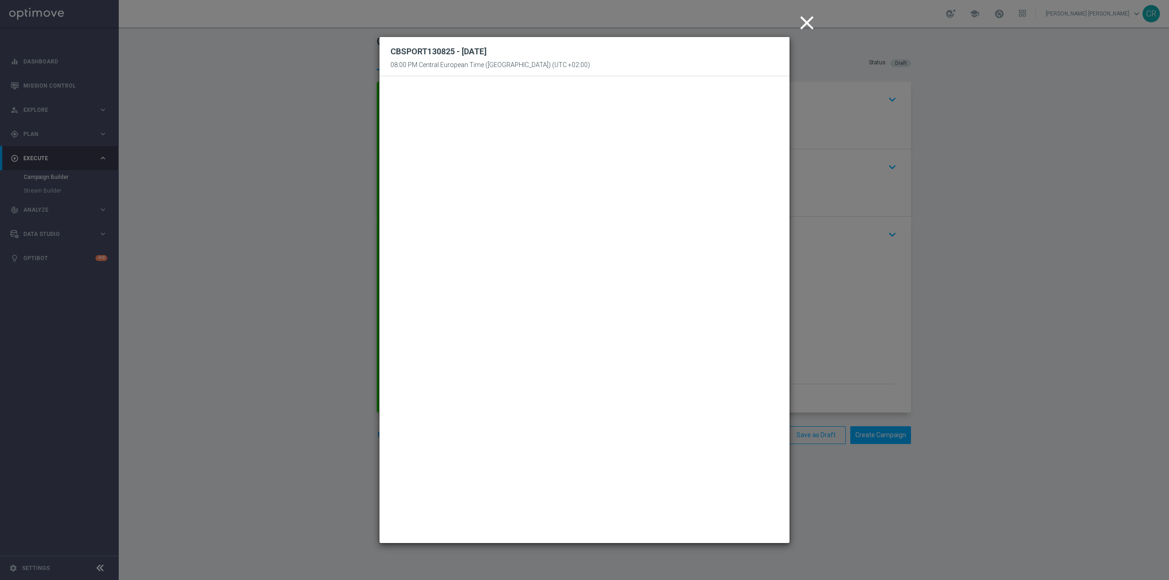
click at [809, 20] on icon "close" at bounding box center [806, 22] width 23 height 23
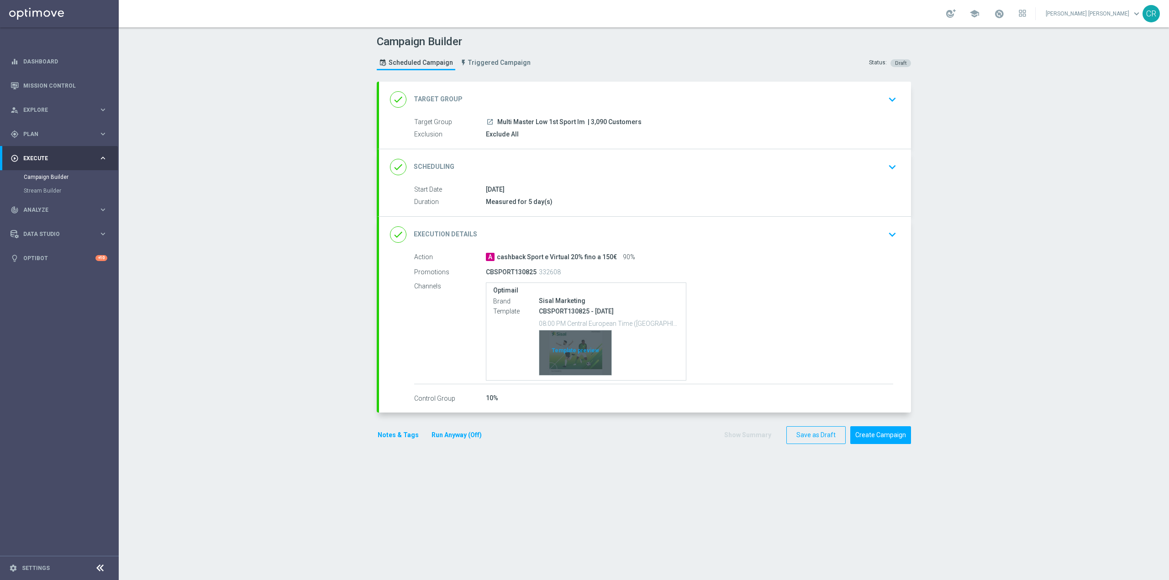
click at [548, 344] on div "Template preview" at bounding box center [575, 353] width 72 height 45
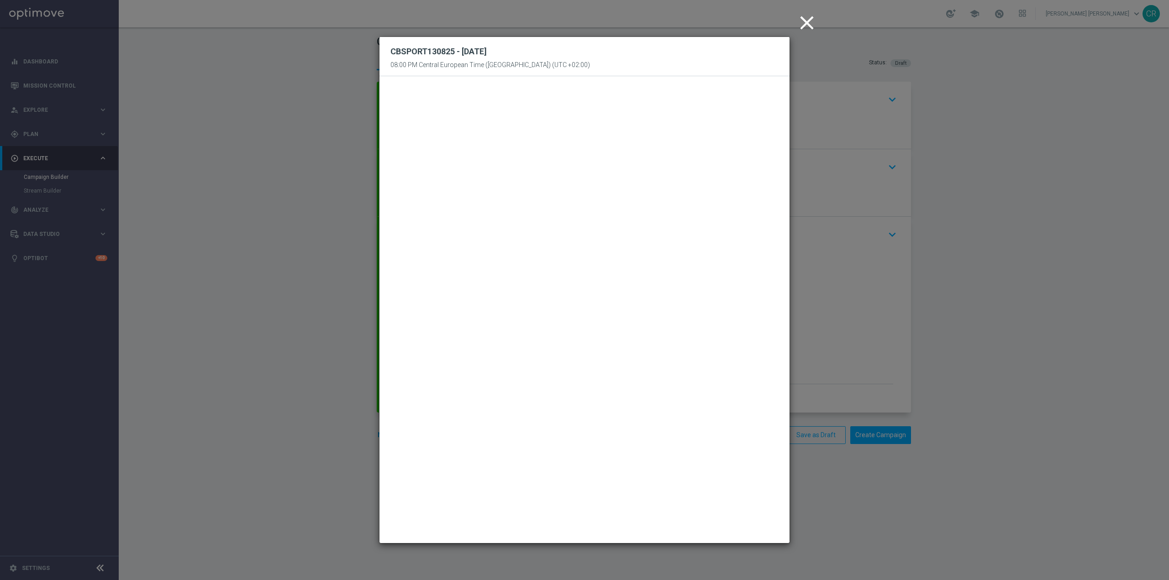
click at [802, 23] on icon "close" at bounding box center [806, 22] width 23 height 23
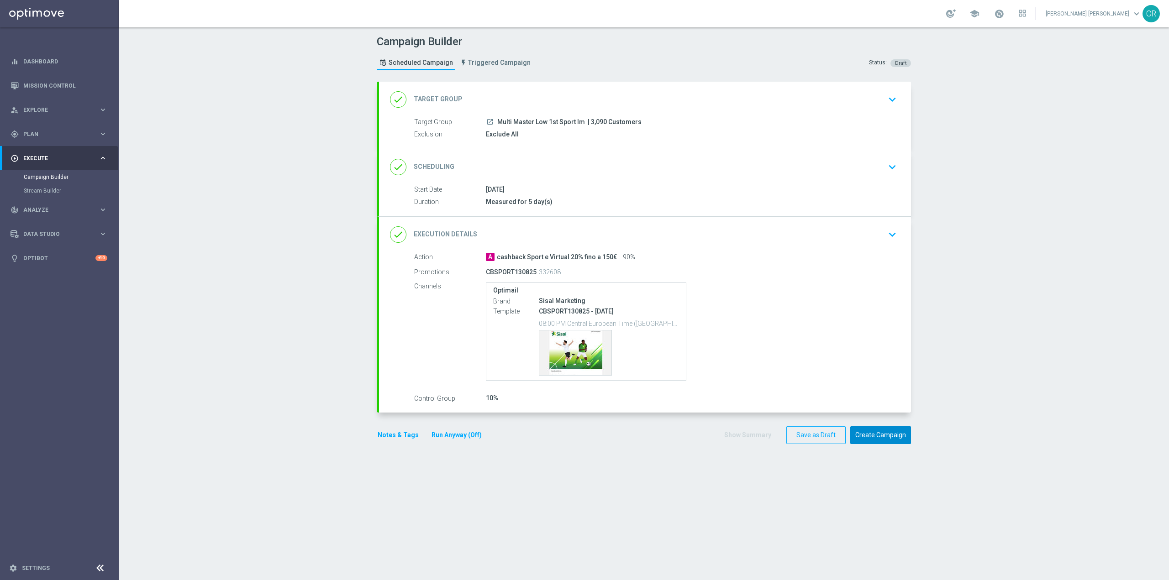
click at [879, 438] on button "Create Campaign" at bounding box center [880, 435] width 61 height 18
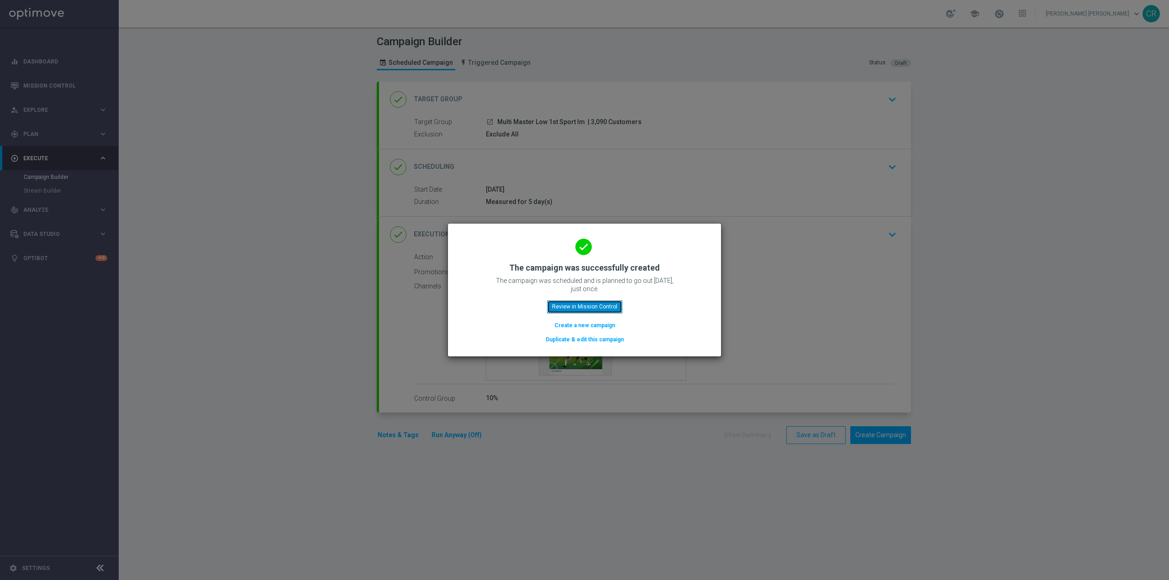
click at [570, 310] on button "Review in Mission Control" at bounding box center [584, 306] width 75 height 13
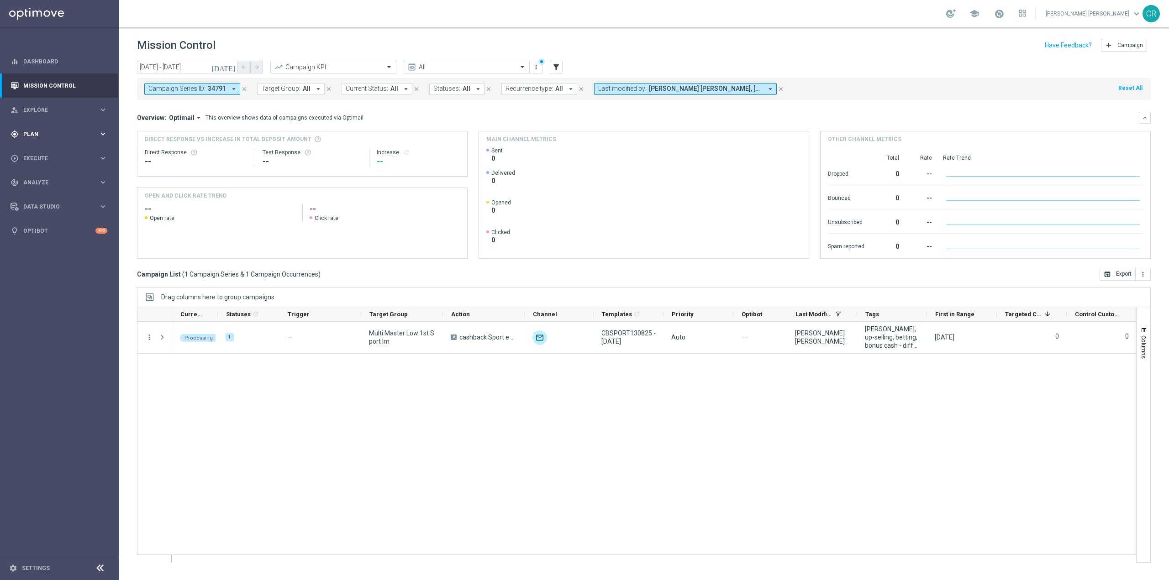
click at [32, 132] on span "Plan" at bounding box center [60, 134] width 75 height 5
click at [46, 194] on link "Optimail" at bounding box center [61, 193] width 67 height 7
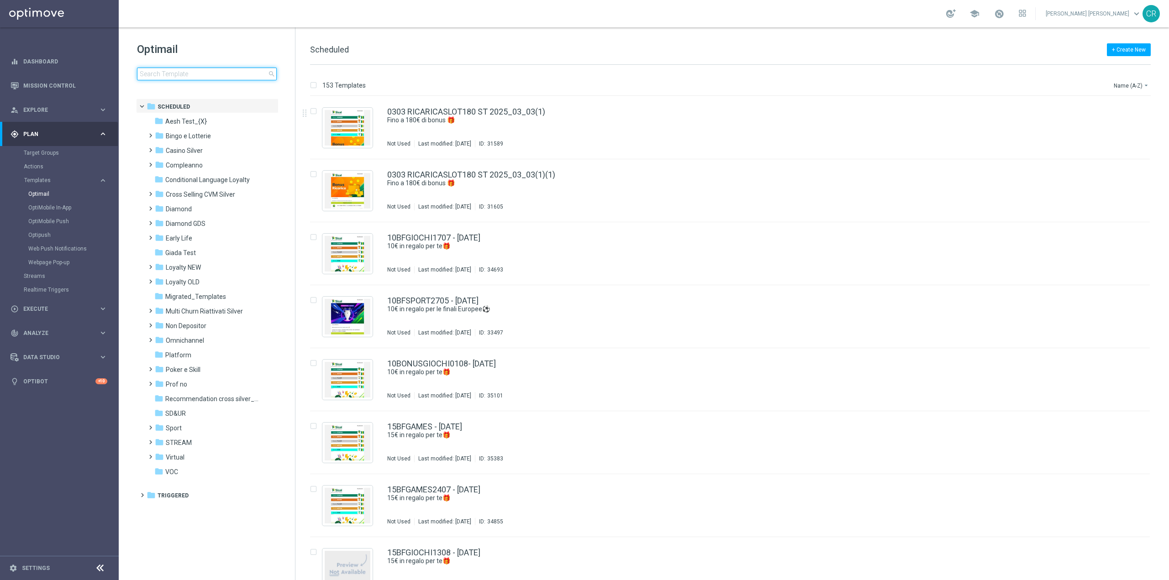
click at [184, 78] on input at bounding box center [207, 74] width 140 height 13
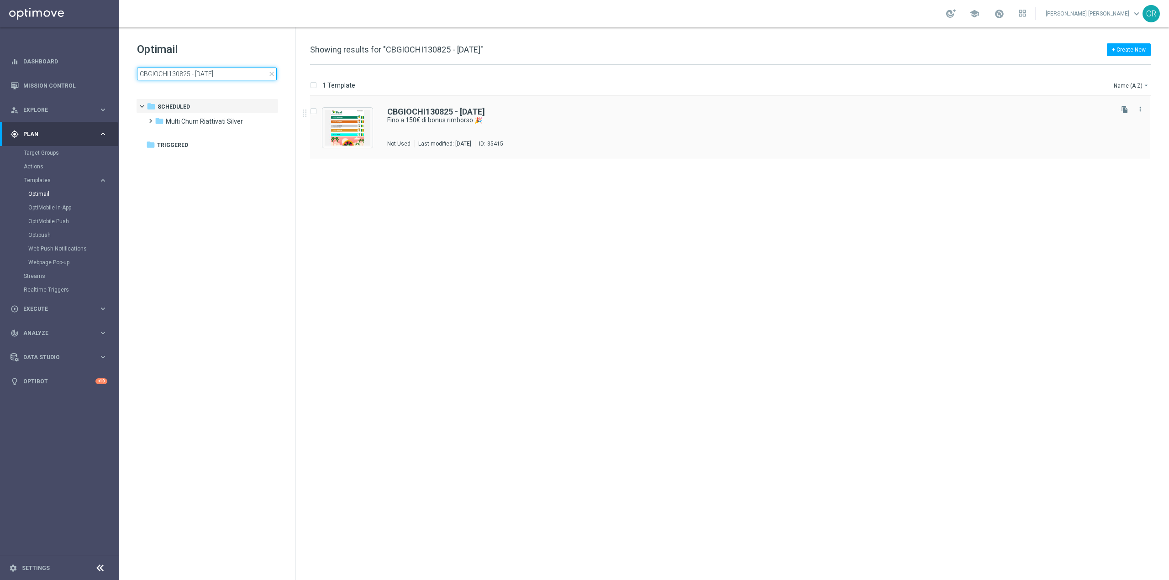
type input "CBGIOCHI130825 - [DATE]"
click at [631, 130] on div "CBGIOCHI130825 - 2025-08-17 Fino a 150€ di bonus rimborso 🎉 Not Used Last modif…" at bounding box center [749, 128] width 724 height 40
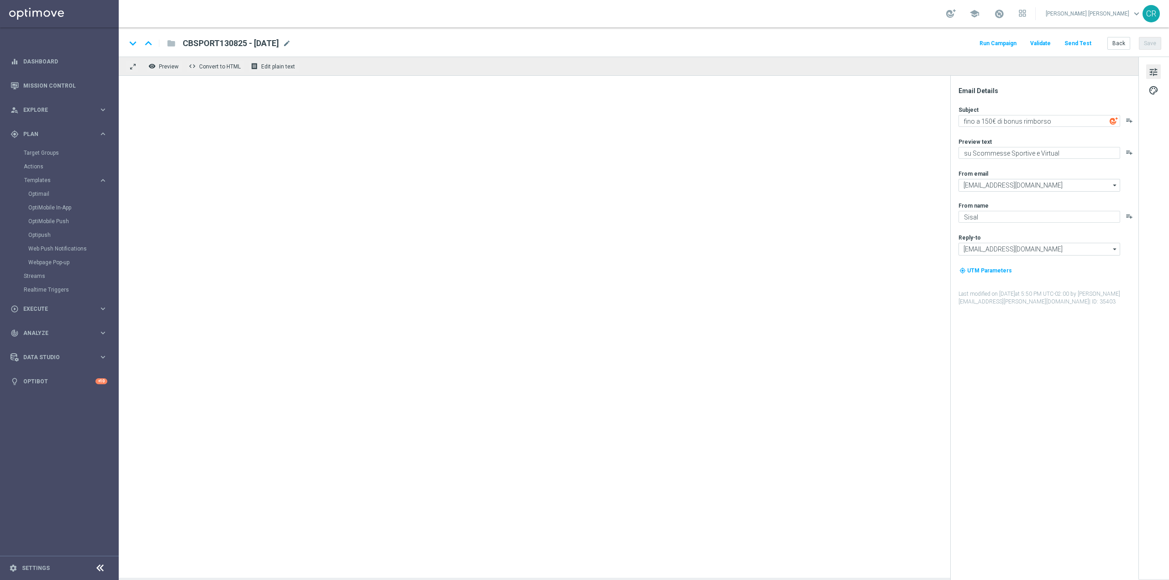
type textarea "Fino a 150€ di bonus rimborso 🎉"
type textarea "Curioso di saperne di più?"
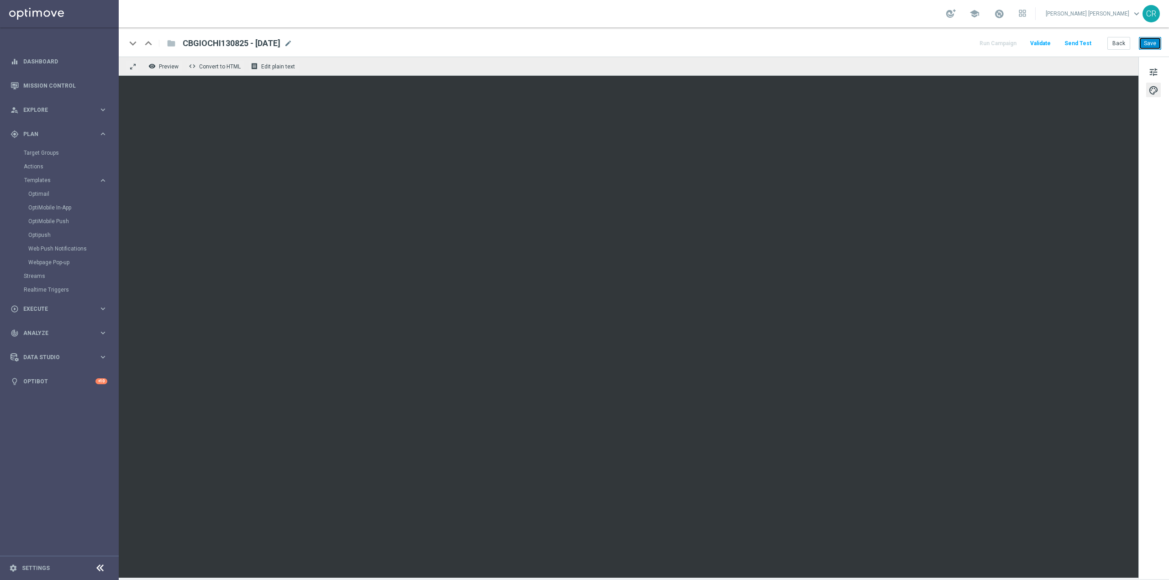
click at [1151, 40] on button "Save" at bounding box center [1150, 43] width 22 height 13
click at [1150, 42] on button "Save" at bounding box center [1150, 43] width 22 height 13
click at [1147, 39] on button "Save" at bounding box center [1150, 43] width 22 height 13
click at [58, 155] on link "Target Groups" at bounding box center [59, 152] width 71 height 7
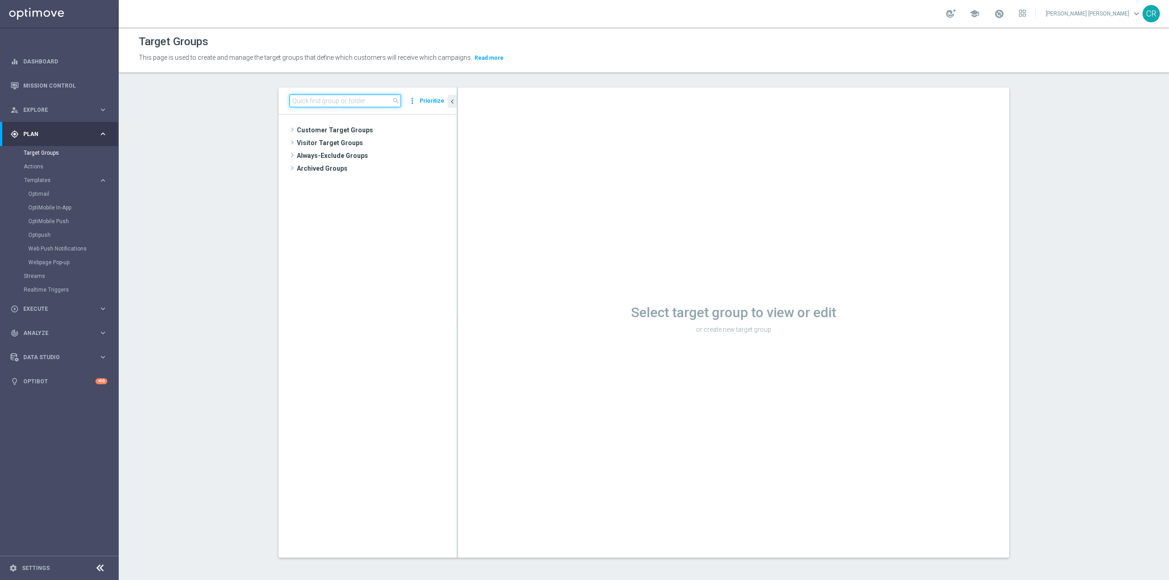
click at [360, 95] on input at bounding box center [345, 101] width 111 height 13
paste input "Multi Master Low 1st NO Sport saldo lm"
type input "Multi Master Low 1st NO Sport saldo lm"
click at [368, 153] on span "Multi Master Low 1st NO Sport saldo lm" at bounding box center [380, 157] width 111 height 8
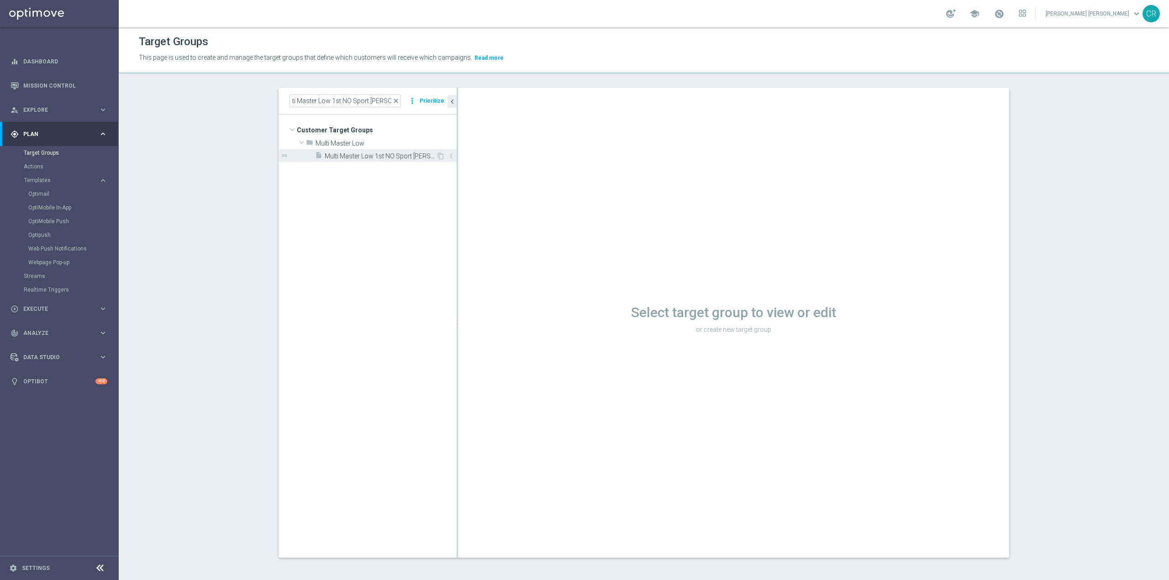
scroll to position [0, 0]
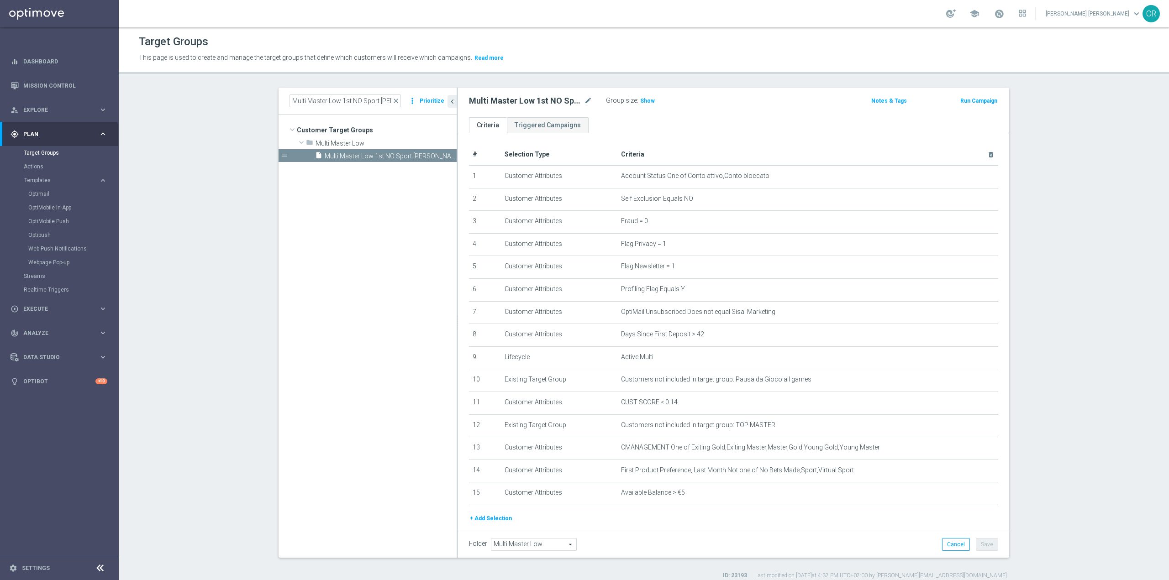
click at [977, 101] on button "Run Campaign" at bounding box center [978, 101] width 39 height 10
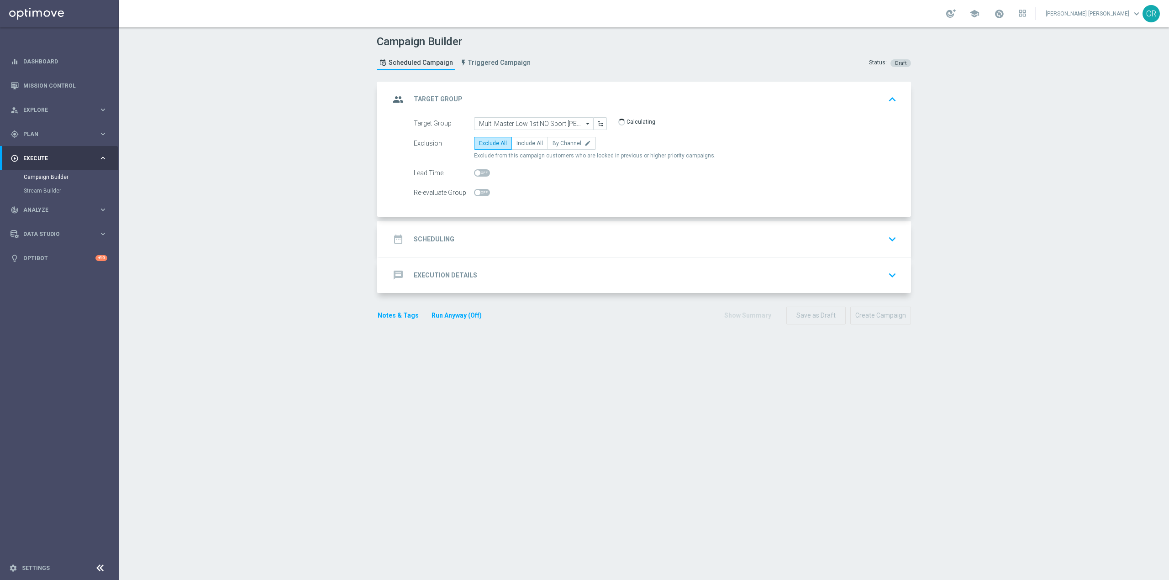
click at [515, 247] on div "date_range Scheduling keyboard_arrow_down" at bounding box center [645, 239] width 510 height 17
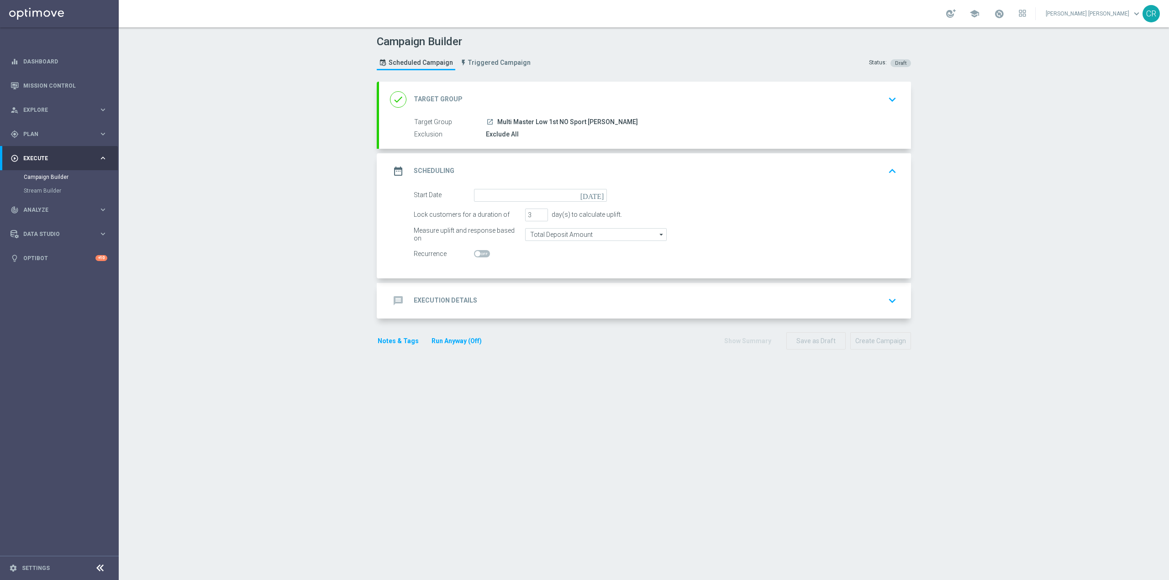
click at [594, 194] on icon "today" at bounding box center [593, 194] width 27 height 10
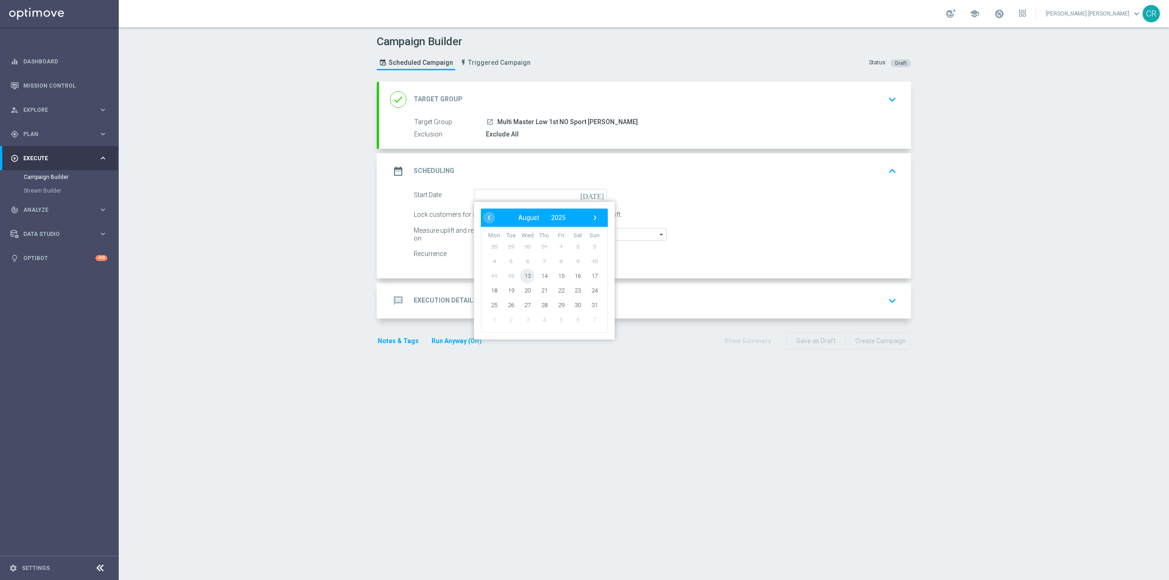
click at [526, 276] on span "13" at bounding box center [527, 275] width 15 height 15
type input "13 Aug 2025"
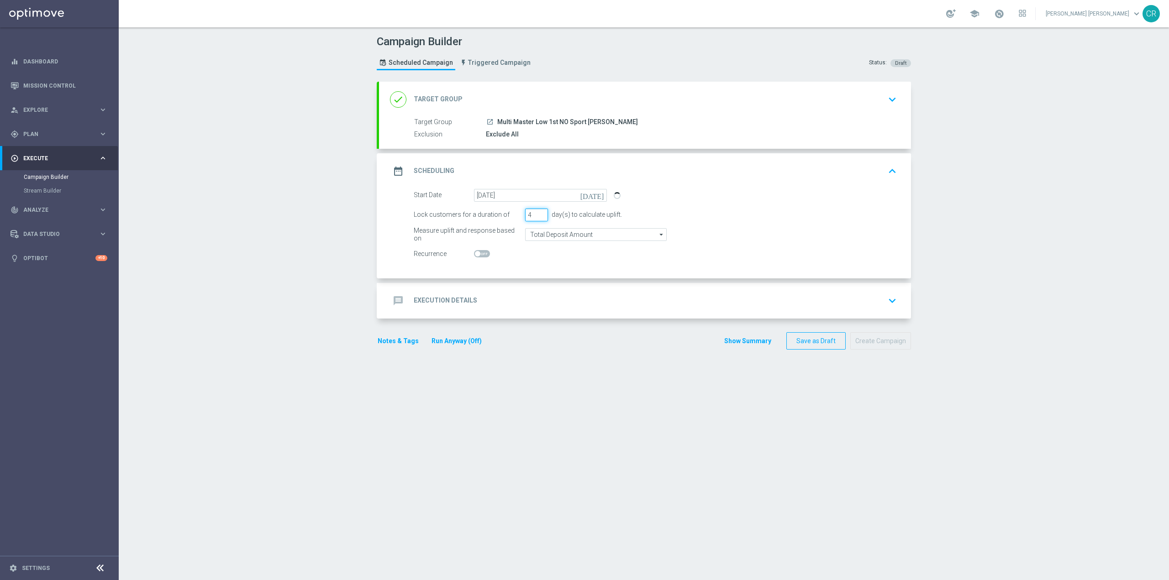
click at [540, 213] on input "4" at bounding box center [536, 215] width 23 height 13
type input "5"
click at [540, 213] on input "5" at bounding box center [536, 215] width 23 height 13
click at [645, 239] on input "Total Deposit Amount" at bounding box center [596, 234] width 142 height 13
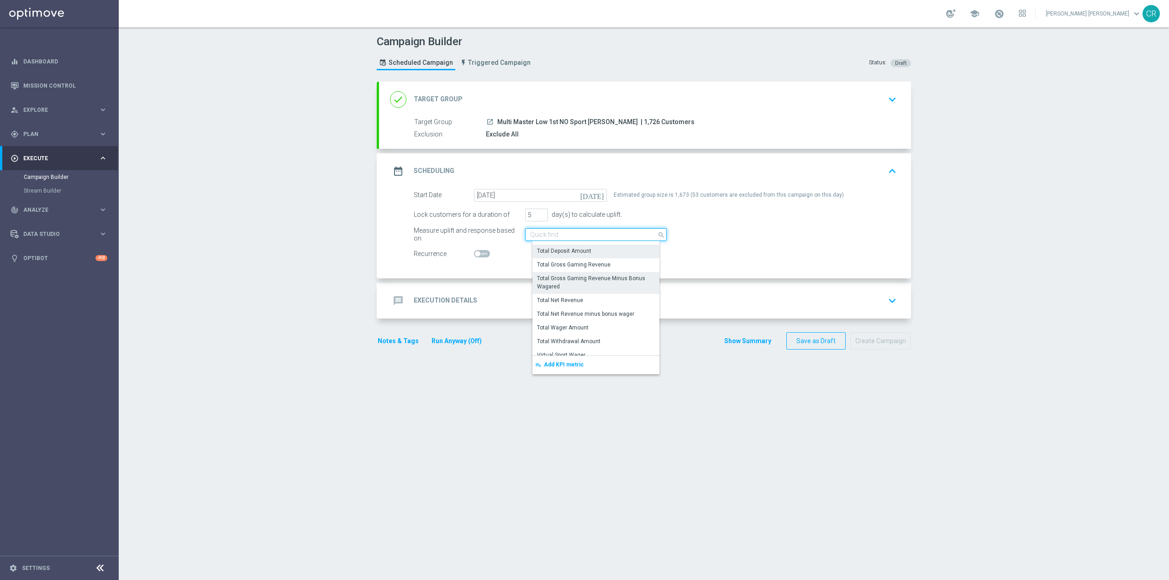
scroll to position [209, 0]
click at [600, 319] on div "Total Wager Amount" at bounding box center [599, 322] width 134 height 14
type input "Total Wager Amount"
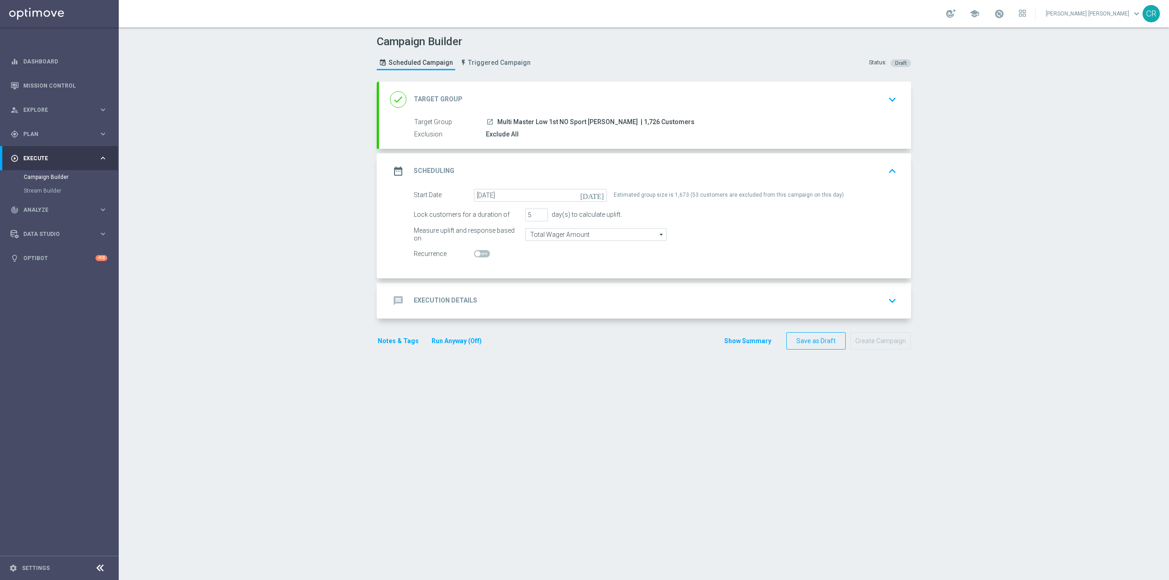
click at [813, 292] on div "message Execution Details keyboard_arrow_down" at bounding box center [645, 300] width 510 height 17
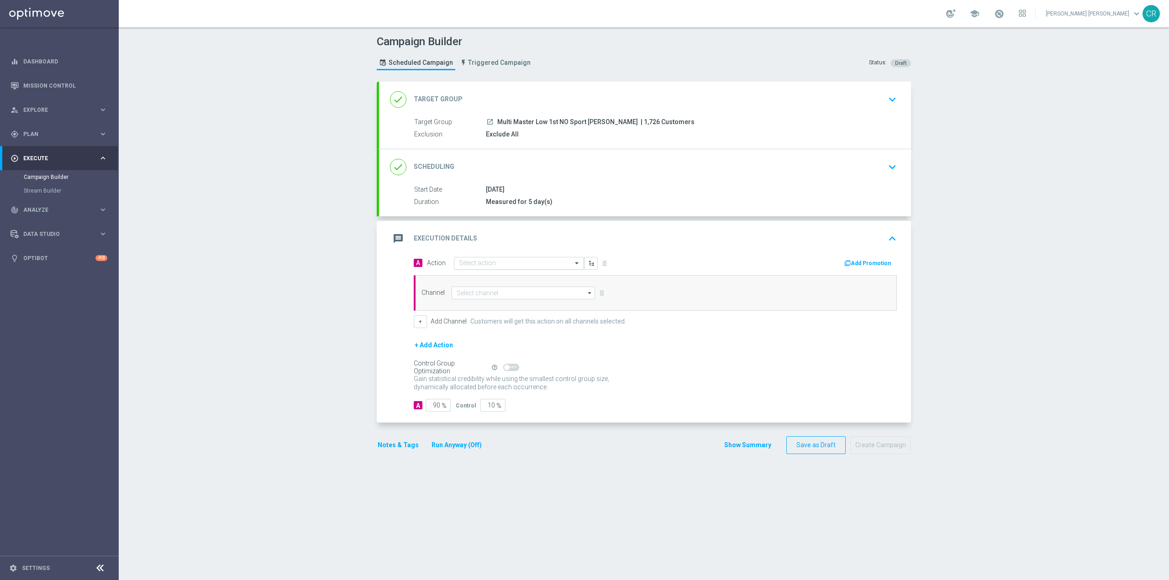
click at [517, 265] on input "text" at bounding box center [510, 264] width 102 height 8
paste input "cashback tutti i giochi 20% fino a 150€"
type input "cashback tutti i giochi 20% fino a 150€"
click at [554, 276] on div "cashback tutti i giochi 20% fino a 150€ edit" at bounding box center [519, 279] width 120 height 15
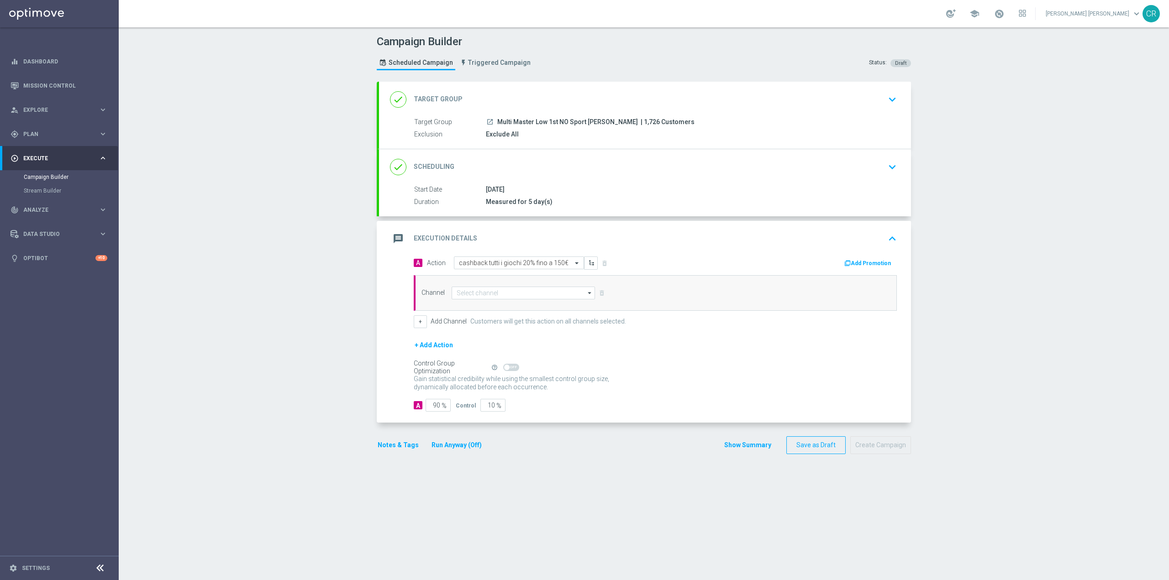
scroll to position [0, 0]
click at [534, 296] on input at bounding box center [523, 293] width 143 height 13
click at [502, 306] on div "Optimail" at bounding box center [527, 306] width 136 height 13
type input "Optimail"
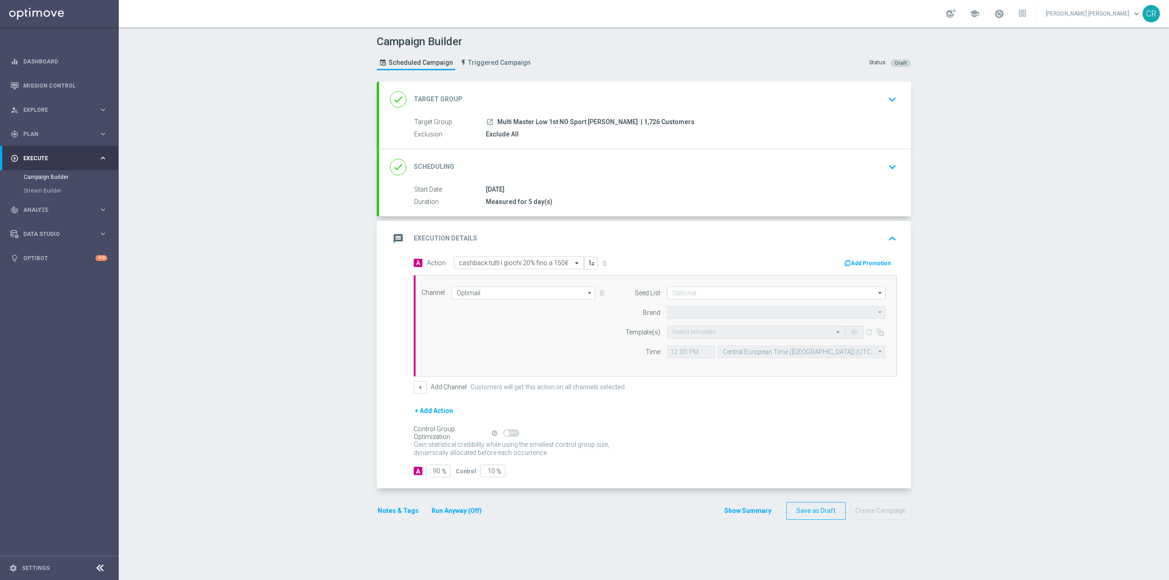
type input "Sisal Marketing"
click at [720, 334] on input "text" at bounding box center [747, 333] width 150 height 8
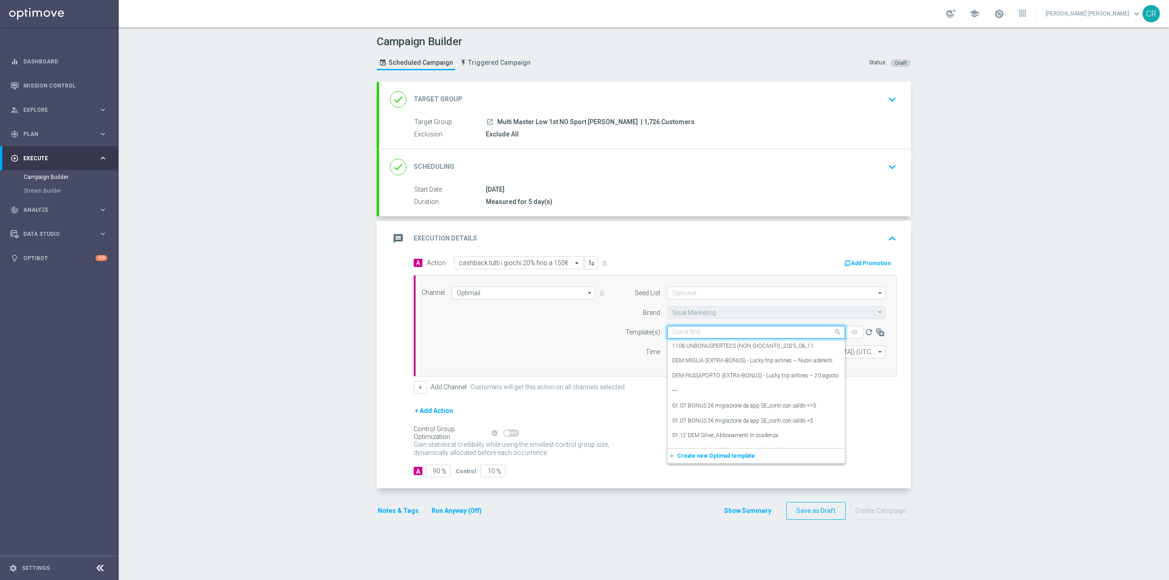
paste input "CBGIOCHI130825 - [DATE]"
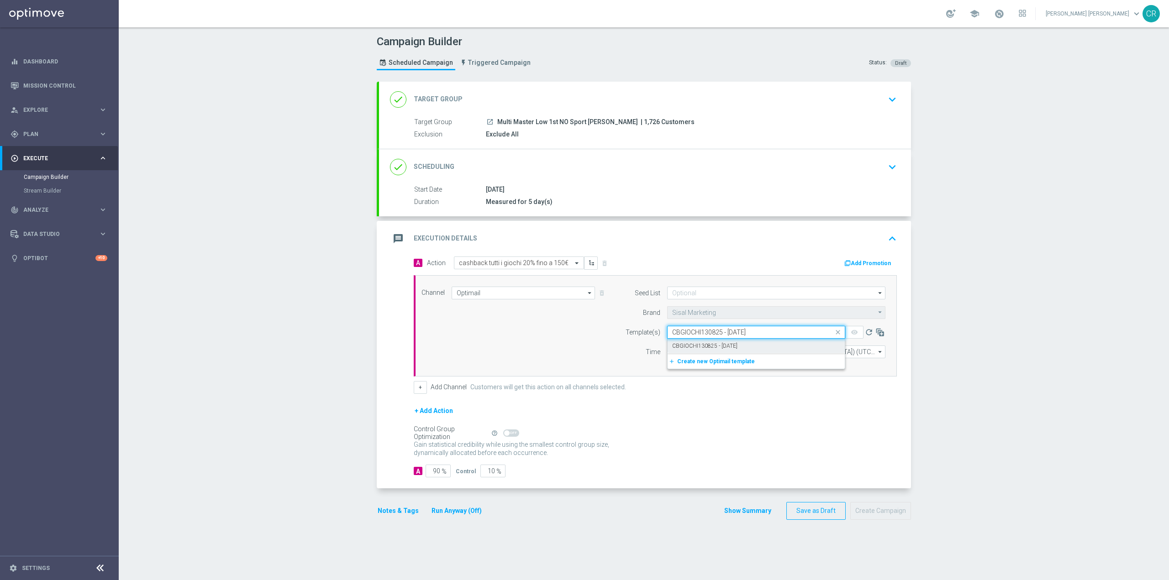
click at [765, 349] on div "CBGIOCHI130825 - [DATE]" at bounding box center [756, 346] width 168 height 15
type input "CBGIOCHI130825 - [DATE]"
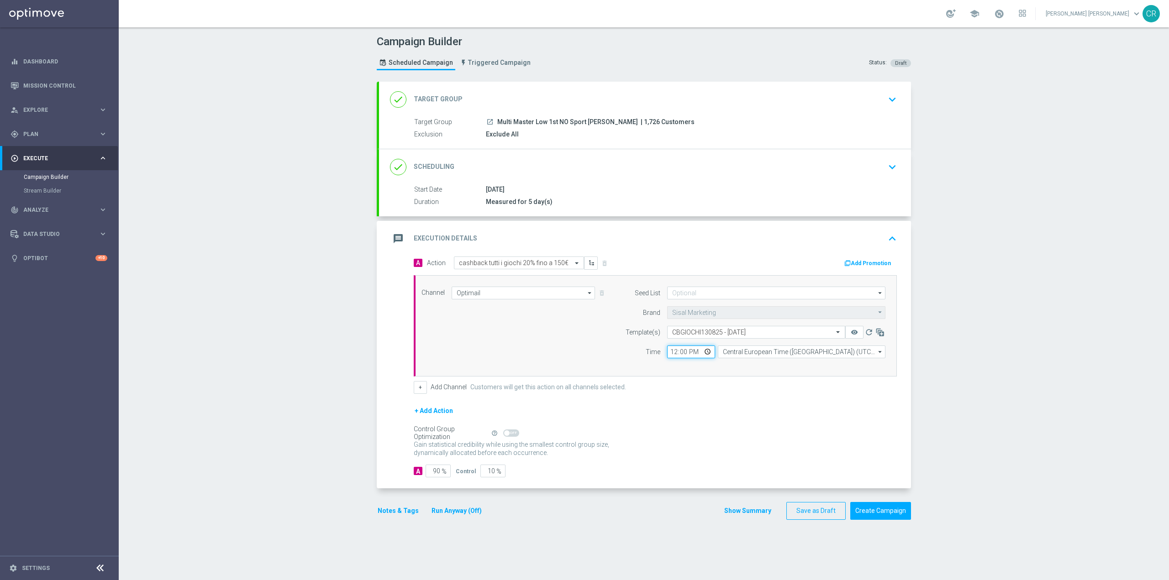
click at [705, 353] on input "12:00" at bounding box center [691, 352] width 48 height 13
type input "20:00"
click at [792, 401] on form "A Action Select action cashback tutti i giochi 20% fino a 150€ delete_forever A…" at bounding box center [655, 367] width 483 height 221
click at [866, 264] on button "Add Promotion" at bounding box center [868, 263] width 51 height 10
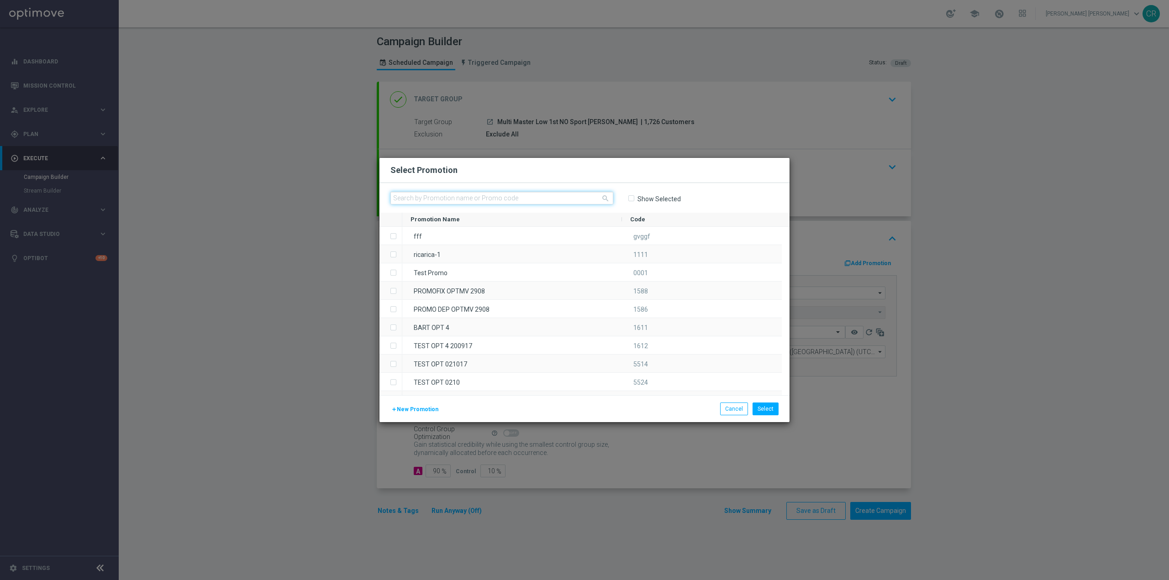
click at [569, 192] on input "text" at bounding box center [501, 198] width 223 height 13
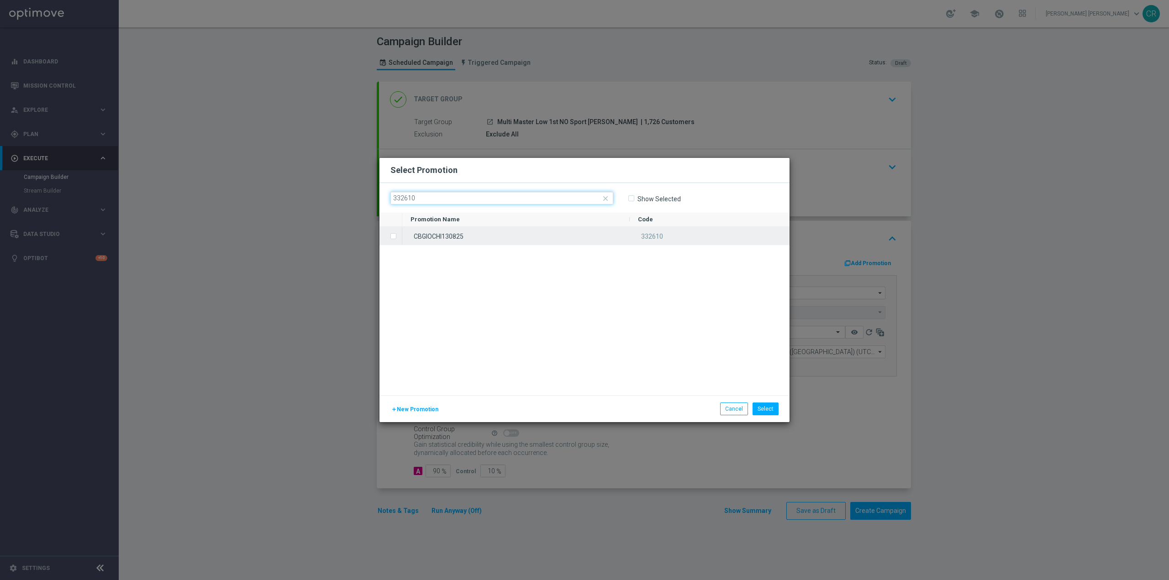
type input "332610"
click at [399, 237] on label "Press SPACE to select this row." at bounding box center [400, 237] width 3 height 8
click at [762, 412] on button "Select" at bounding box center [766, 409] width 26 height 13
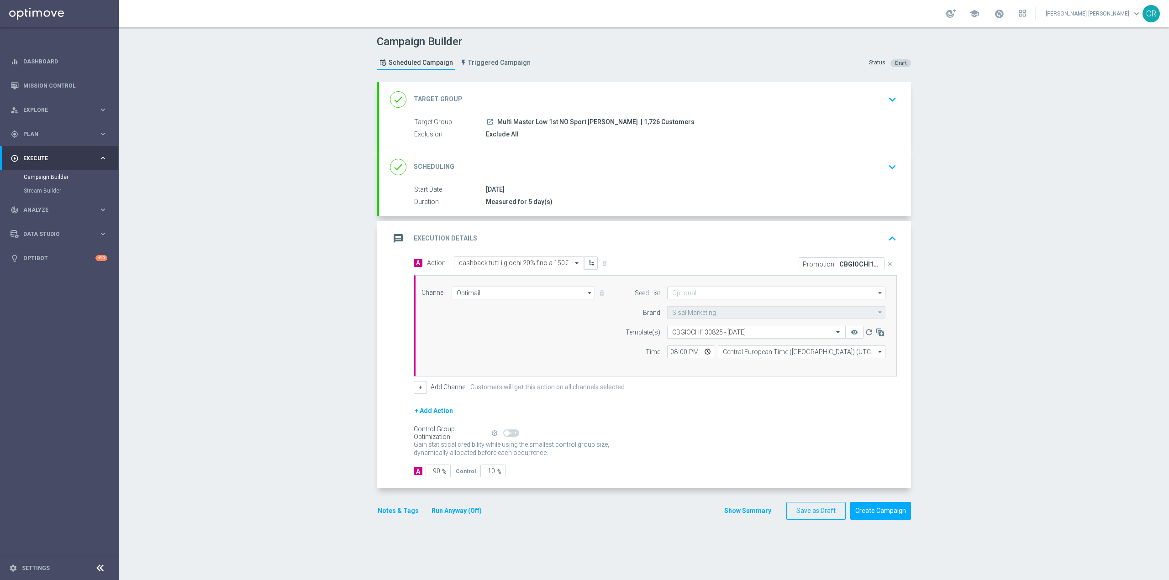
click at [390, 513] on button "Notes & Tags" at bounding box center [398, 510] width 43 height 11
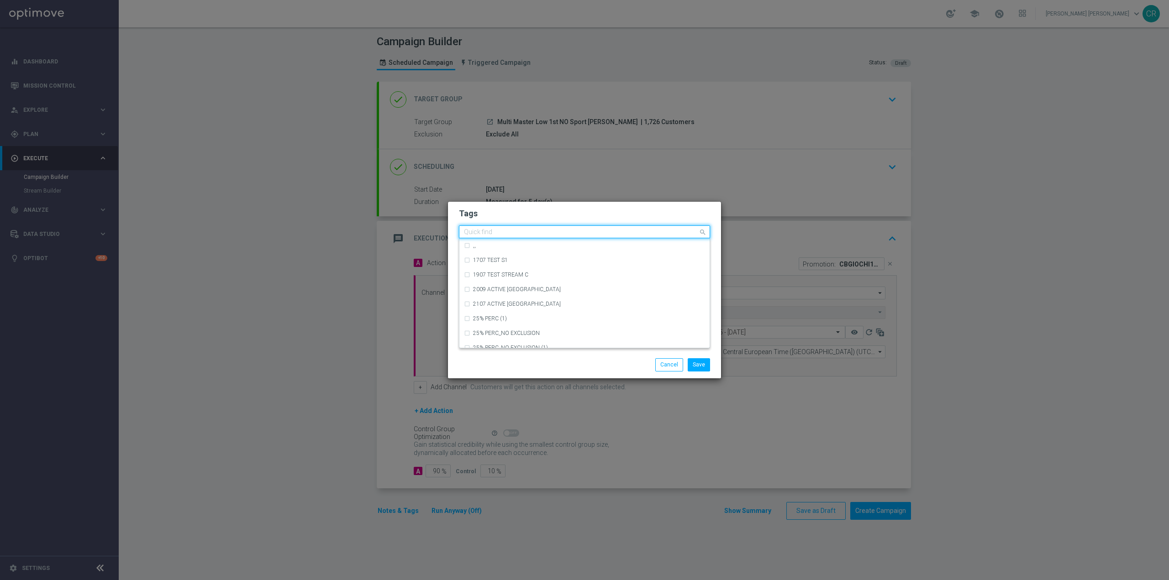
click at [488, 231] on input "text" at bounding box center [581, 233] width 234 height 8
click at [469, 263] on div "low master" at bounding box center [584, 261] width 241 height 15
type input "low"
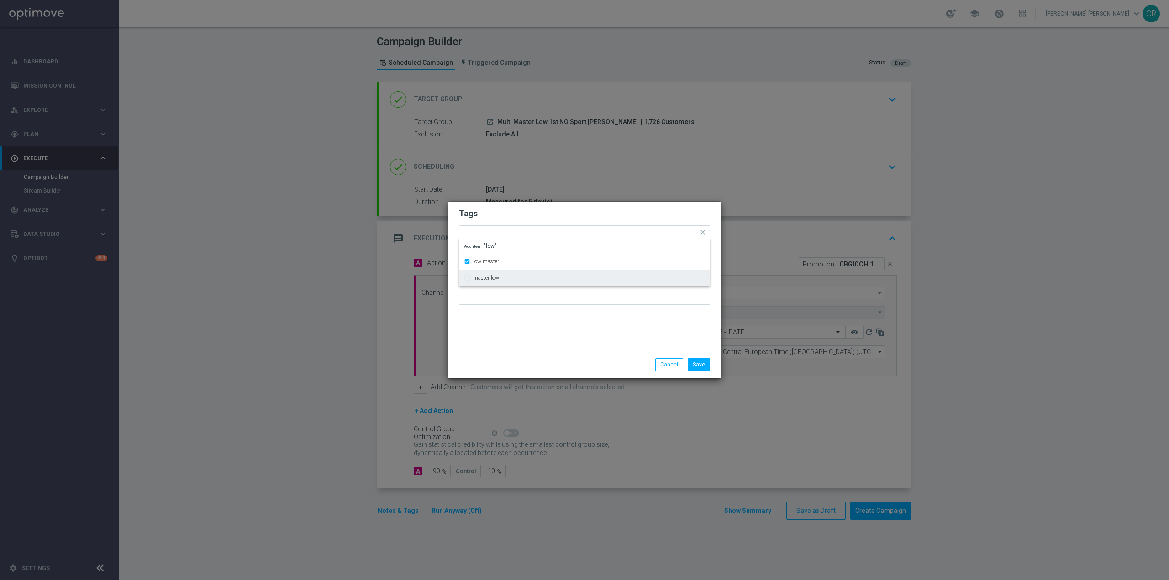
click at [528, 348] on div "Tags Quick find × low master low master master low Add item "low" Notes" at bounding box center [584, 277] width 273 height 150
click at [544, 232] on input "text" at bounding box center [604, 233] width 187 height 8
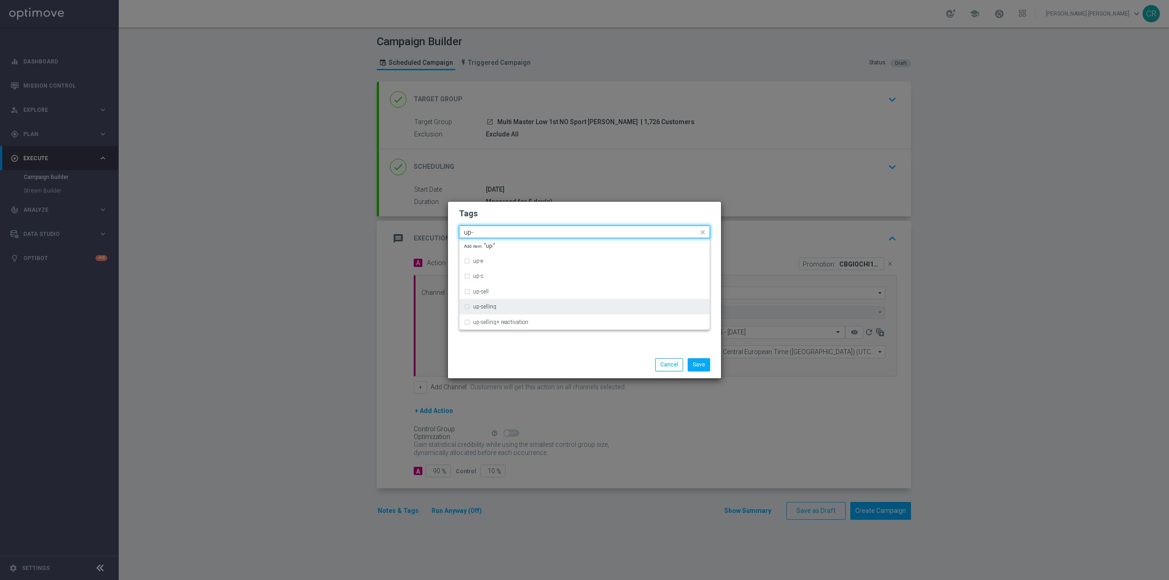
click at [479, 307] on label "up-selling" at bounding box center [484, 306] width 23 height 5
type input "up-"
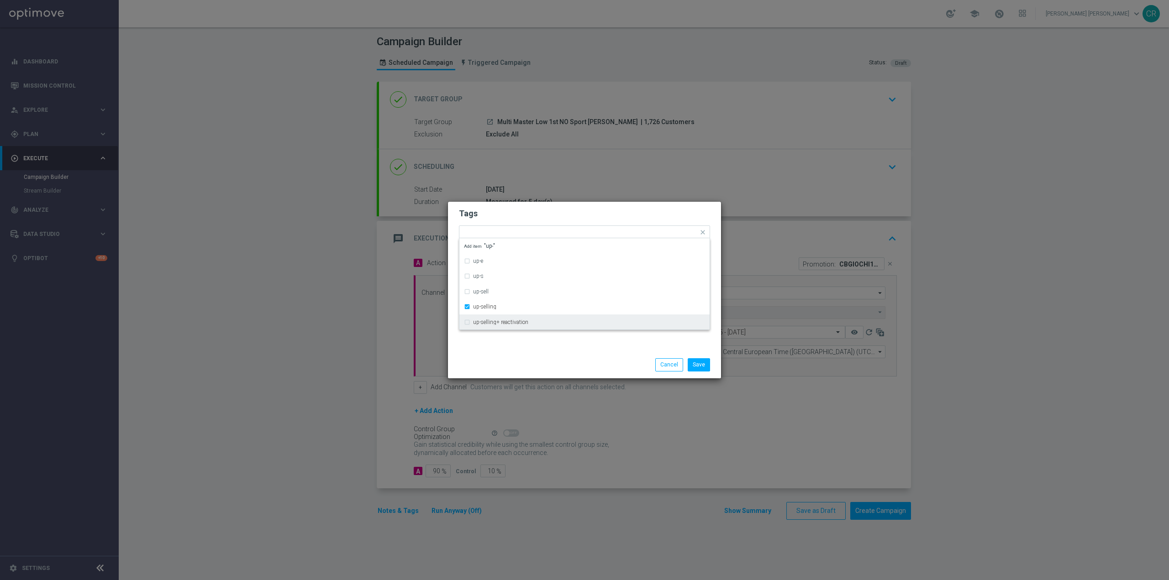
click at [519, 352] on div "Save Cancel" at bounding box center [584, 365] width 273 height 26
click at [609, 233] on input "text" at bounding box center [626, 233] width 144 height 8
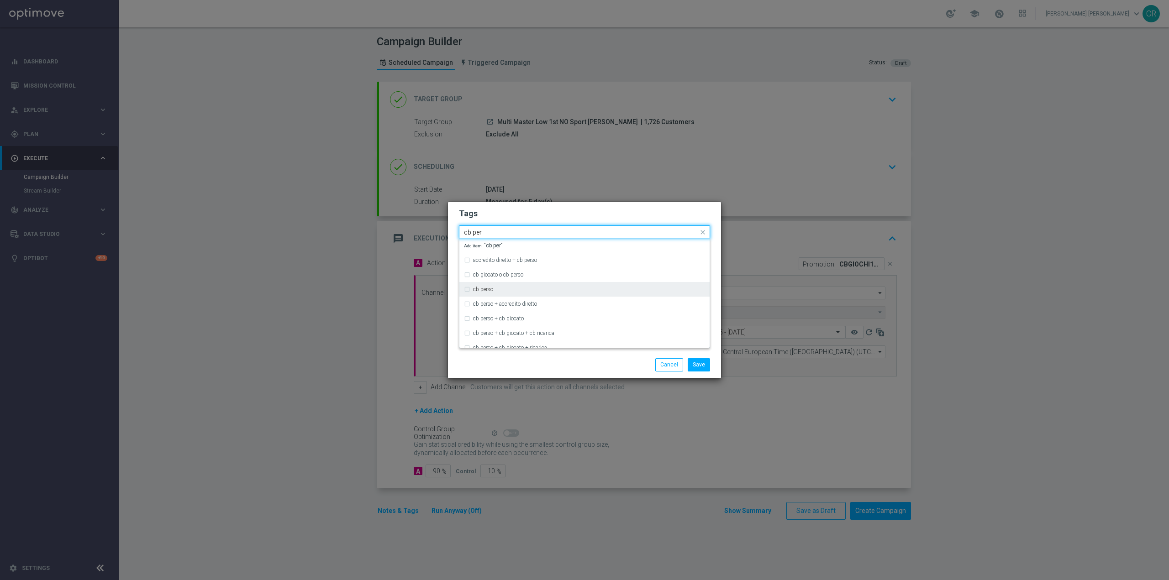
click at [477, 289] on label "cb perso" at bounding box center [483, 289] width 20 height 5
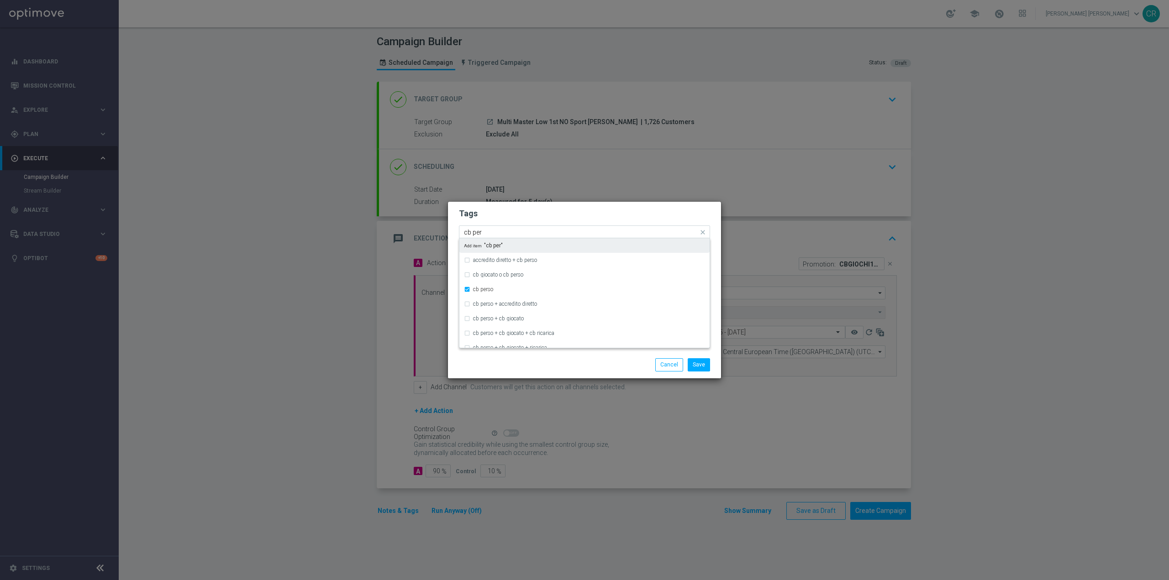
click at [553, 233] on input "cb per" at bounding box center [581, 233] width 234 height 8
type input "c"
click at [469, 247] on div "all" at bounding box center [584, 245] width 241 height 15
click at [559, 233] on input "all" at bounding box center [581, 233] width 234 height 8
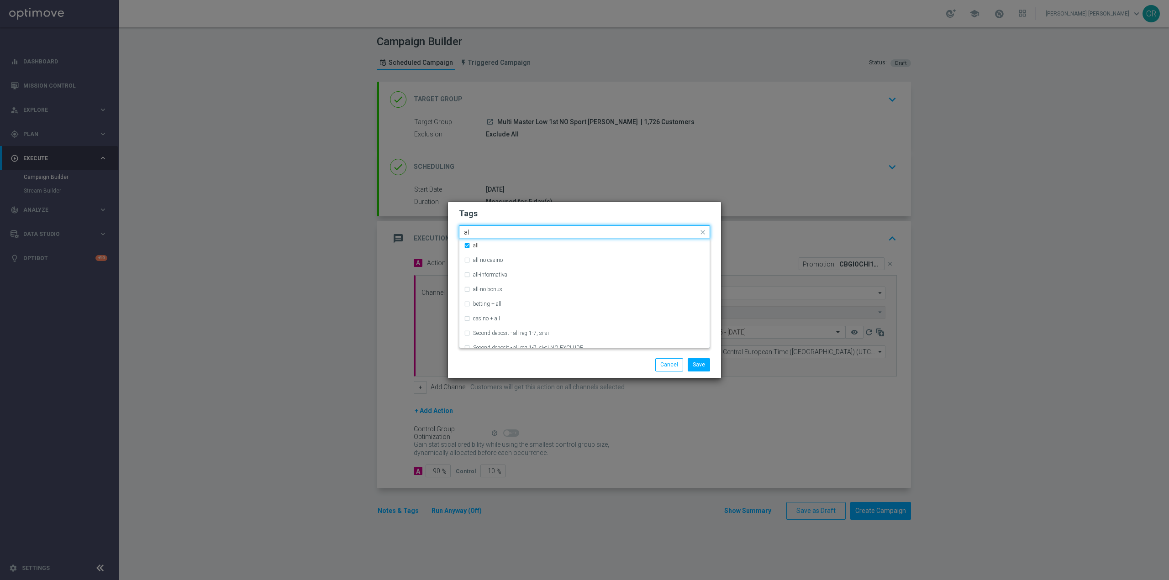
type input "a"
click at [468, 291] on div "bonus cash - differito" at bounding box center [584, 291] width 241 height 15
type input "diffe"
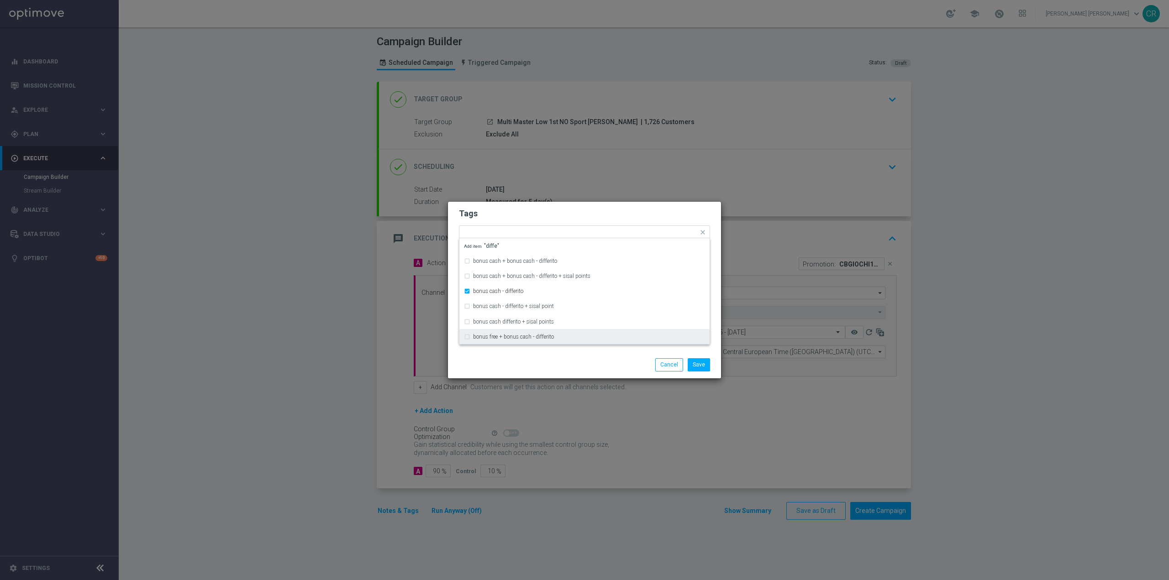
click at [511, 357] on div "Save Cancel" at bounding box center [584, 365] width 273 height 26
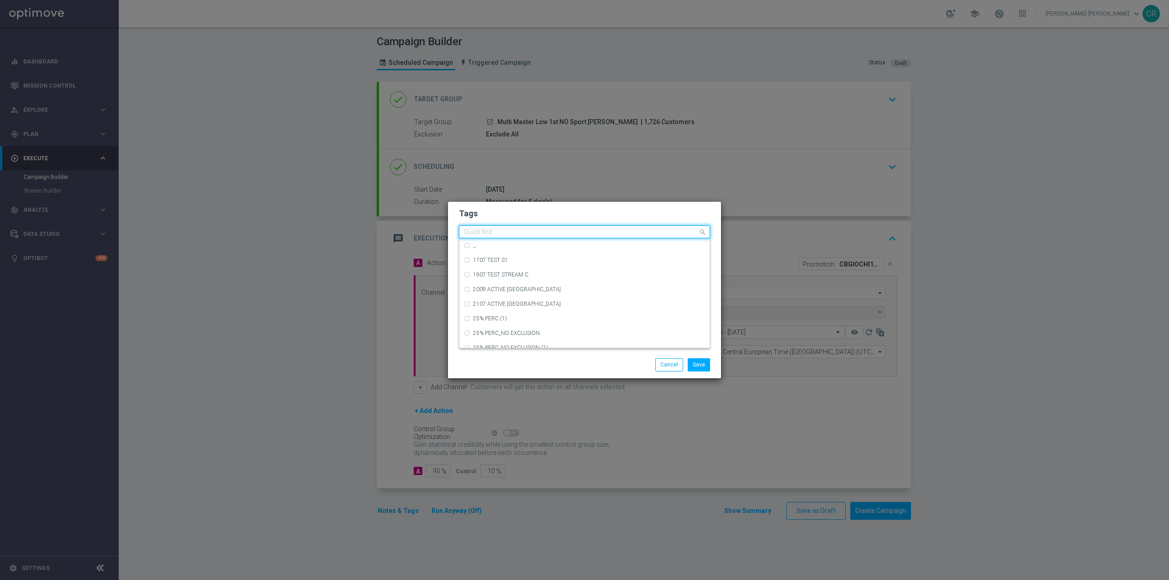
click at [478, 231] on div "Quick find × low master × up-selling × cb perso × all × bonus cash - differito" at bounding box center [578, 231] width 239 height 11
click at [484, 273] on label "master low" at bounding box center [486, 274] width 26 height 5
type input "master"
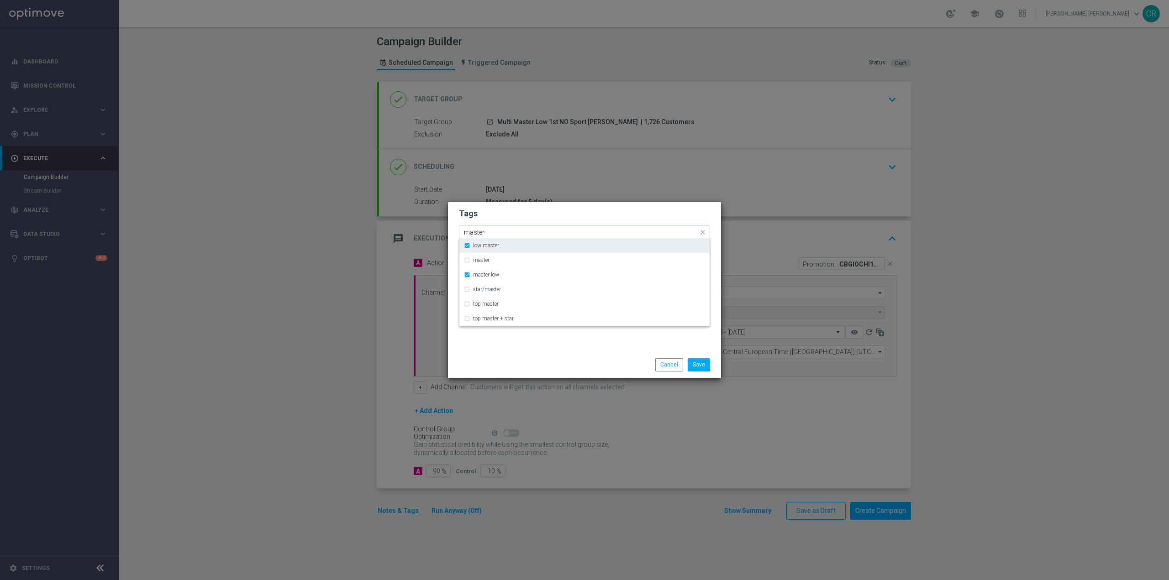
click at [469, 246] on div "low master" at bounding box center [584, 245] width 241 height 15
click at [699, 364] on button "Save" at bounding box center [699, 364] width 22 height 13
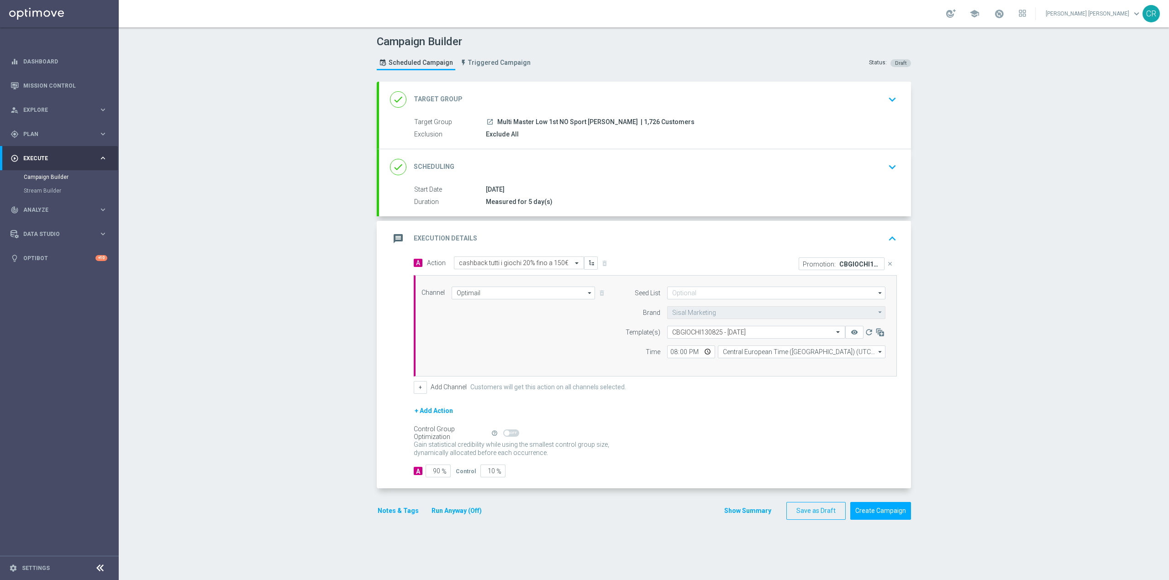
click at [396, 510] on button "Notes & Tags" at bounding box center [398, 510] width 43 height 11
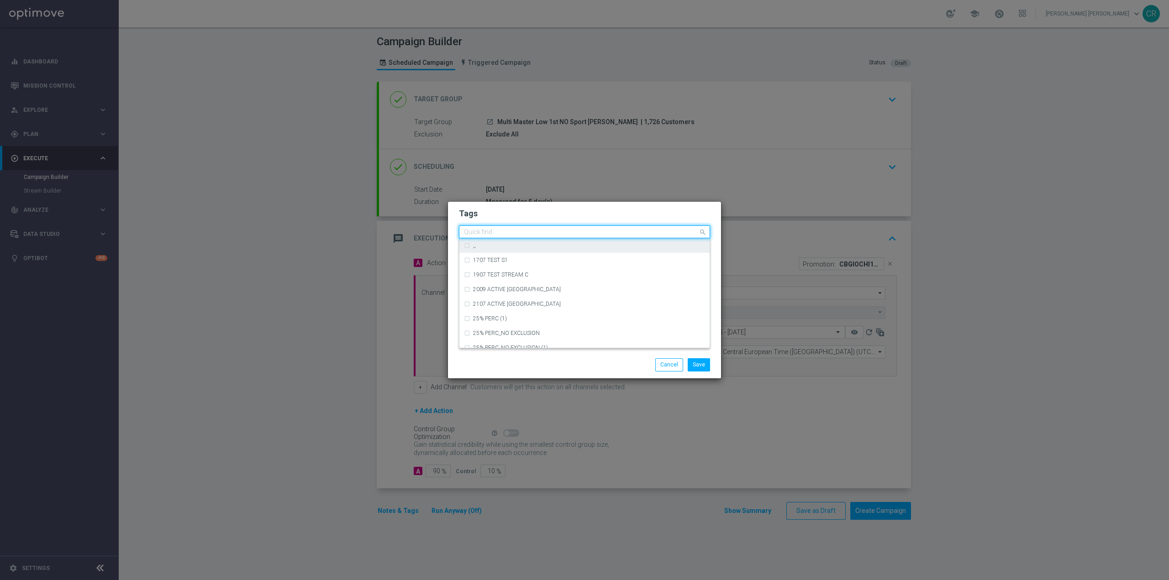
drag, startPoint x: 668, startPoint y: 233, endPoint x: 493, endPoint y: 242, distance: 175.6
click at [493, 238] on ng-select "Quick find × up-selling × cb perso × all × bonus cash - differito × master low …" at bounding box center [584, 232] width 251 height 13
click at [594, 364] on div "Save Cancel" at bounding box center [628, 364] width 177 height 13
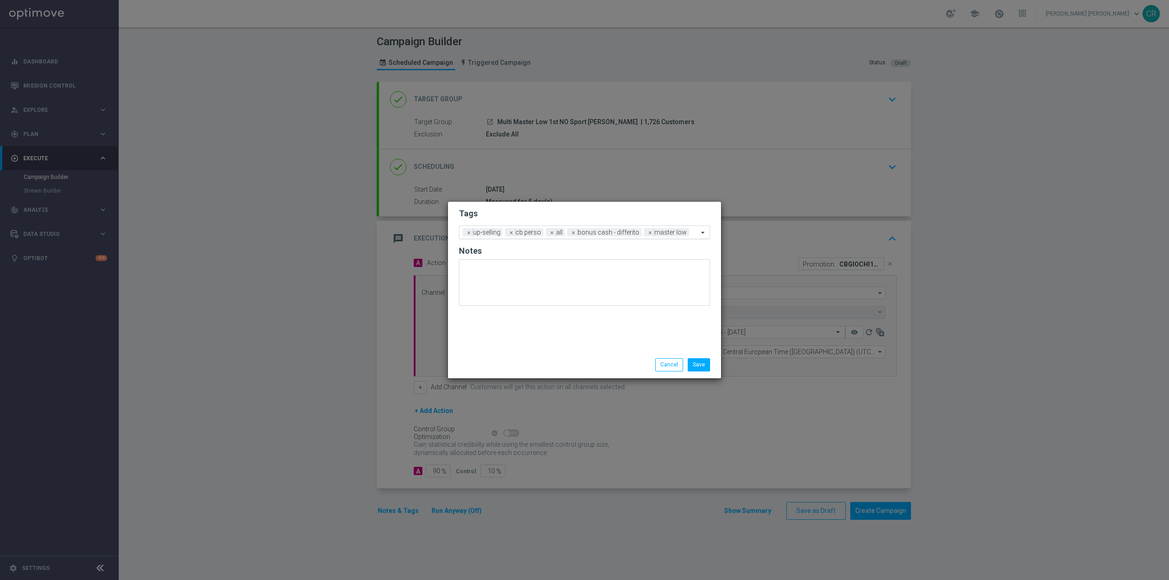
click at [459, 231] on div "Add a new tag × up-selling × cb perso × all × bonus cash - differito × master l…" at bounding box center [578, 232] width 239 height 13
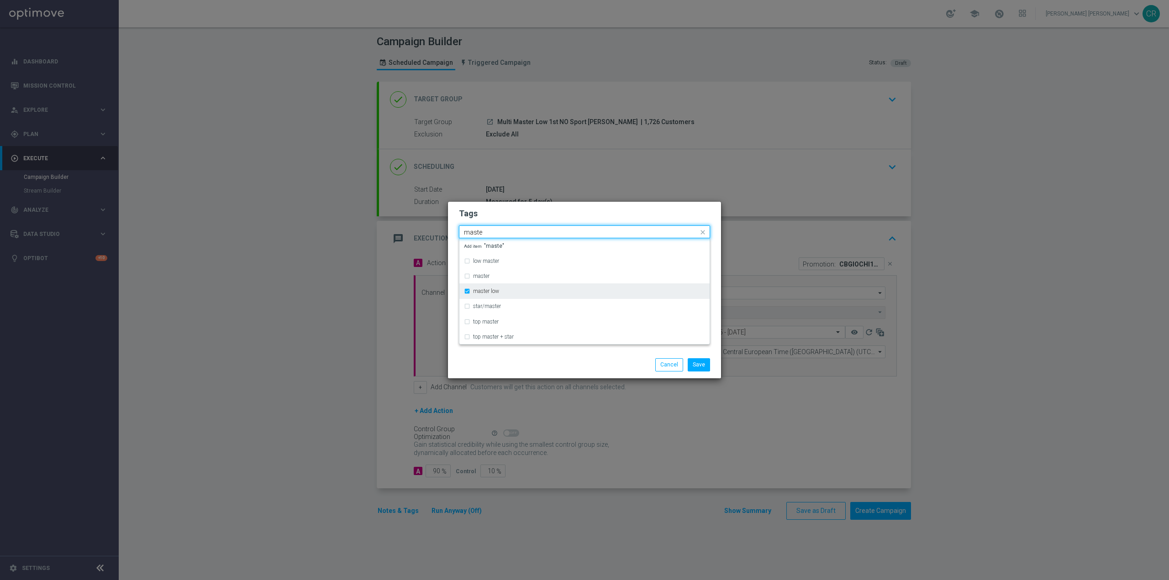
click at [477, 293] on label "master low" at bounding box center [486, 291] width 26 height 5
type input "maste"
click at [470, 292] on div "master low" at bounding box center [584, 291] width 241 height 15
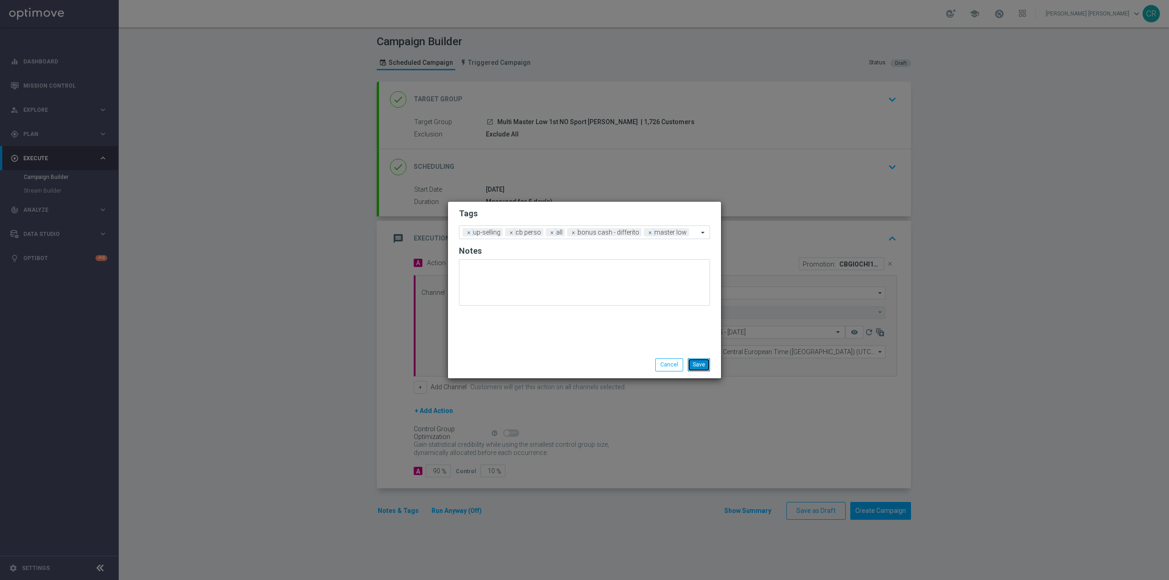
click at [700, 368] on button "Save" at bounding box center [699, 364] width 22 height 13
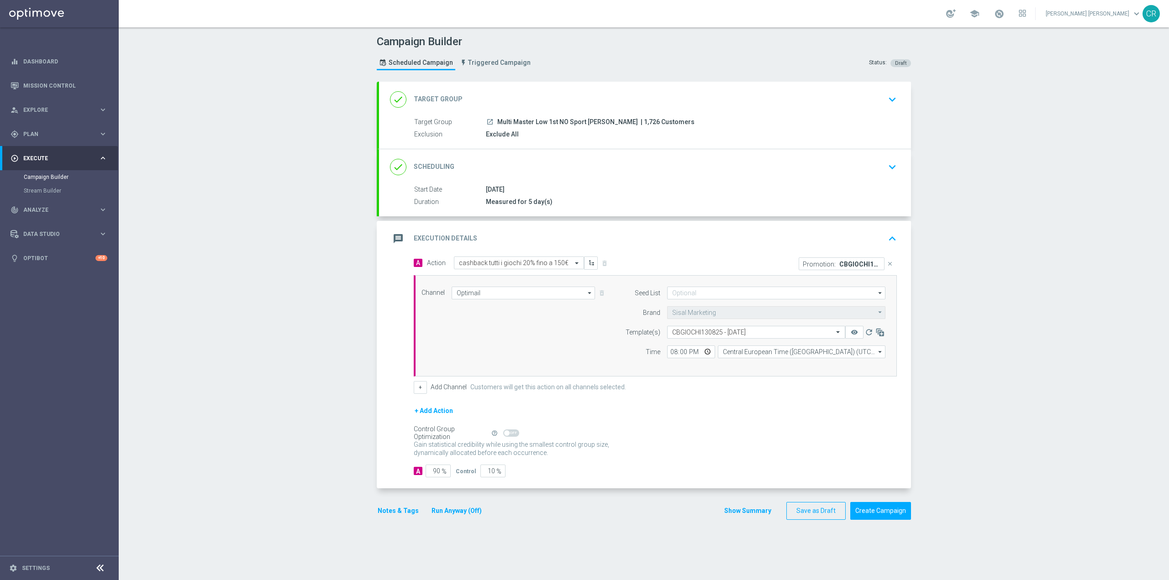
click at [387, 511] on button "Notes & Tags" at bounding box center [398, 510] width 43 height 11
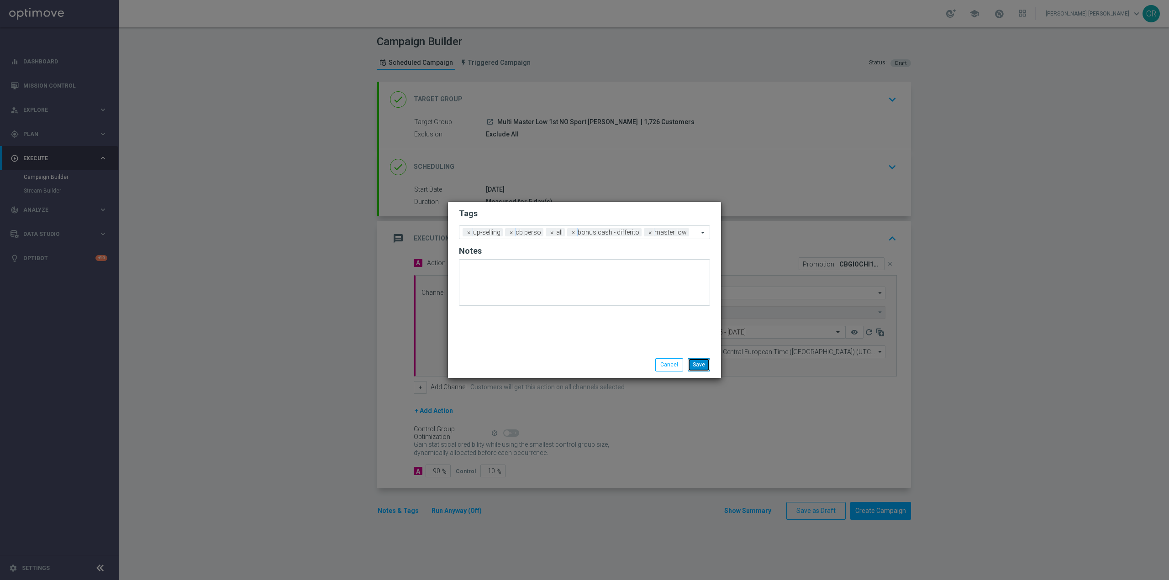
click at [701, 368] on button "Save" at bounding box center [699, 364] width 22 height 13
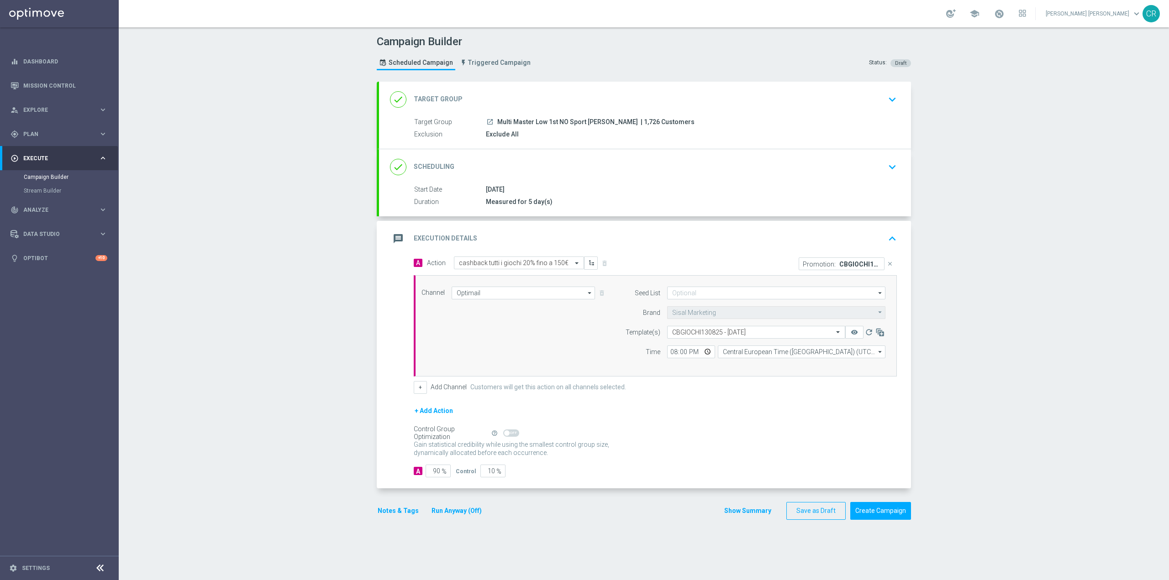
click at [889, 163] on icon "keyboard_arrow_down" at bounding box center [892, 167] width 14 height 14
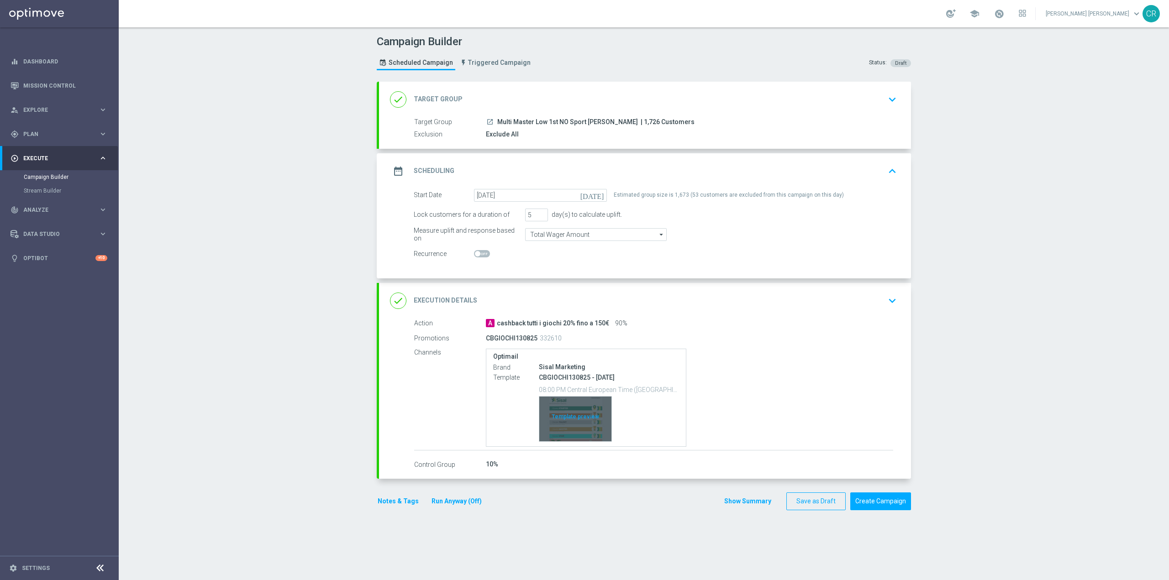
click at [575, 414] on div "Template preview" at bounding box center [575, 419] width 72 height 45
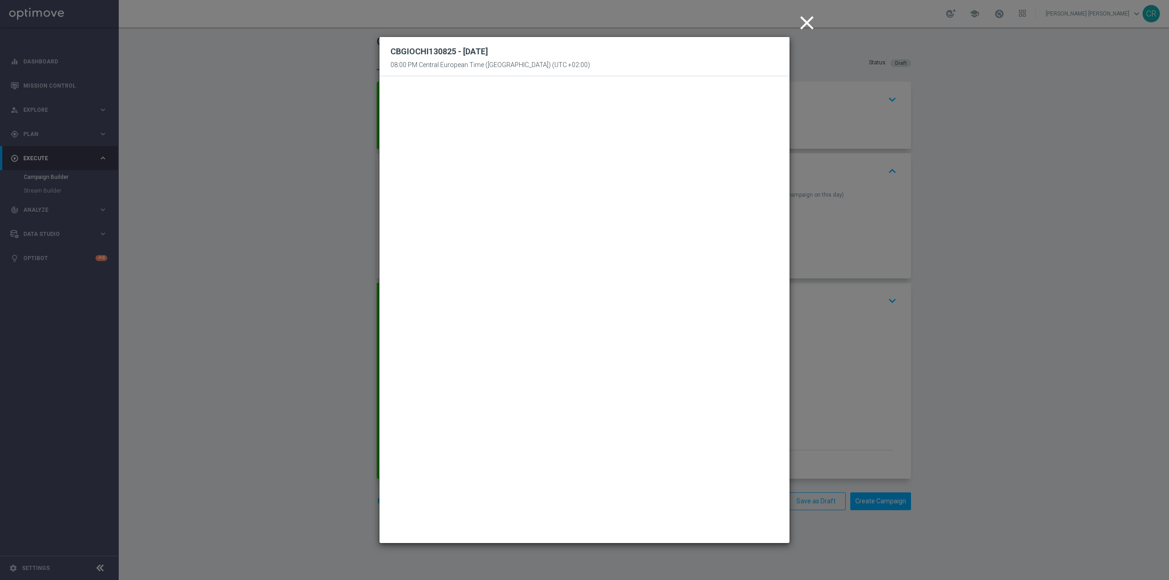
click at [803, 26] on icon "close" at bounding box center [806, 22] width 23 height 23
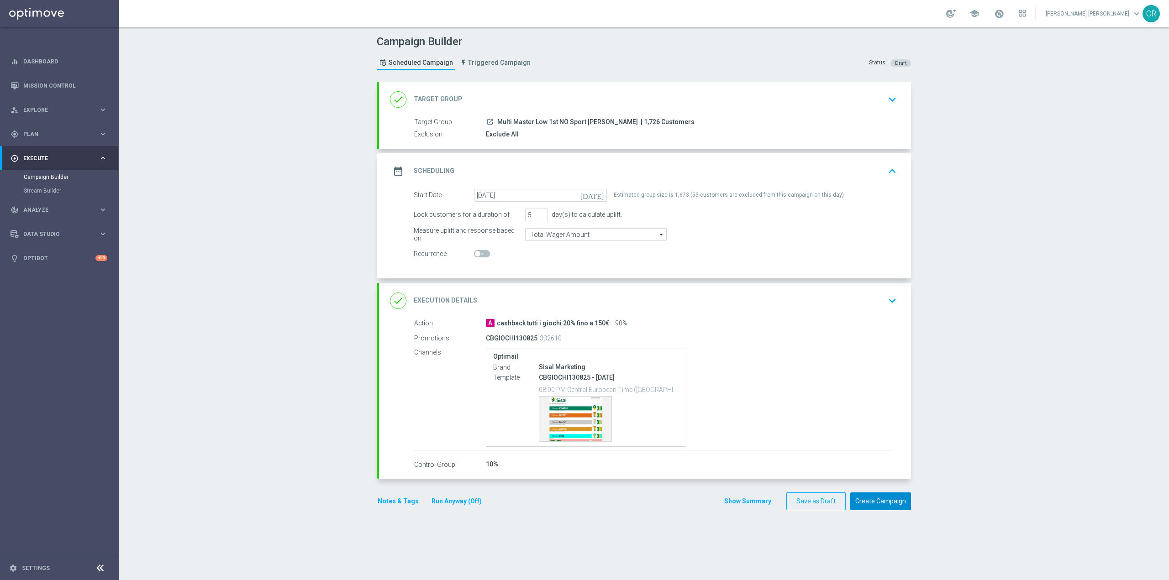
click at [888, 500] on button "Create Campaign" at bounding box center [880, 502] width 61 height 18
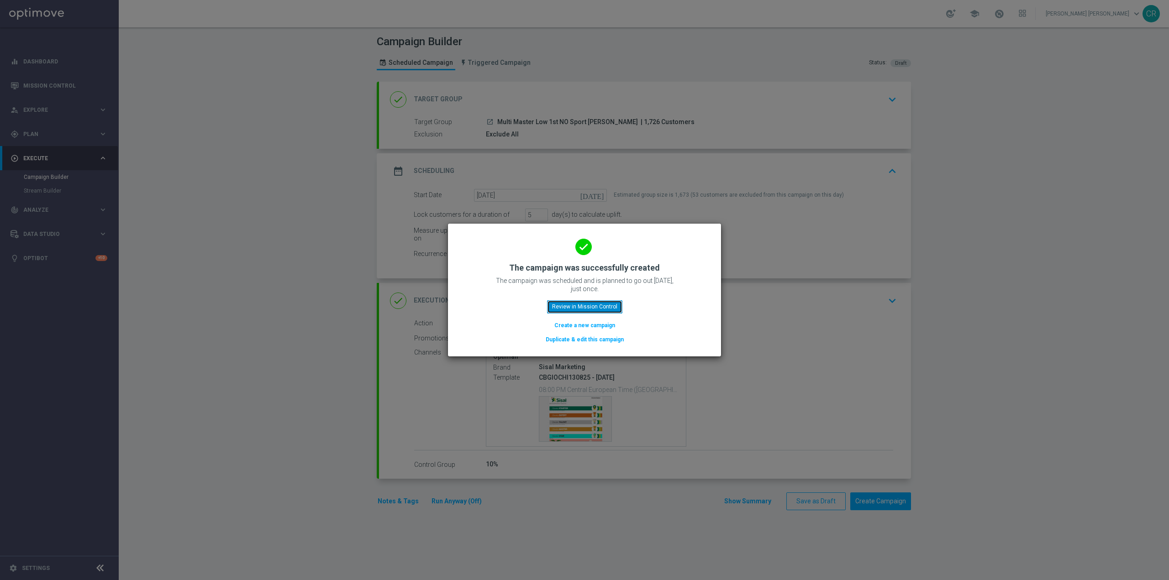
click at [598, 310] on button "Review in Mission Control" at bounding box center [584, 306] width 75 height 13
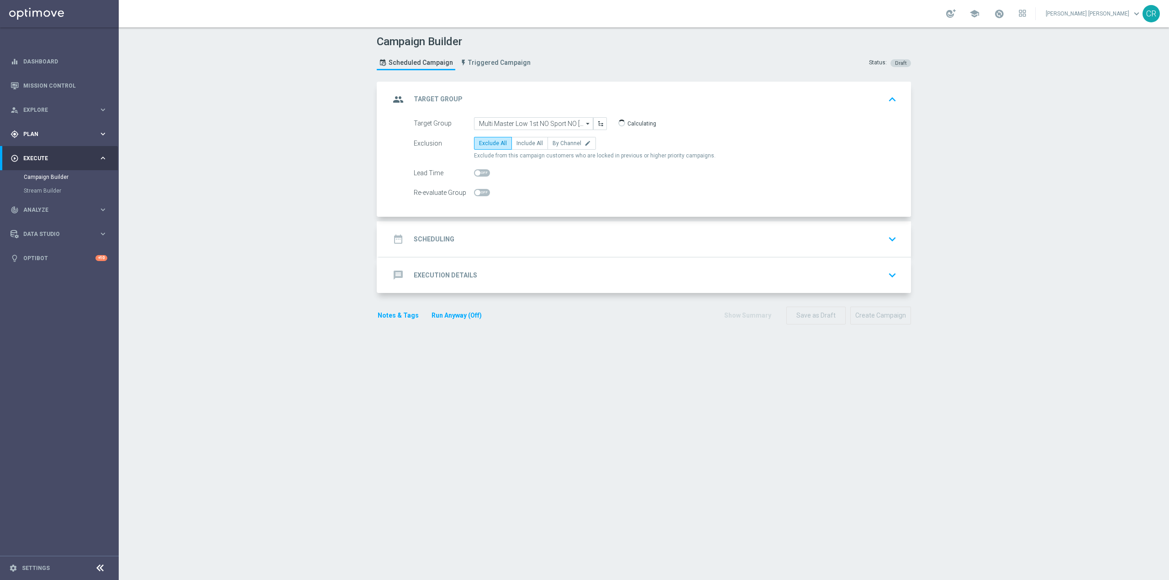
click at [61, 132] on span "Plan" at bounding box center [60, 134] width 75 height 5
click at [64, 179] on span "Templates" at bounding box center [56, 180] width 65 height 5
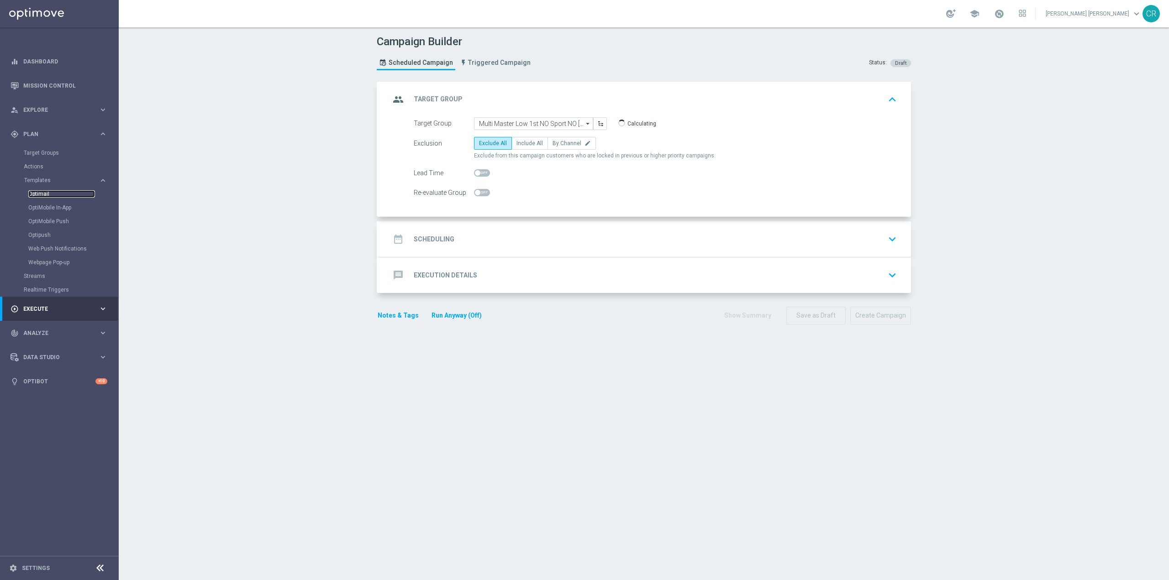
click at [56, 194] on link "Optimail" at bounding box center [61, 193] width 67 height 7
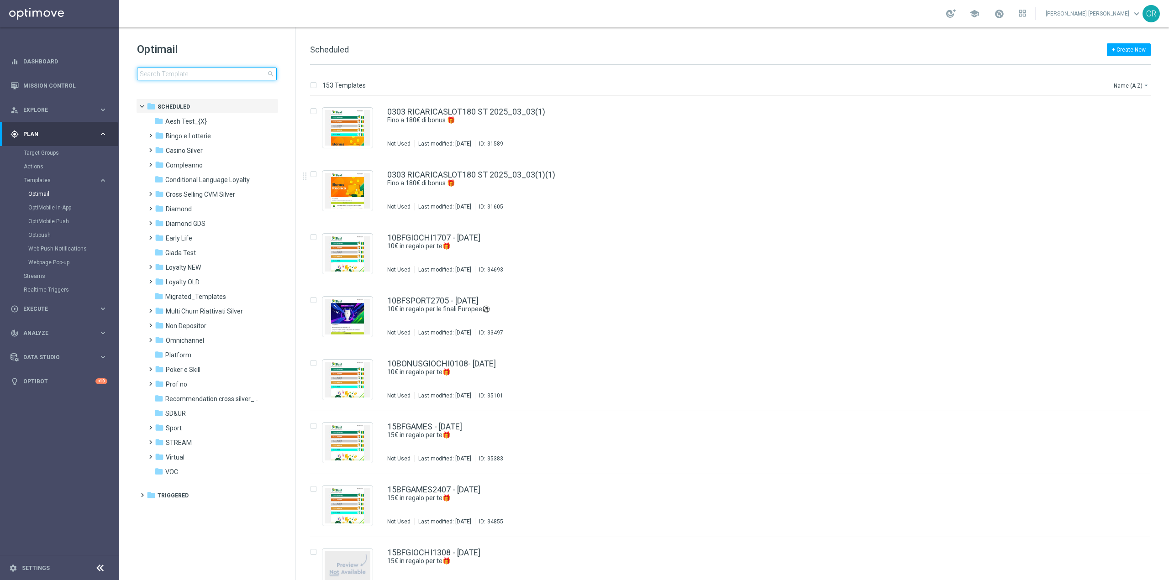
click at [221, 71] on input at bounding box center [207, 74] width 140 height 13
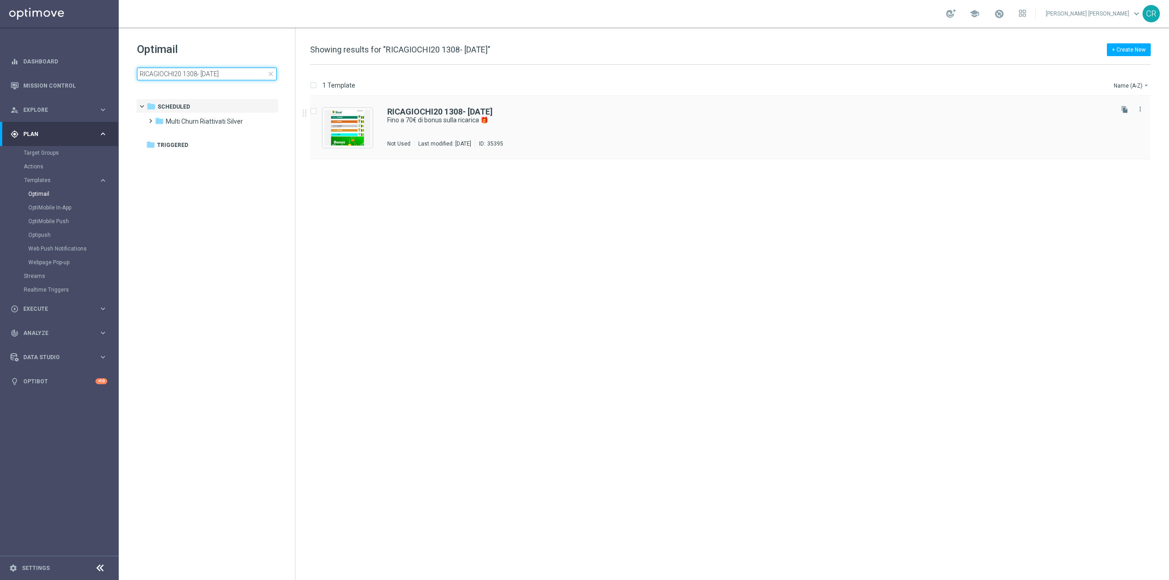
type input "RICAGIOCHI20 1308- 2025-08-17"
click at [687, 116] on div "RICAGIOCHI20 1308- 2025-08-17" at bounding box center [749, 112] width 724 height 8
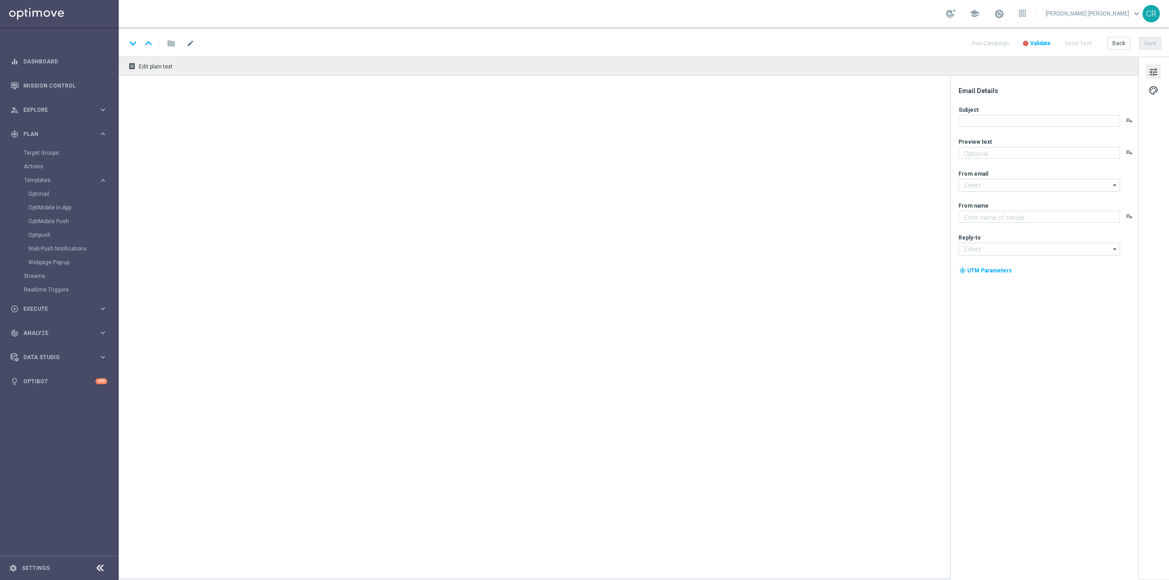
type textarea "Scopri la nuova promozione 🎯"
type input "[EMAIL_ADDRESS][DOMAIN_NAME]"
type textarea "Sisal"
type input "[EMAIL_ADDRESS][DOMAIN_NAME]"
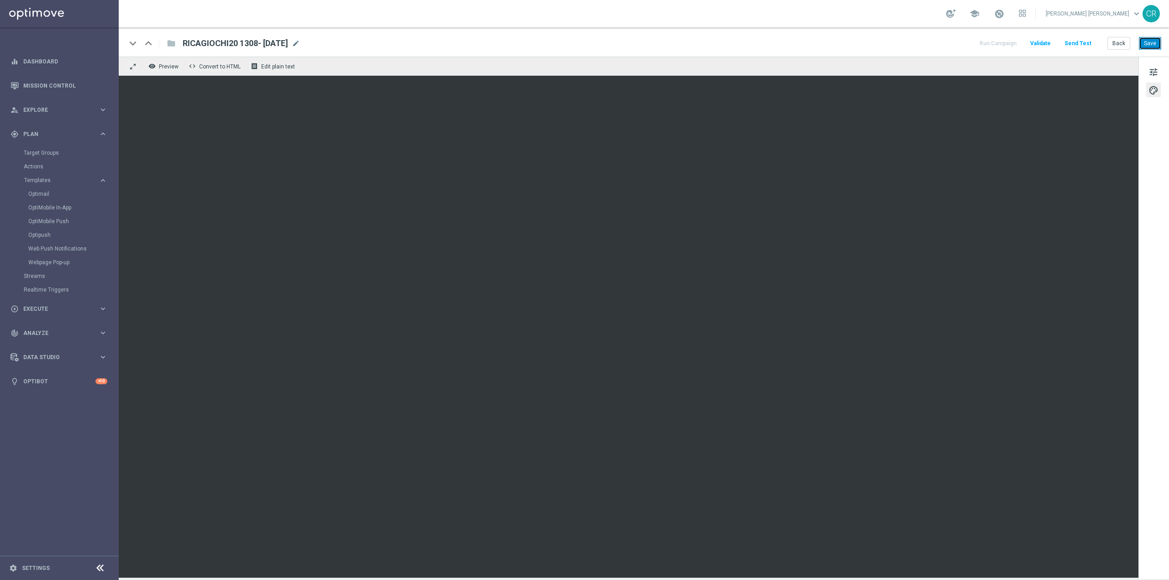
click at [1156, 40] on button "Save" at bounding box center [1150, 43] width 22 height 13
click at [1151, 46] on button "Save" at bounding box center [1150, 43] width 22 height 13
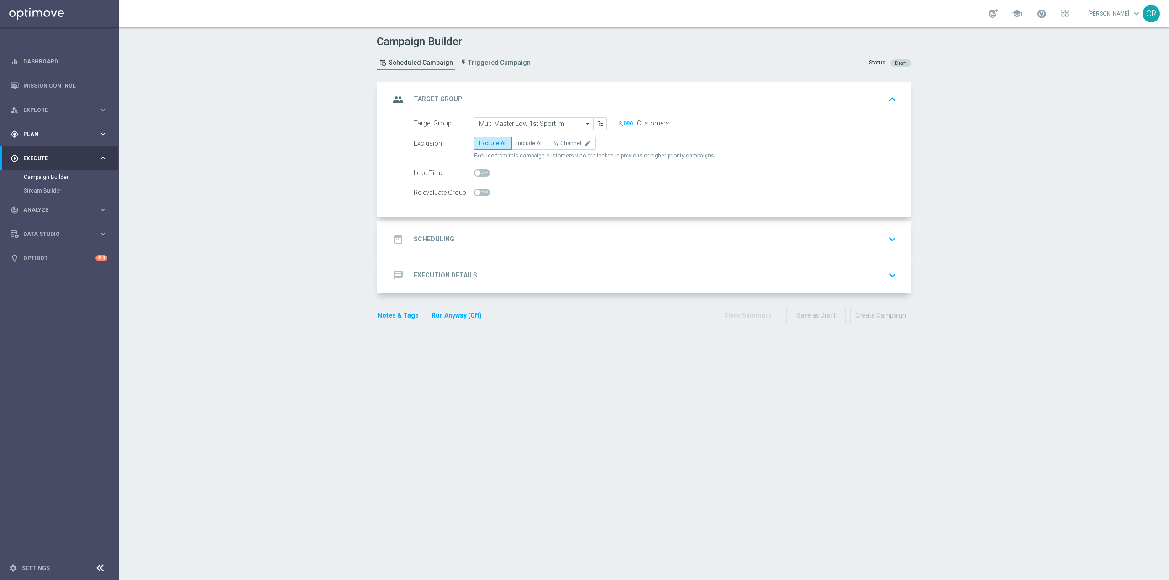
click at [69, 135] on div "gps_fixed Plan" at bounding box center [55, 134] width 88 height 8
click at [49, 179] on span "Templates" at bounding box center [56, 180] width 65 height 5
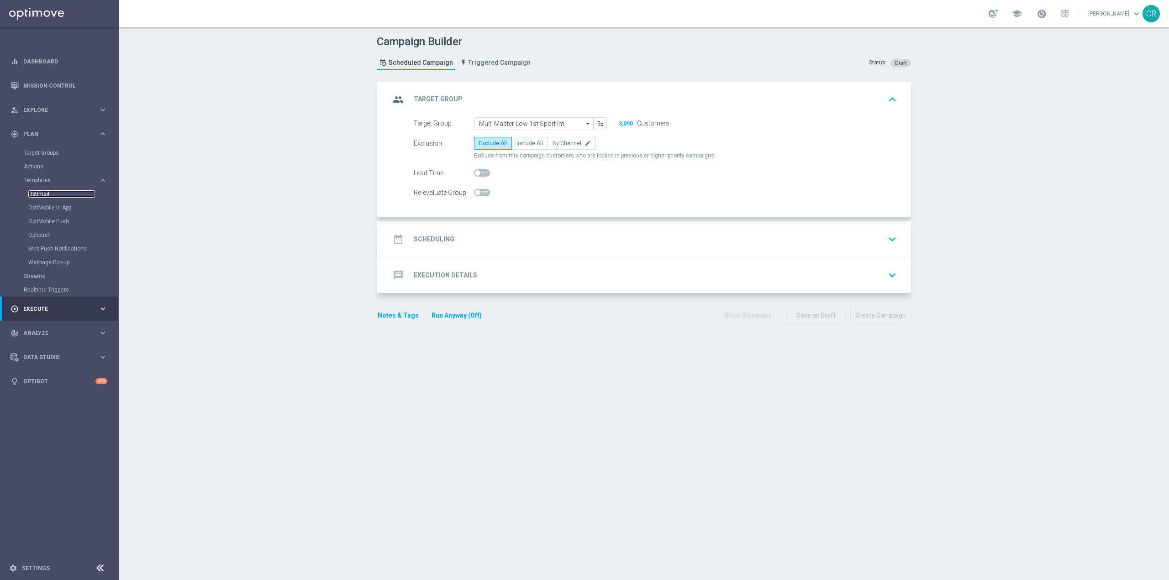
click at [46, 195] on link "Optimail" at bounding box center [61, 193] width 67 height 7
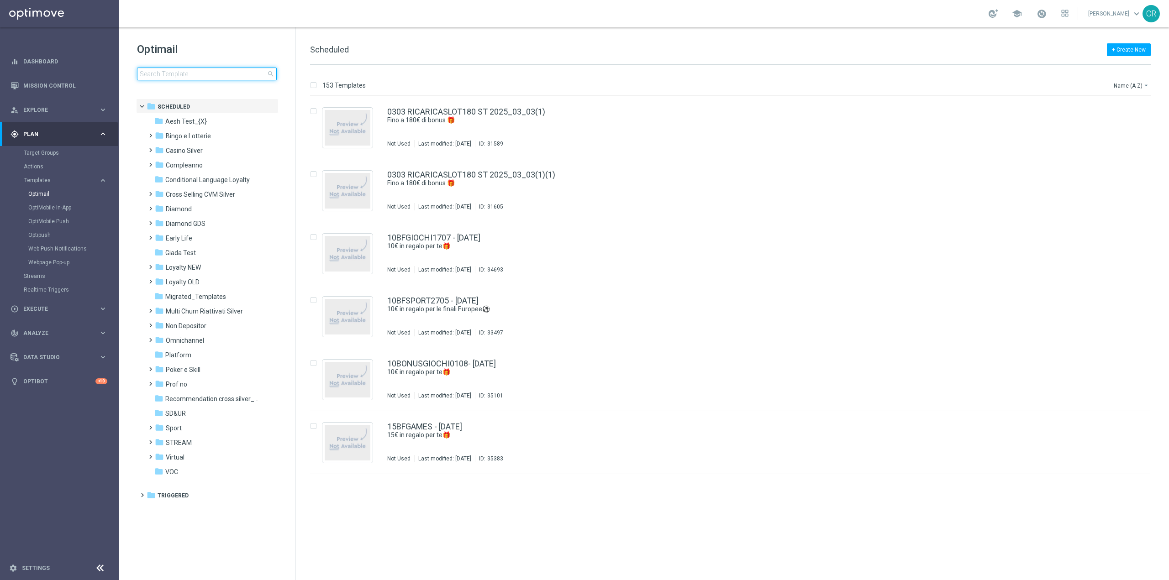
click at [193, 75] on input at bounding box center [207, 74] width 140 height 13
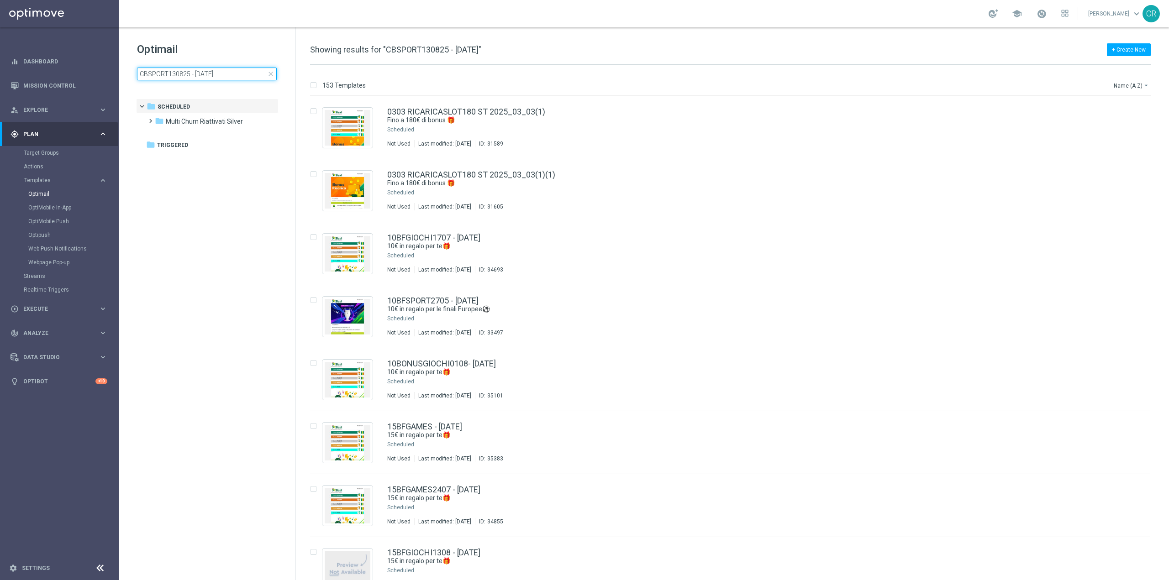
type input "CBSPORT130825 - 2025-08-17"
click at [224, 258] on tree-viewport "folder Scheduled more_vert folder Multi Churn Riattivati Silver more_vert" at bounding box center [215, 339] width 158 height 480
type textarea "25 - 2025-08-17"
drag, startPoint x: 237, startPoint y: 74, endPoint x: 15, endPoint y: 79, distance: 222.4
click at [15, 79] on main "equalizer Dashboard Mission Control" at bounding box center [584, 290] width 1169 height 580
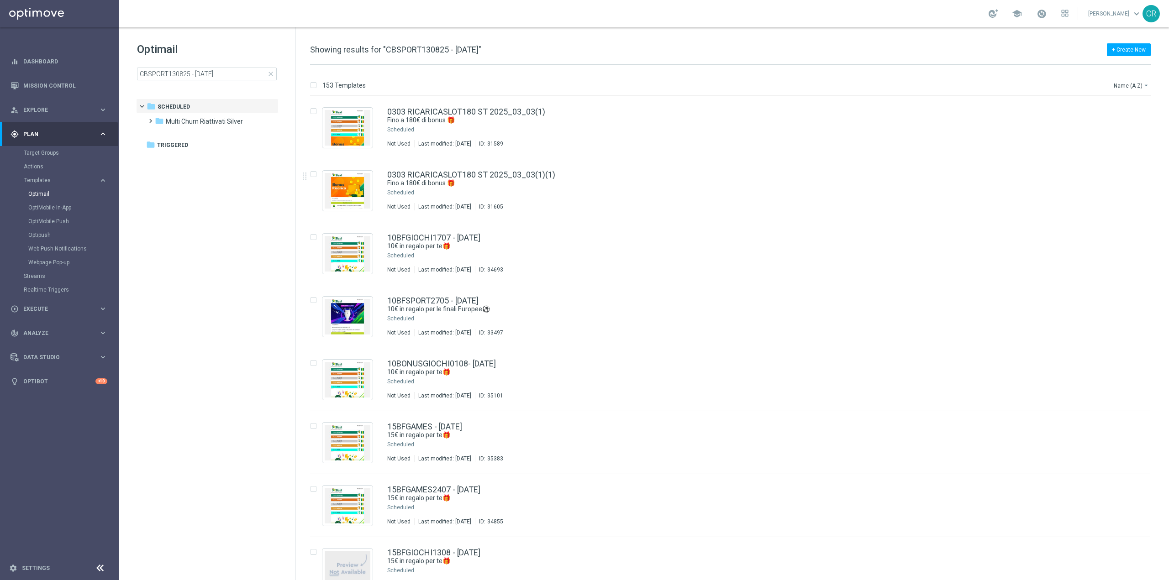
click at [271, 70] on span "close" at bounding box center [270, 73] width 7 height 7
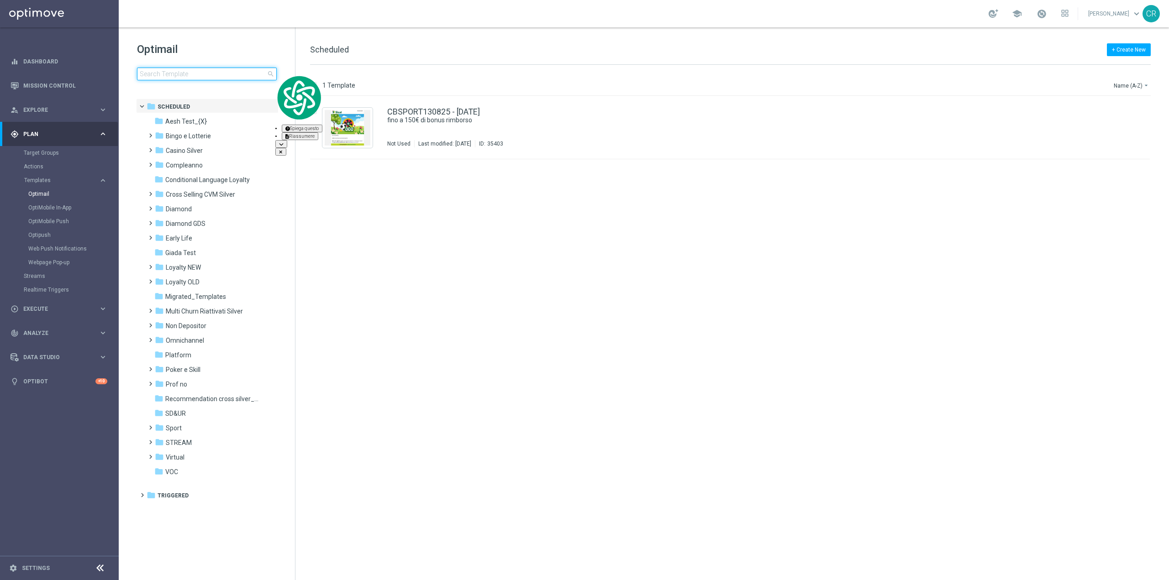
click at [163, 74] on input at bounding box center [207, 74] width 140 height 13
type input "CBSPORT130825 - 2025-08-17"
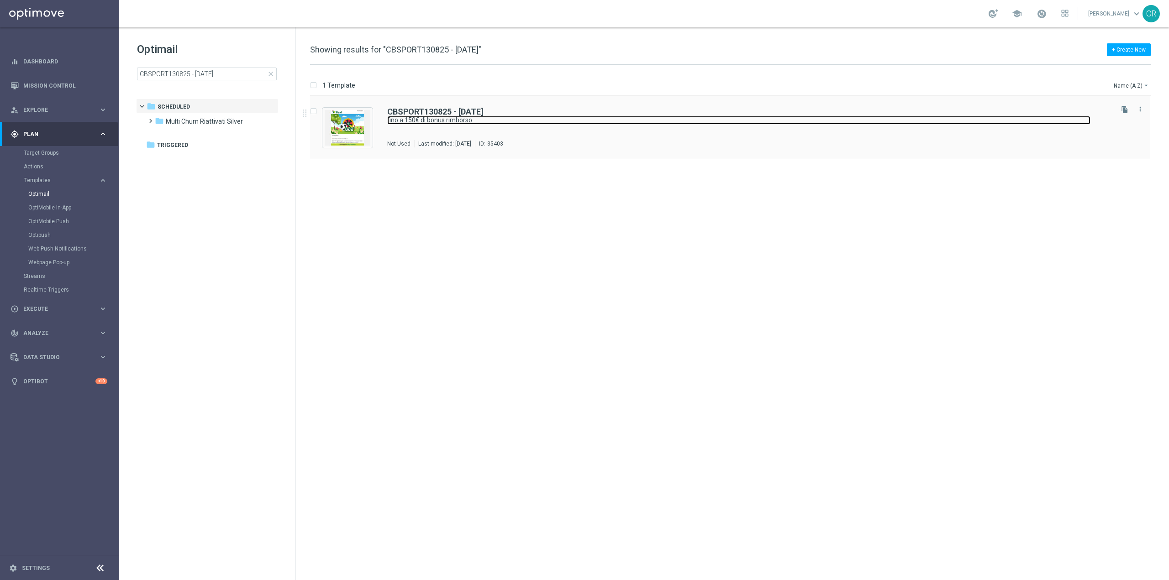
click at [779, 121] on link "fino a 150€ di bonus rimborso" at bounding box center [738, 120] width 703 height 9
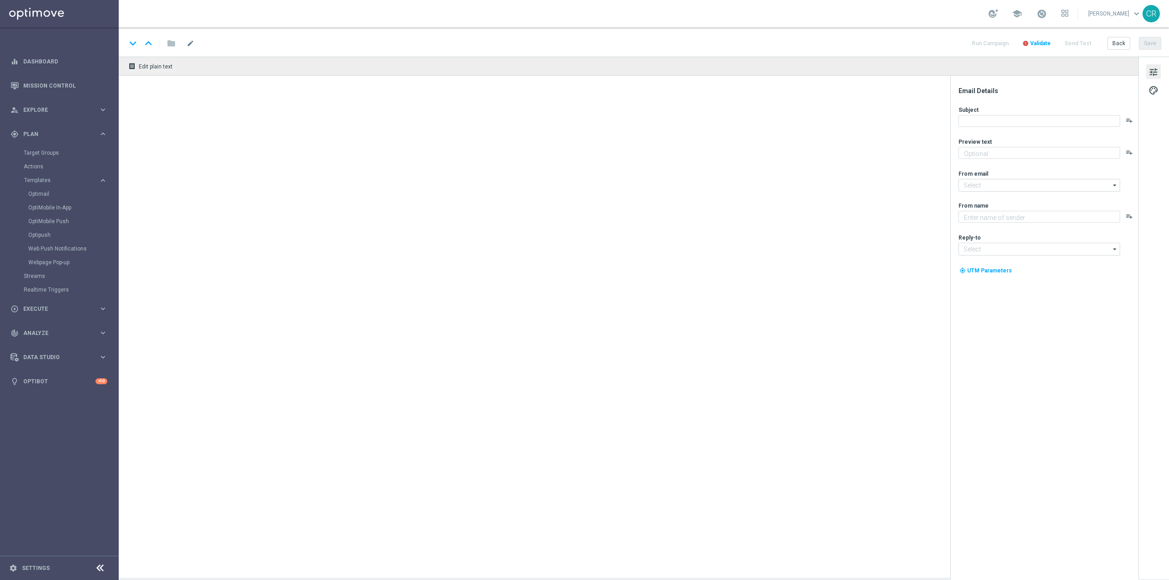
type textarea "su Scommesse Sportive e Virtual"
type input "[EMAIL_ADDRESS][DOMAIN_NAME]"
type textarea "Sisal"
type input "[EMAIL_ADDRESS][DOMAIN_NAME]"
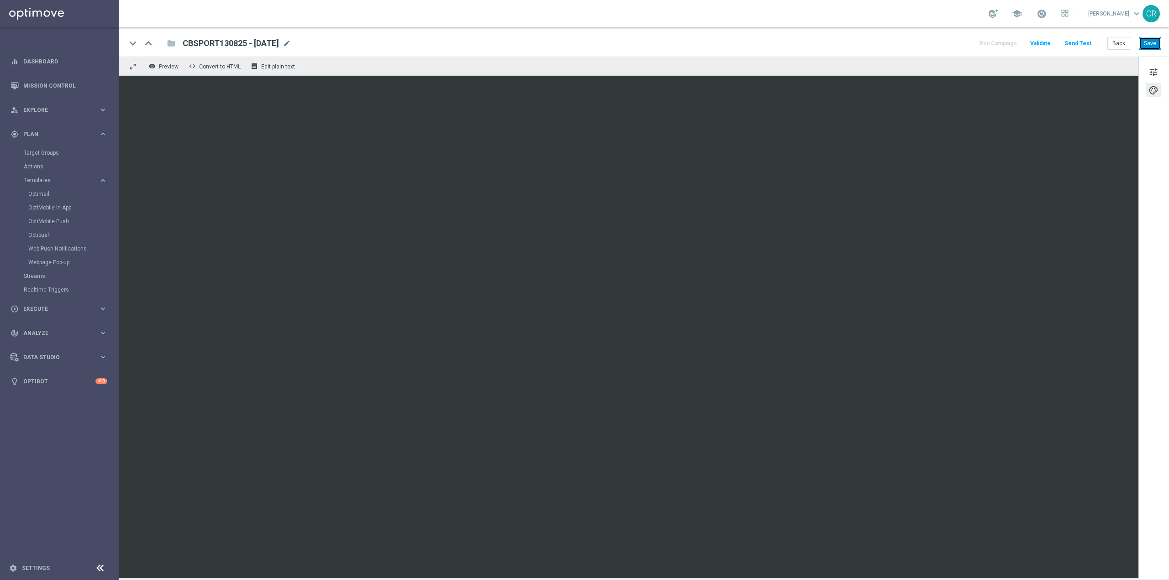
click at [1146, 44] on button "Save" at bounding box center [1150, 43] width 22 height 13
click at [1152, 38] on button "Save" at bounding box center [1150, 43] width 22 height 13
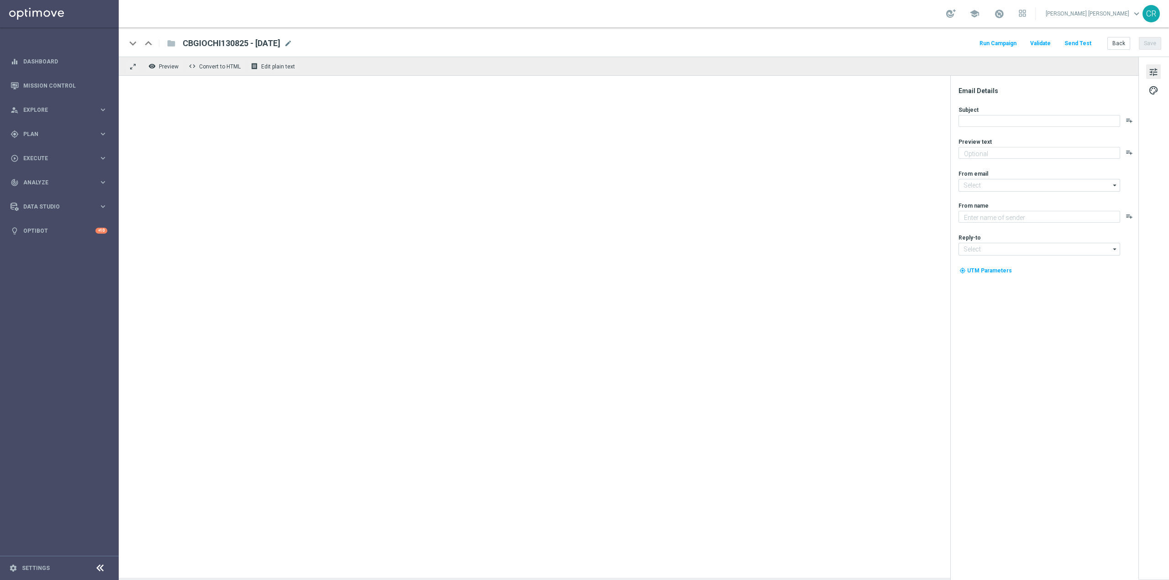
type textarea "Curioso di saperne di più?"
type input "[EMAIL_ADDRESS][DOMAIN_NAME]"
type textarea "Sisal"
type input "[EMAIL_ADDRESS][DOMAIN_NAME]"
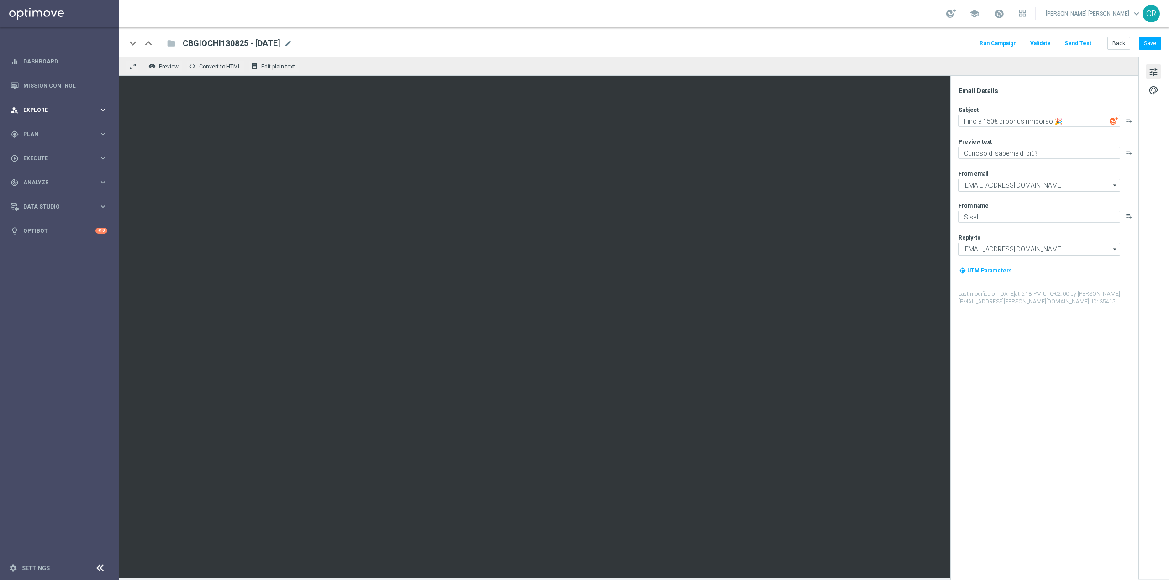
click at [59, 110] on span "Explore" at bounding box center [60, 109] width 75 height 5
click at [47, 243] on span "Plan" at bounding box center [60, 243] width 75 height 5
click at [59, 180] on span "Templates" at bounding box center [56, 180] width 65 height 5
click at [58, 196] on link "Optimail" at bounding box center [61, 193] width 67 height 7
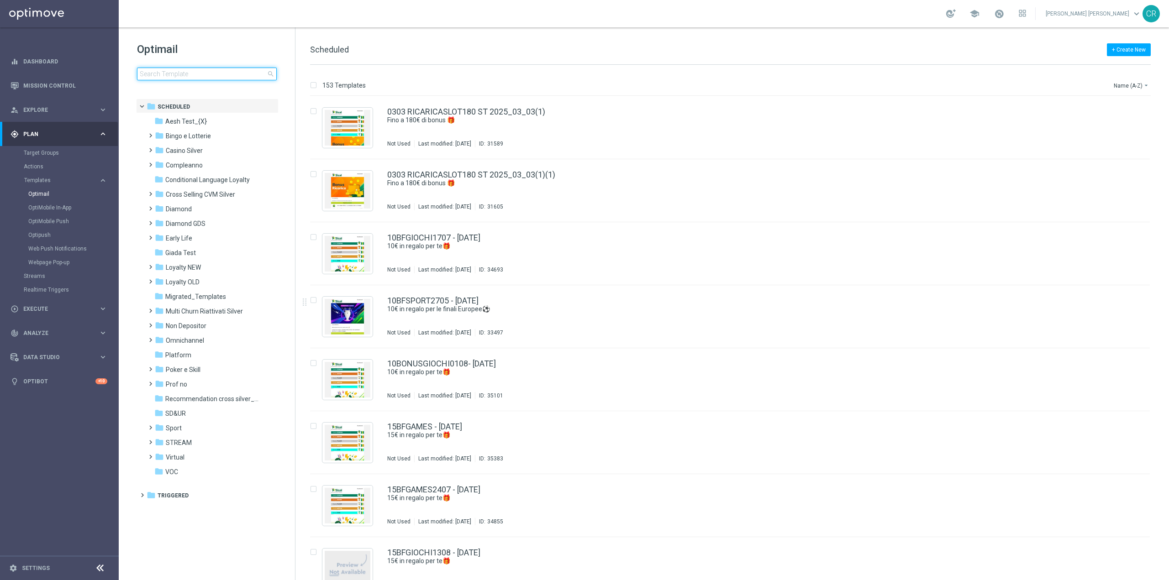
click at [170, 70] on input at bounding box center [207, 74] width 140 height 13
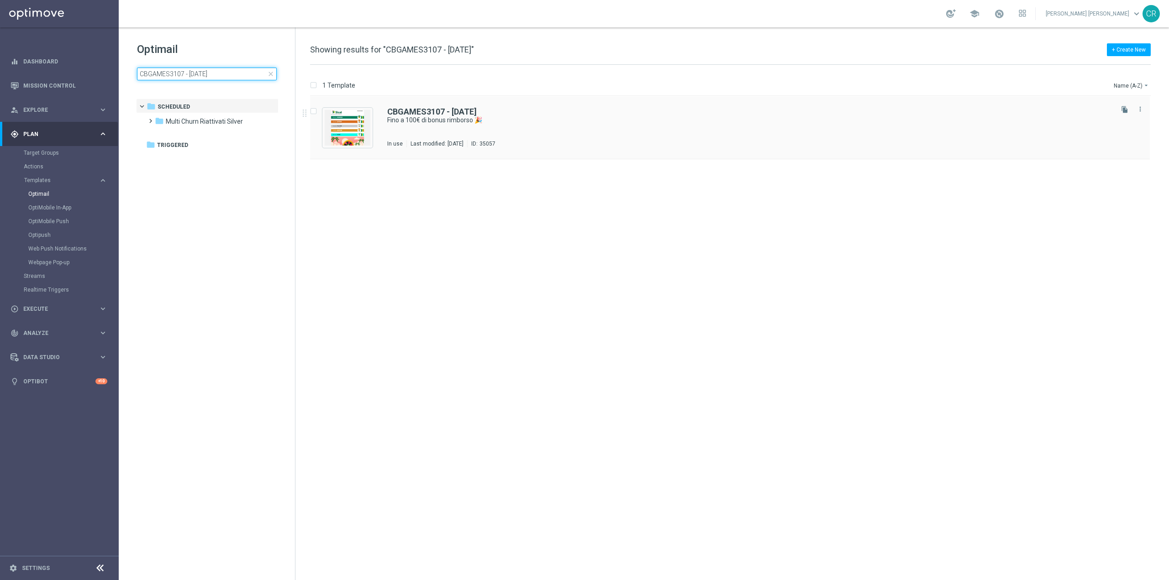
type input "CBGAMES3107 - [DATE]"
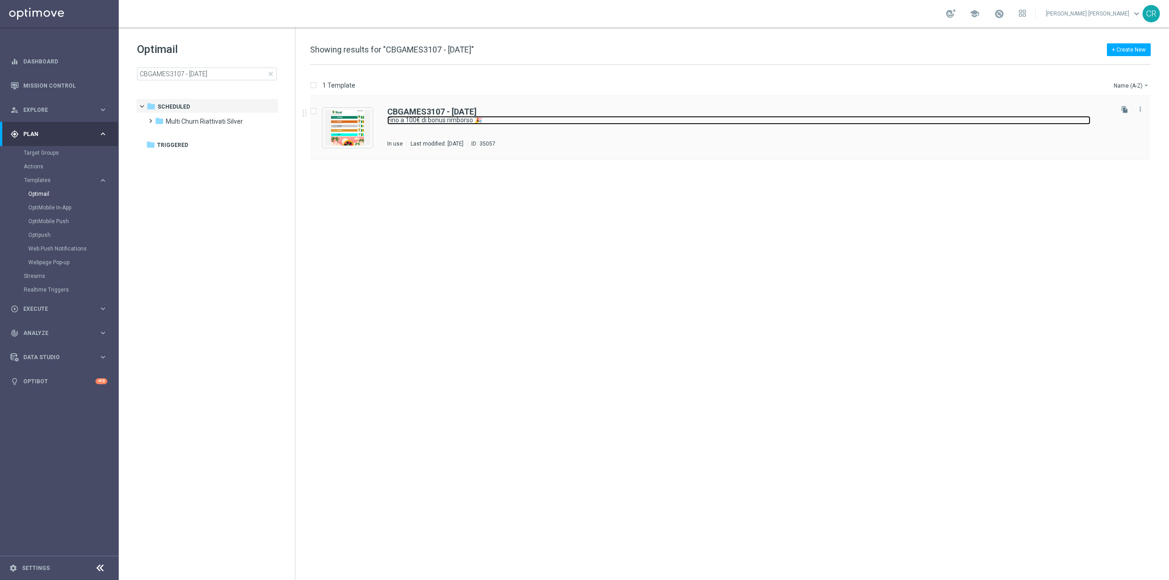
click at [592, 121] on link "Fino a 100€ di bonus rimborso 🎉" at bounding box center [738, 120] width 703 height 9
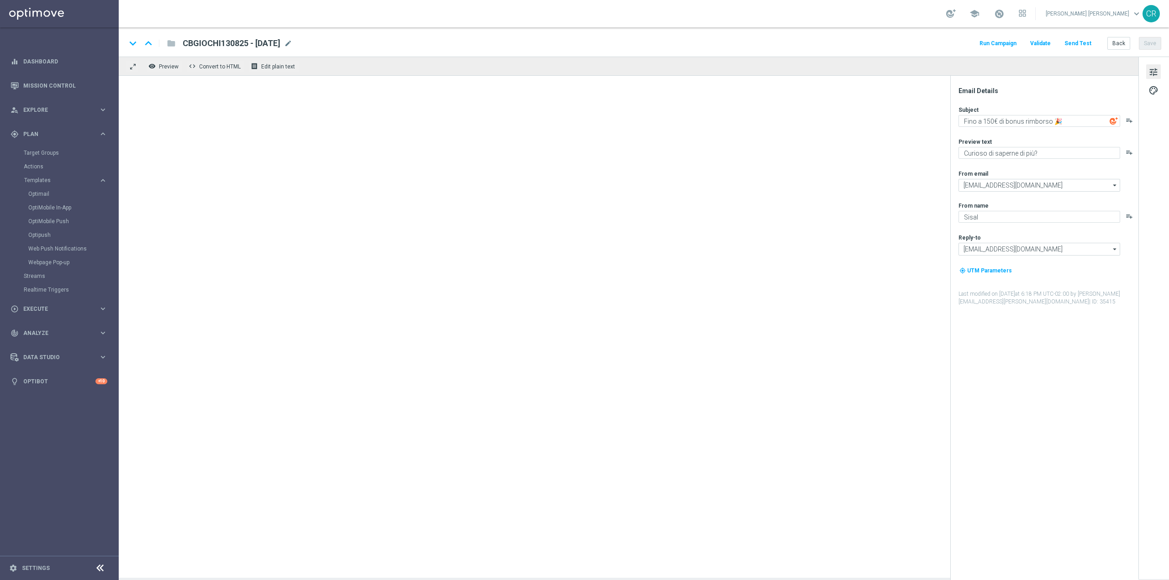
type textarea "Fino a 100€ di bonus rimborso 🎉"
